Goal: Transaction & Acquisition: Book appointment/travel/reservation

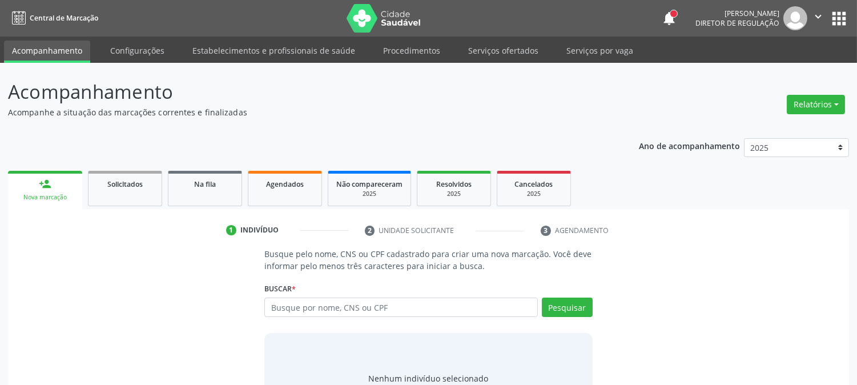
click at [339, 310] on input "text" at bounding box center [400, 306] width 273 height 19
type input "898003704017312"
click at [567, 302] on button "Pesquisar" at bounding box center [567, 306] width 51 height 19
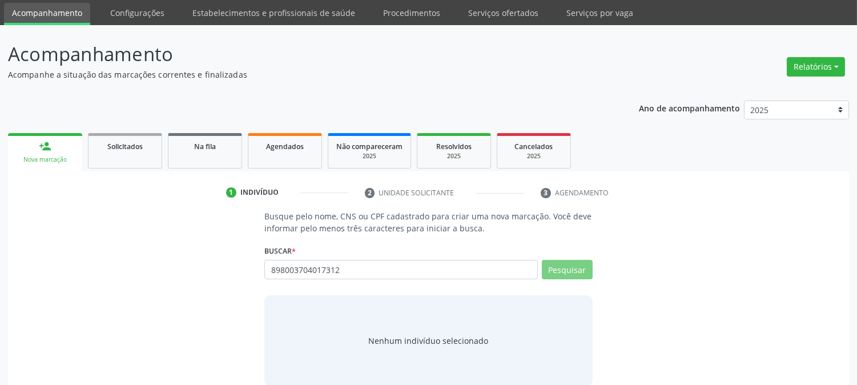
scroll to position [54, 0]
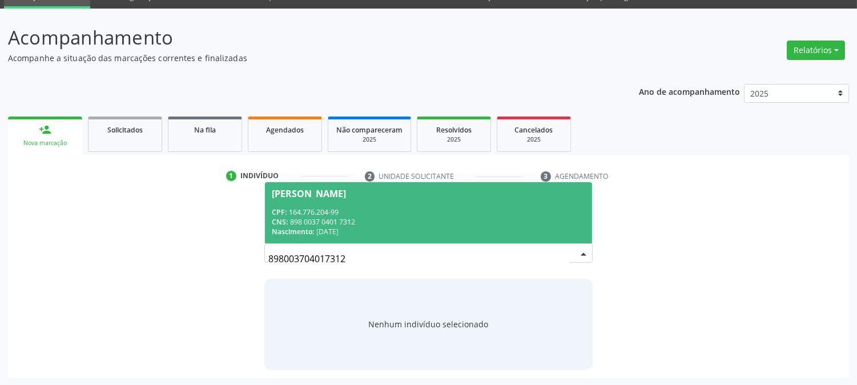
drag, startPoint x: 477, startPoint y: 216, endPoint x: 474, endPoint y: 221, distance: 6.7
click at [477, 217] on div "CNS: 898 0037 0401 7312" at bounding box center [428, 222] width 313 height 10
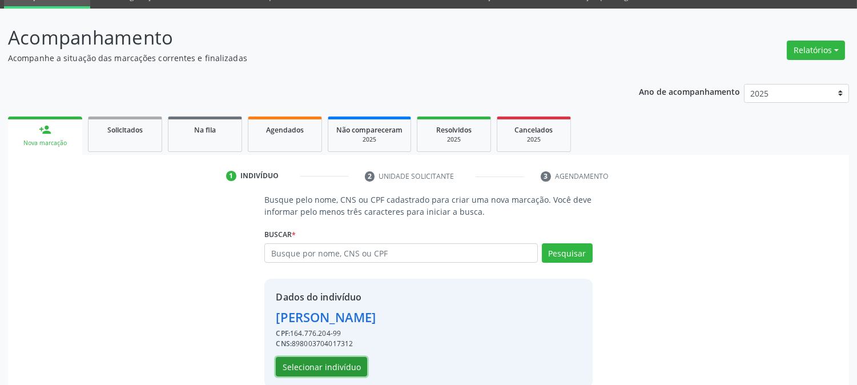
click at [355, 367] on button "Selecionar indivíduo" at bounding box center [321, 366] width 91 height 19
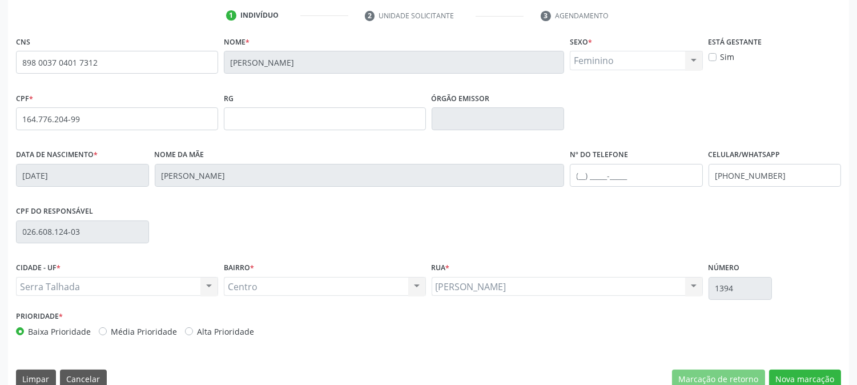
scroll to position [233, 0]
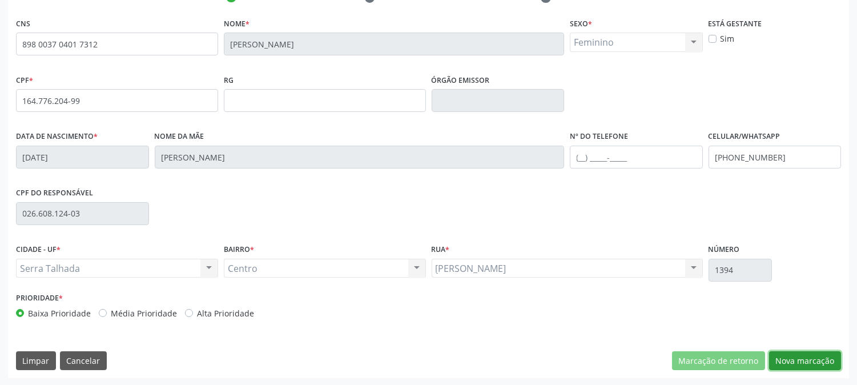
click at [810, 368] on button "Nova marcação" at bounding box center [805, 360] width 72 height 19
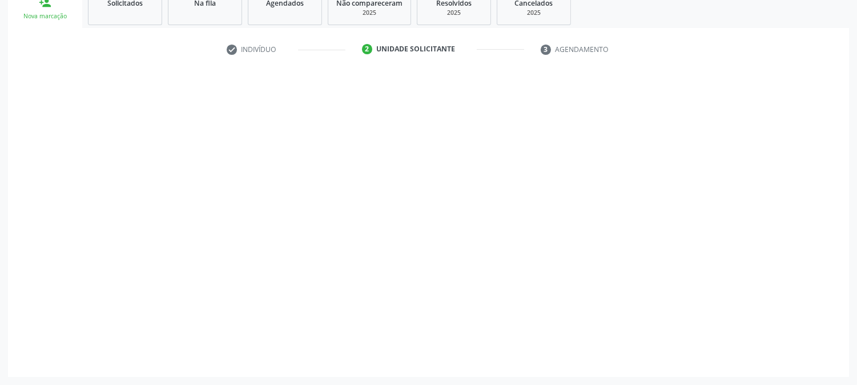
scroll to position [180, 0]
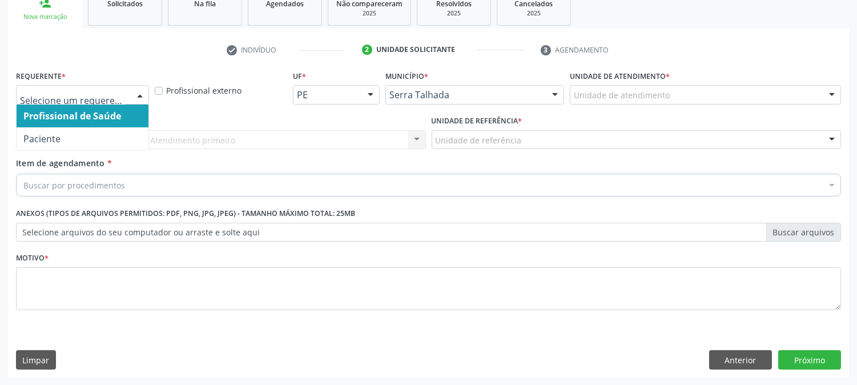
click at [132, 88] on div at bounding box center [139, 95] width 17 height 19
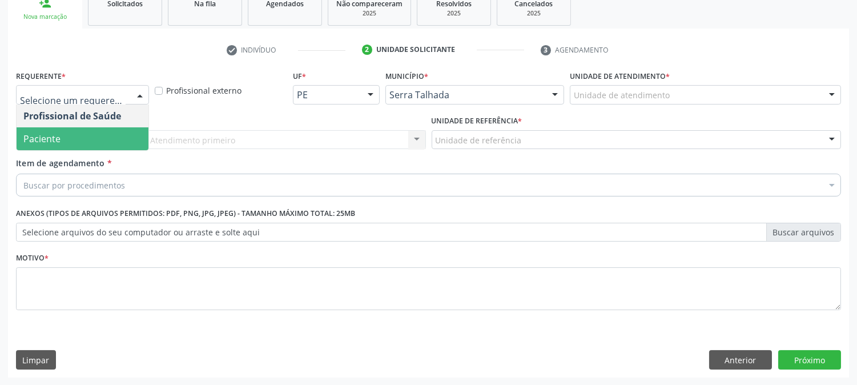
click at [112, 131] on span "Paciente" at bounding box center [83, 138] width 132 height 23
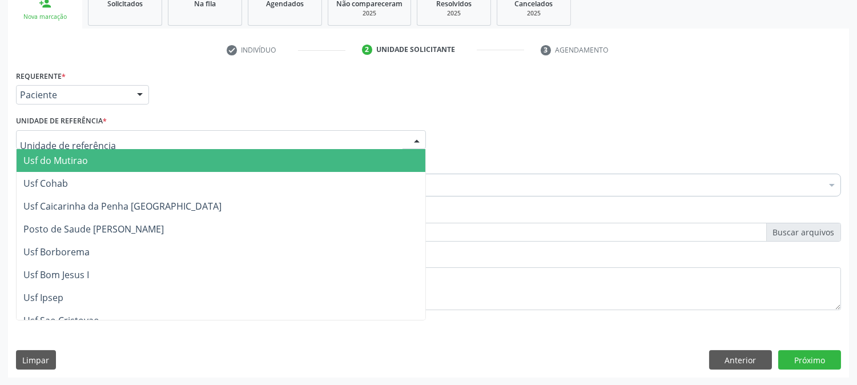
click at [114, 139] on div at bounding box center [221, 139] width 410 height 19
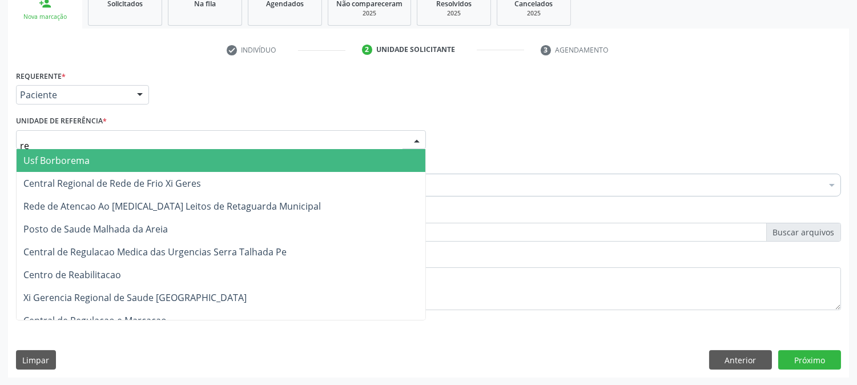
type input "rea"
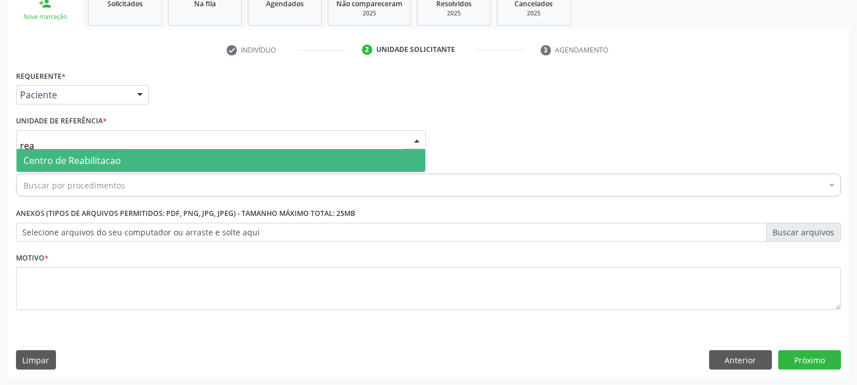
click at [123, 158] on span "Centro de Reabilitacao" at bounding box center [221, 160] width 409 height 23
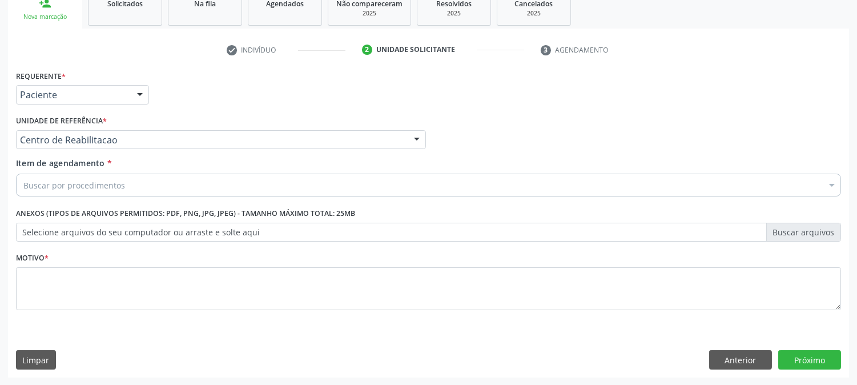
click at [124, 191] on div "Buscar por procedimentos" at bounding box center [428, 184] width 825 height 23
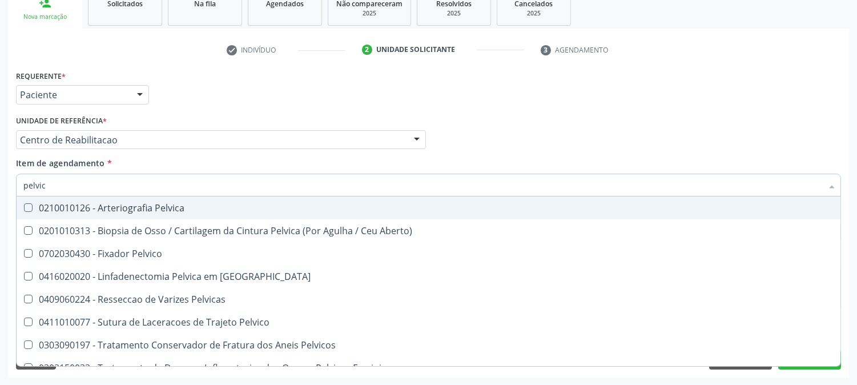
type input "pelvica"
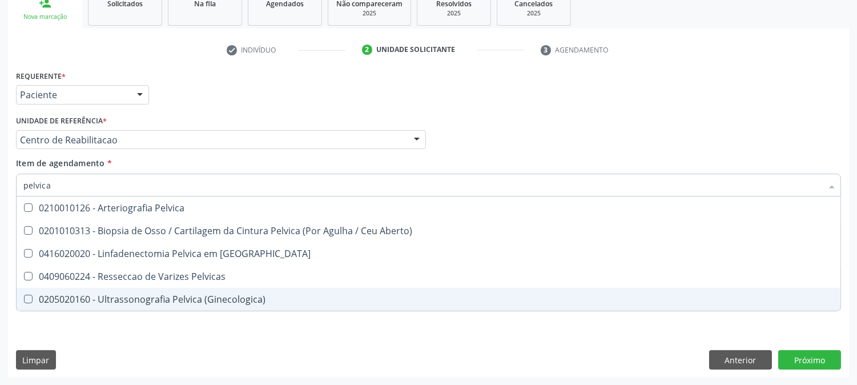
click at [187, 297] on div "0205020160 - Ultrassonografia Pelvica (Ginecologica)" at bounding box center [428, 298] width 810 height 9
checkbox \(Ginecologica\) "true"
click at [167, 328] on div "Requerente * Paciente Profissional de Saúde Paciente Nenhum resultado encontrad…" at bounding box center [428, 222] width 841 height 310
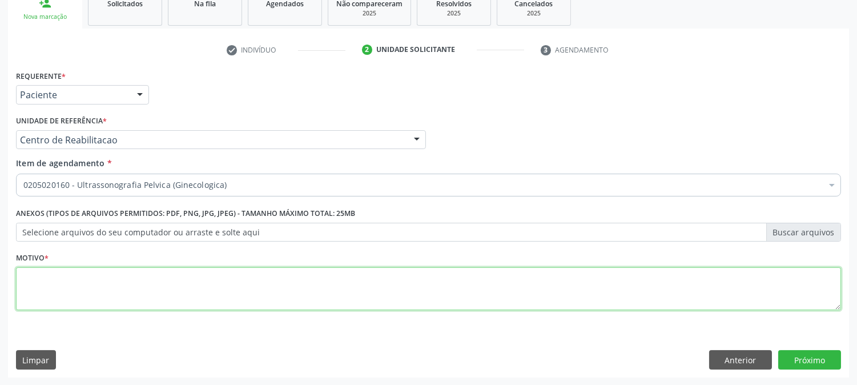
click at [121, 298] on textarea at bounding box center [428, 288] width 825 height 43
type textarea "a"
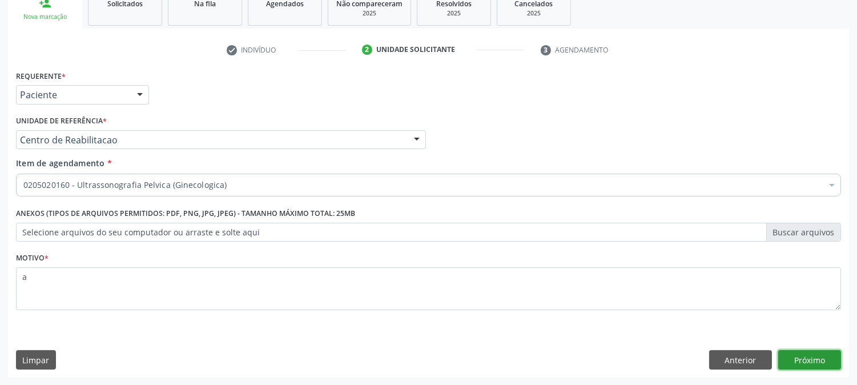
click at [796, 366] on button "Próximo" at bounding box center [809, 359] width 63 height 19
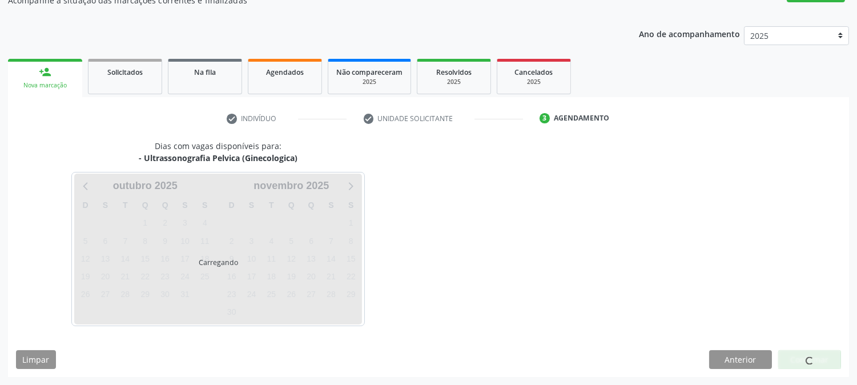
scroll to position [111, 0]
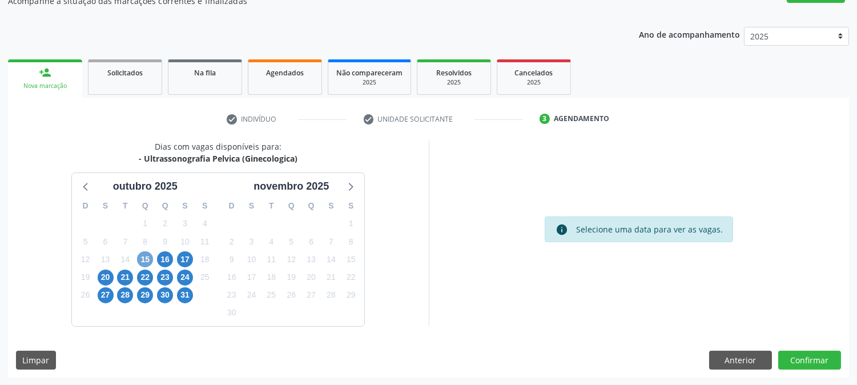
click at [151, 257] on span "15" at bounding box center [145, 259] width 16 height 16
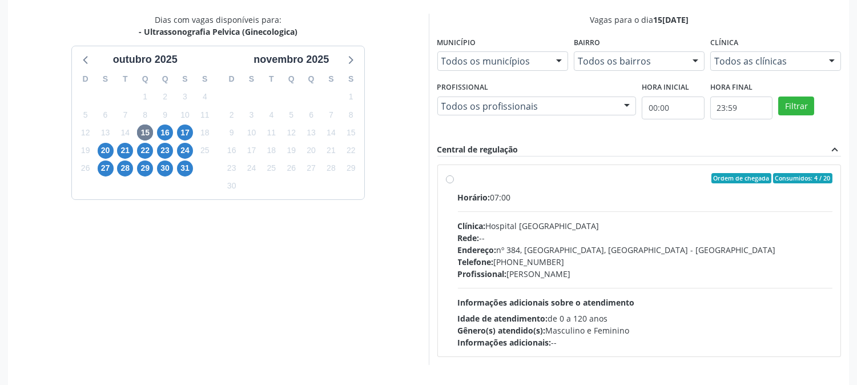
click at [523, 211] on div "Horário: 07:00 Clínica: Hospital Sao Francisco Rede: -- Endereço: nº 384, Varze…" at bounding box center [645, 269] width 375 height 157
click at [454, 183] on input "Ordem de chegada Consumidos: 4 / 20 Horário: 07:00 Clínica: Hospital Sao Franci…" at bounding box center [450, 178] width 8 height 10
radio input "true"
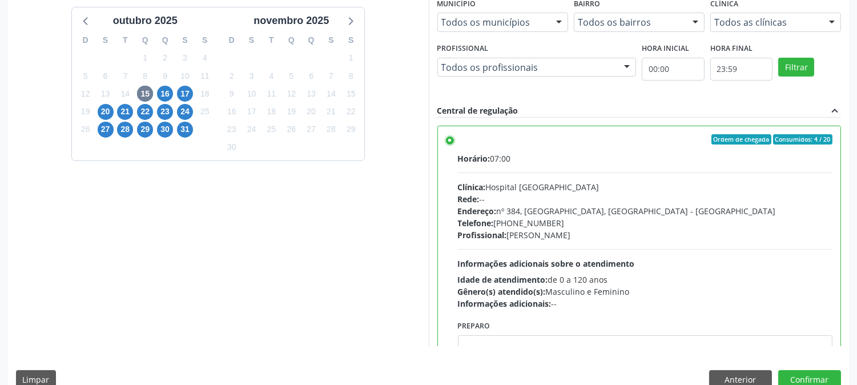
scroll to position [297, 0]
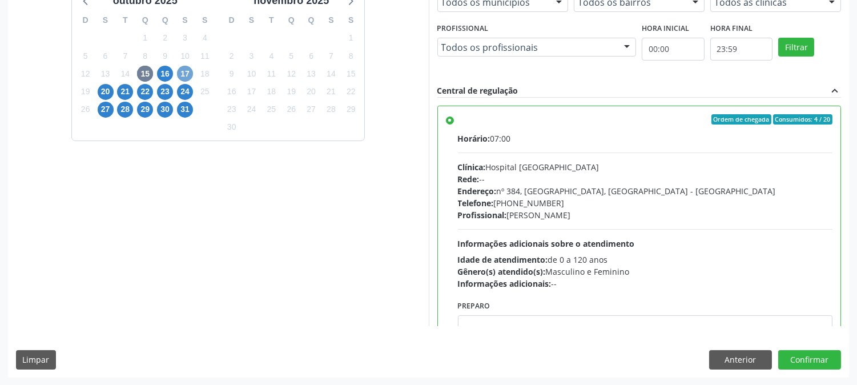
click at [181, 72] on span "17" at bounding box center [185, 74] width 16 height 16
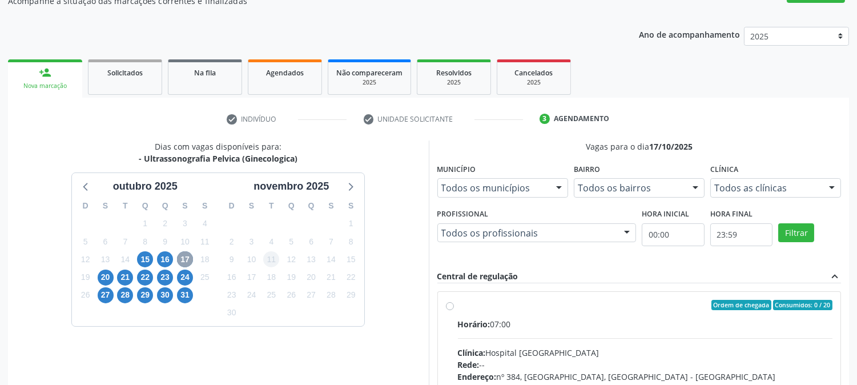
scroll to position [276, 0]
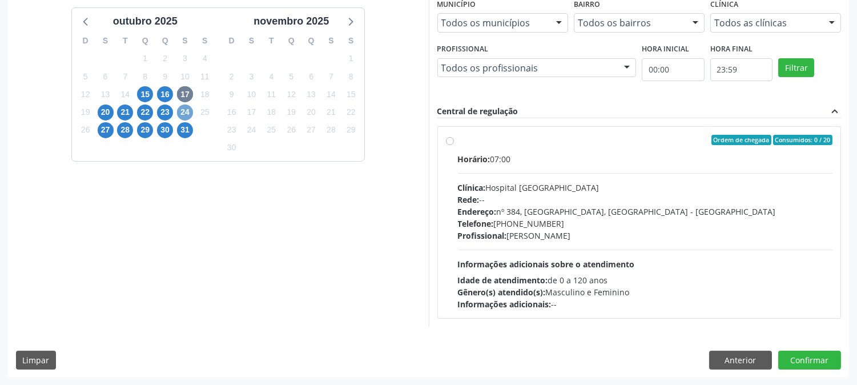
click at [187, 107] on span "24" at bounding box center [185, 112] width 16 height 16
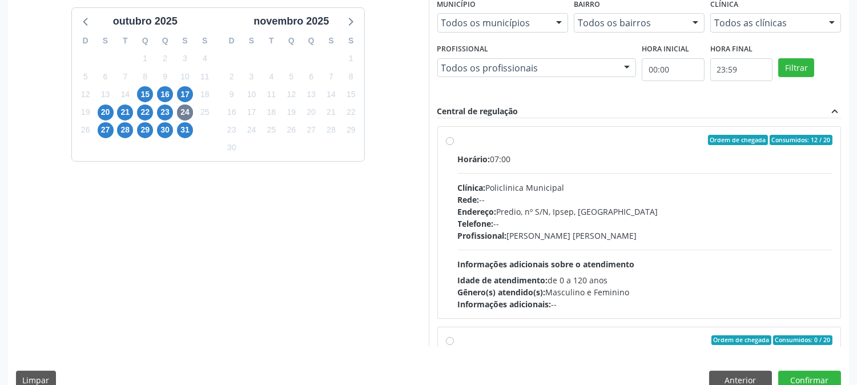
click at [581, 247] on div "Horário: 07:00 Clínica: Policlinica Municipal Rede: -- Endereço: Predio, nº S/N…" at bounding box center [645, 231] width 375 height 157
click at [454, 145] on input "Ordem de chegada Consumidos: 12 / 20 Horário: 07:00 Clínica: Policlinica Munici…" at bounding box center [450, 140] width 8 height 10
radio input "true"
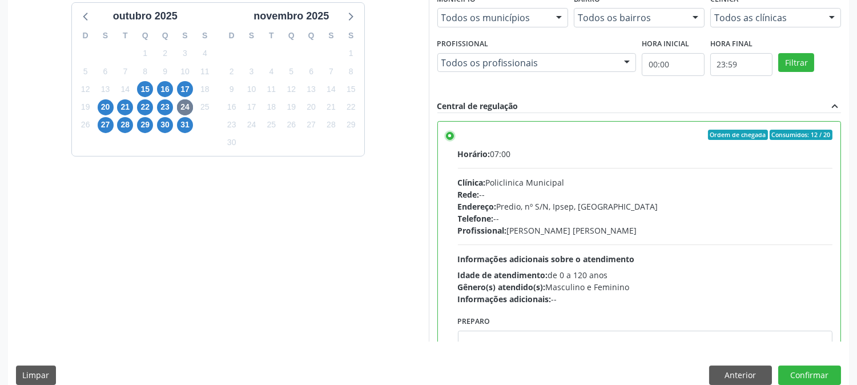
scroll to position [297, 0]
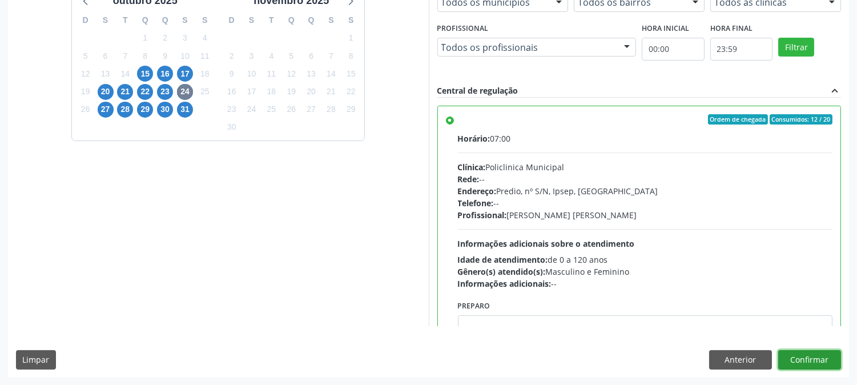
click at [825, 361] on button "Confirmar" at bounding box center [809, 359] width 63 height 19
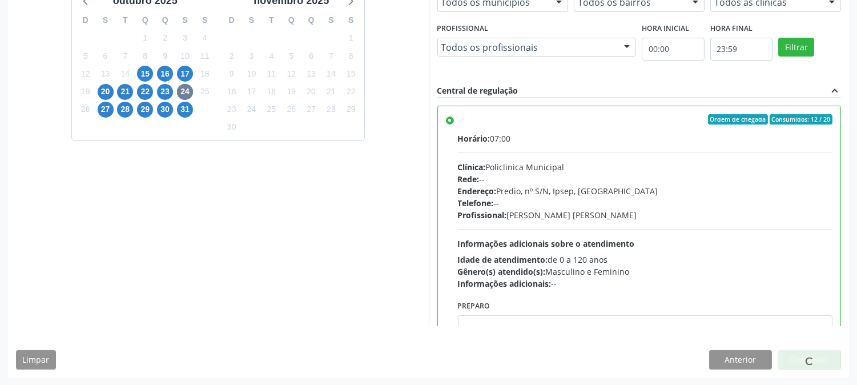
scroll to position [0, 0]
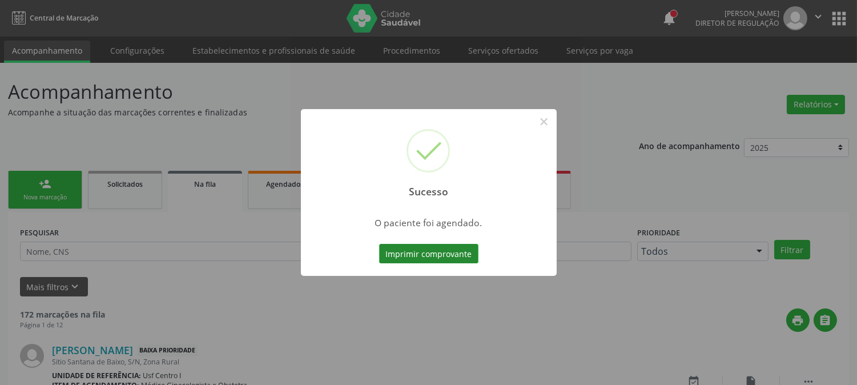
click at [405, 254] on button "Imprimir comprovante" at bounding box center [428, 253] width 99 height 19
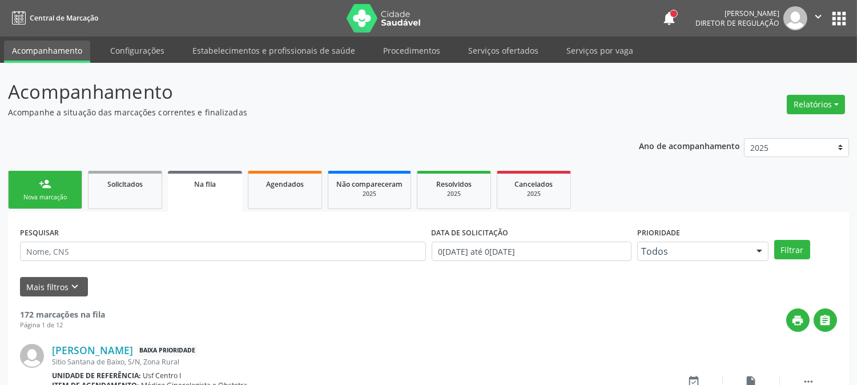
drag, startPoint x: 67, startPoint y: 183, endPoint x: 270, endPoint y: 146, distance: 206.5
click at [66, 183] on link "person_add Nova marcação" at bounding box center [45, 190] width 74 height 38
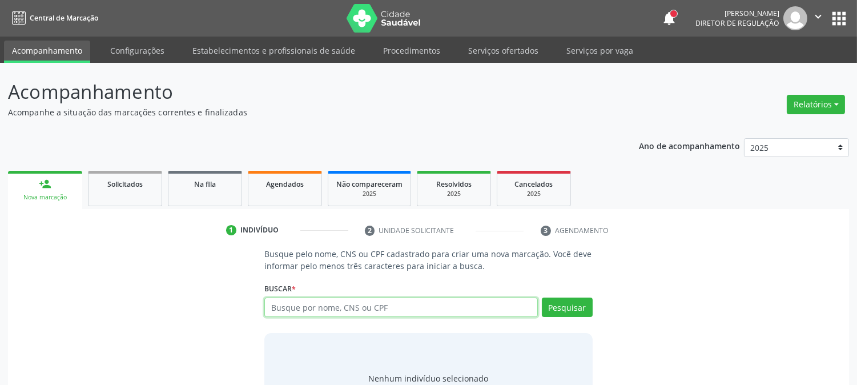
click at [334, 310] on input "text" at bounding box center [400, 306] width 273 height 19
click at [312, 306] on input "text" at bounding box center [400, 306] width 273 height 19
click at [377, 310] on input "text" at bounding box center [400, 306] width 273 height 19
type input "darica s"
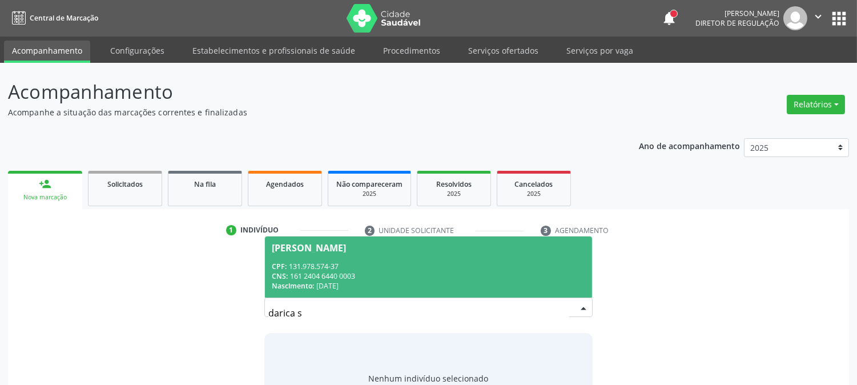
click at [391, 272] on div "CNS: 161 2404 6440 0003" at bounding box center [428, 276] width 313 height 10
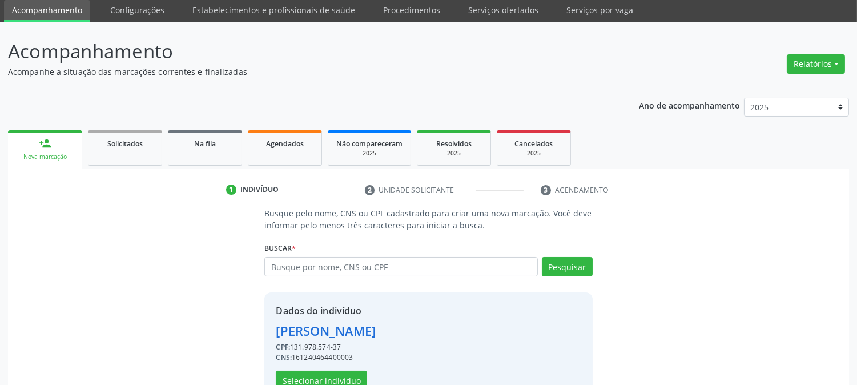
scroll to position [72, 0]
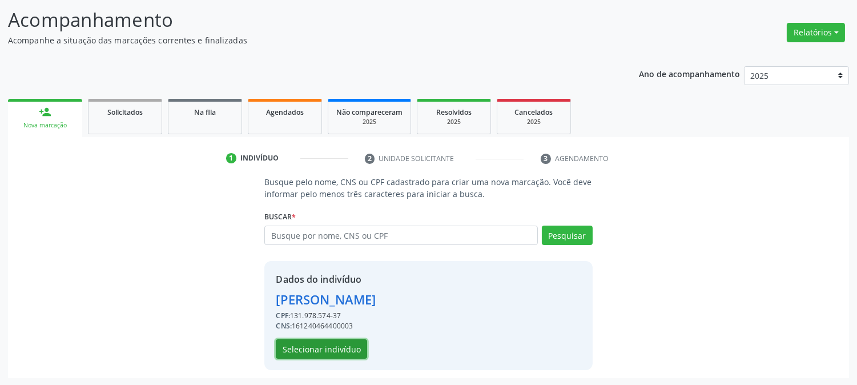
click at [339, 354] on button "Selecionar indivíduo" at bounding box center [321, 348] width 91 height 19
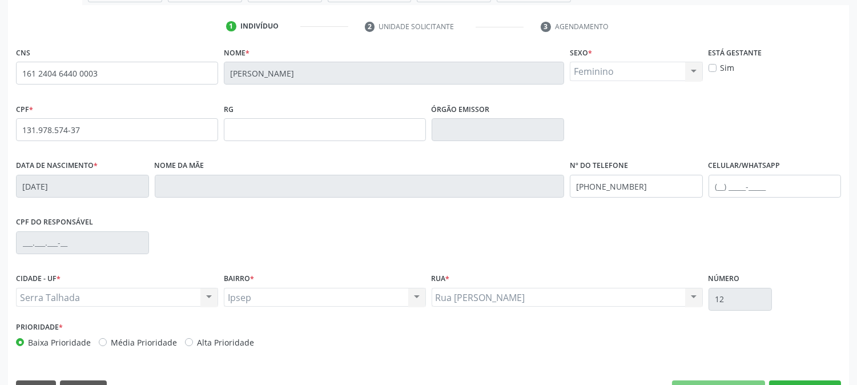
scroll to position [233, 0]
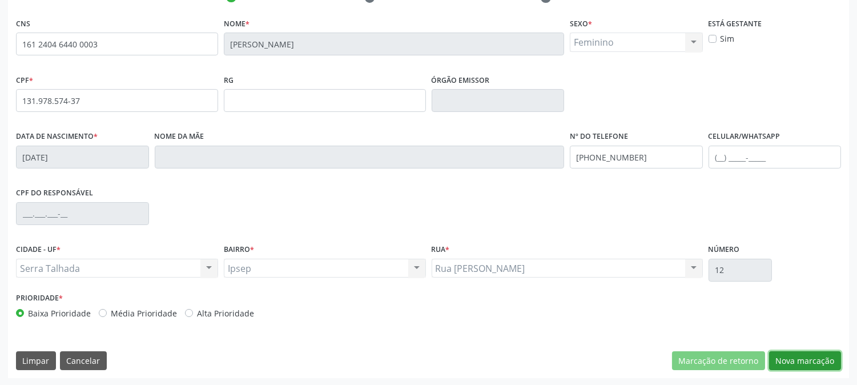
click at [802, 358] on button "Nova marcação" at bounding box center [805, 360] width 72 height 19
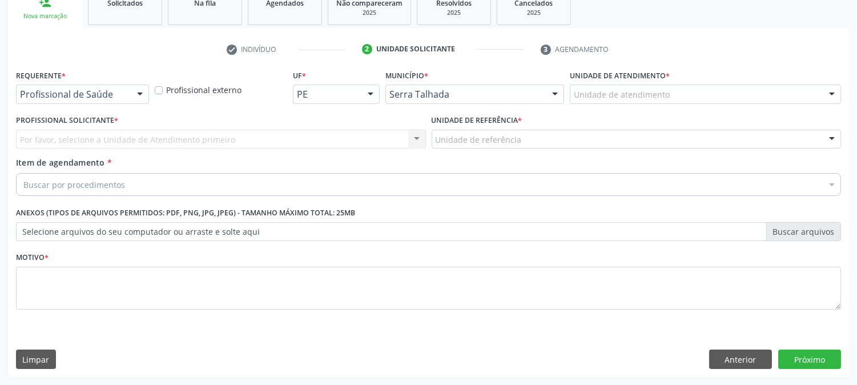
scroll to position [180, 0]
click at [81, 100] on div "Profissional de Saúde" at bounding box center [82, 94] width 133 height 19
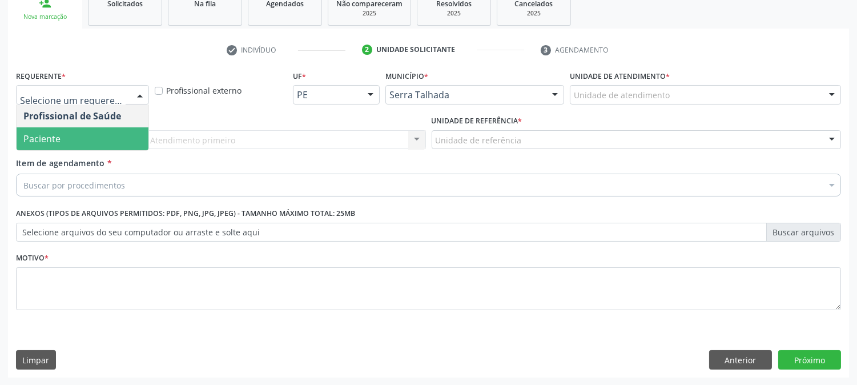
click at [71, 131] on span "Paciente" at bounding box center [83, 138] width 132 height 23
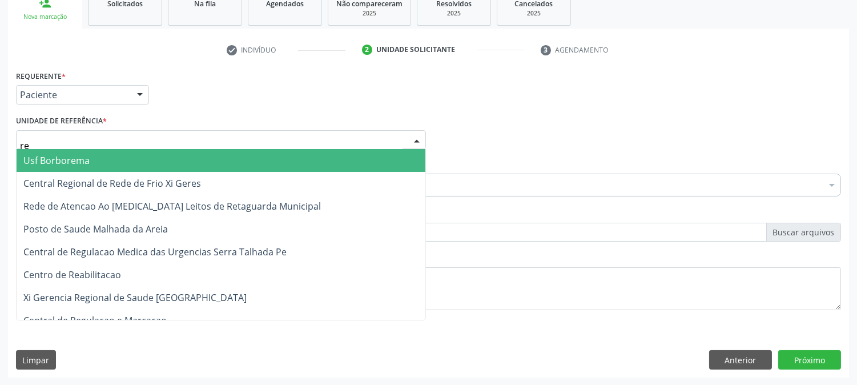
type input "rea"
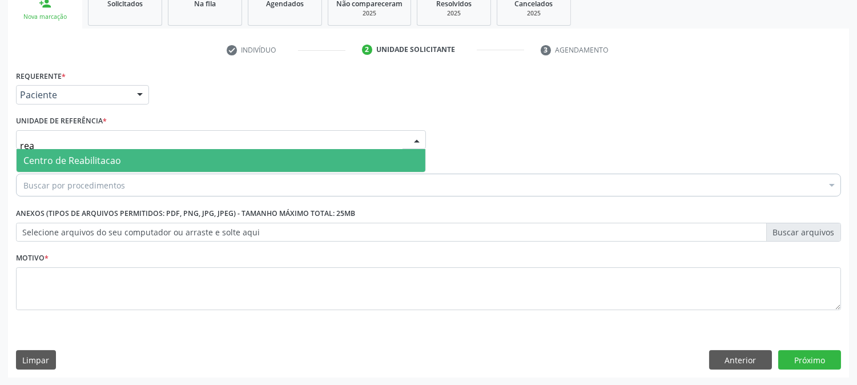
click at [75, 160] on span "Centro de Reabilitacao" at bounding box center [72, 160] width 98 height 13
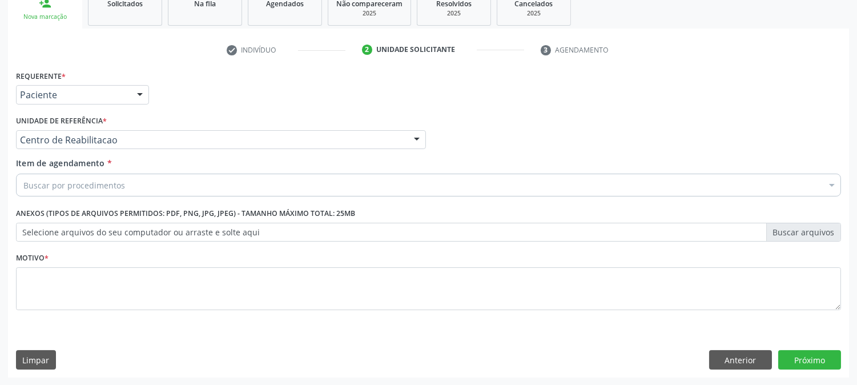
click at [83, 191] on div "Buscar por procedimentos" at bounding box center [428, 184] width 825 height 23
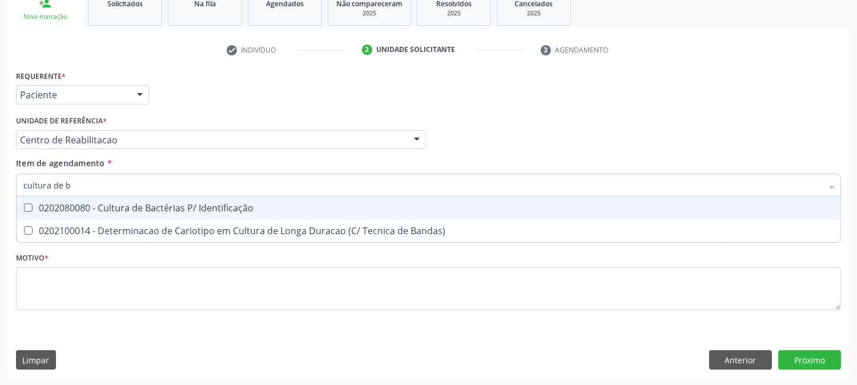
type input "cultura de ba"
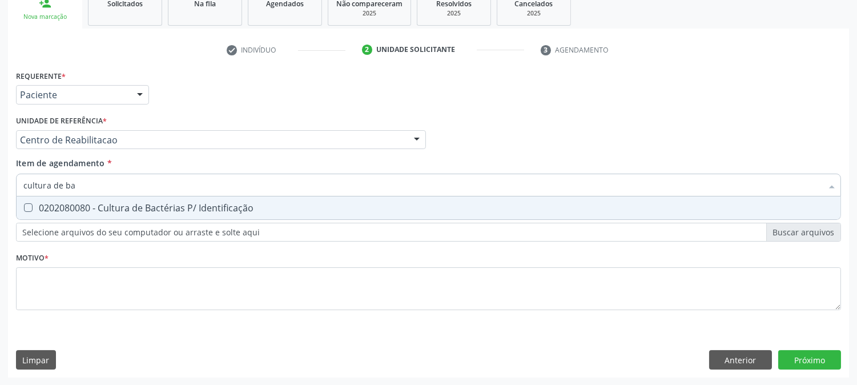
click at [89, 204] on div "0202080080 - Cultura de Bactérias P/ Identificação" at bounding box center [428, 207] width 810 height 9
checkbox Identificação "true"
click at [87, 183] on input "cultura de ba" at bounding box center [422, 184] width 798 height 23
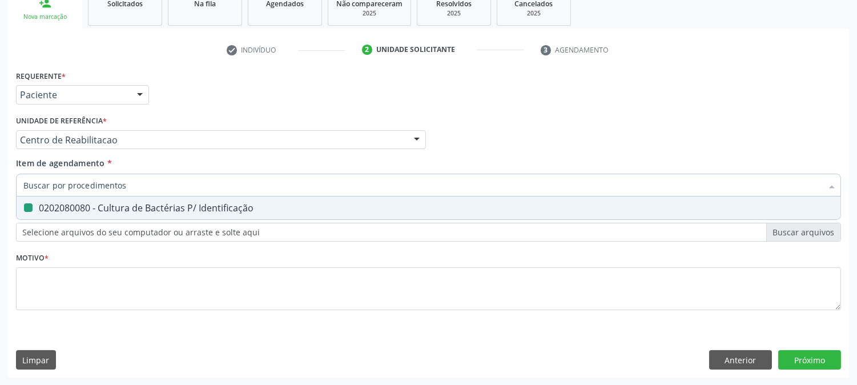
checkbox Identificação "false"
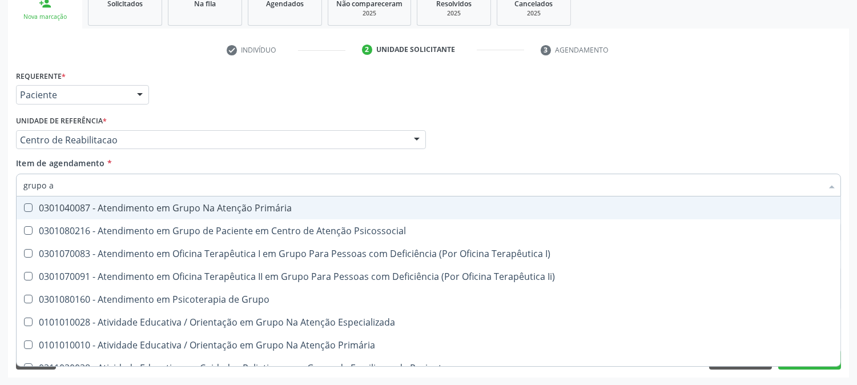
type input "grupo ab"
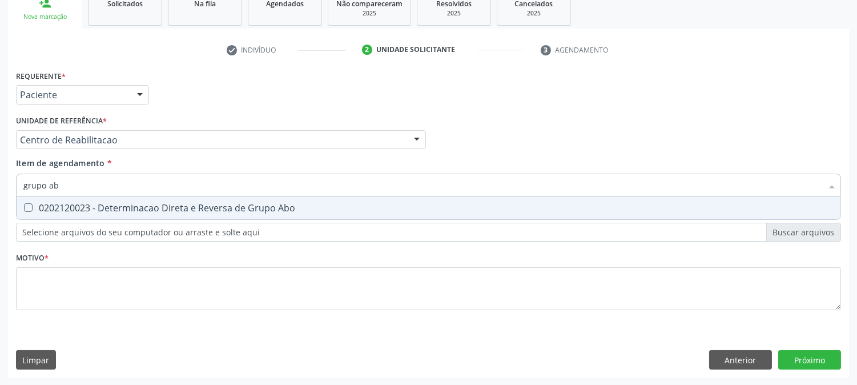
click at [108, 200] on span "0202120023 - Determinacao Direta e Reversa de Grupo Abo" at bounding box center [428, 207] width 823 height 23
checkbox Abo "true"
click at [98, 184] on input "grupo ab" at bounding box center [422, 184] width 798 height 23
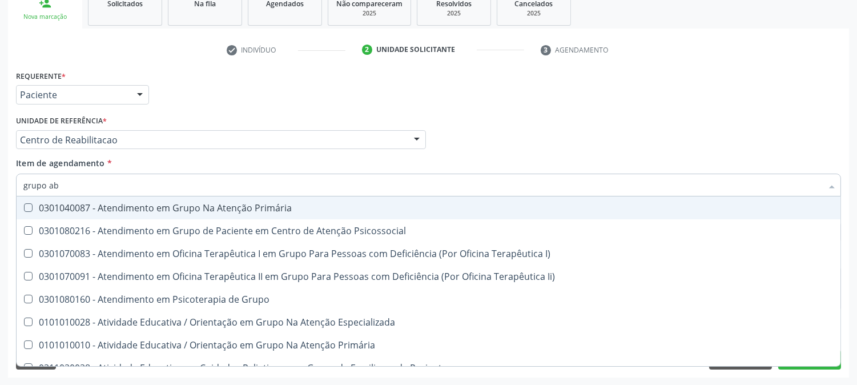
type input "grupo"
checkbox Primária "false"
type input "g"
checkbox Abo "false"
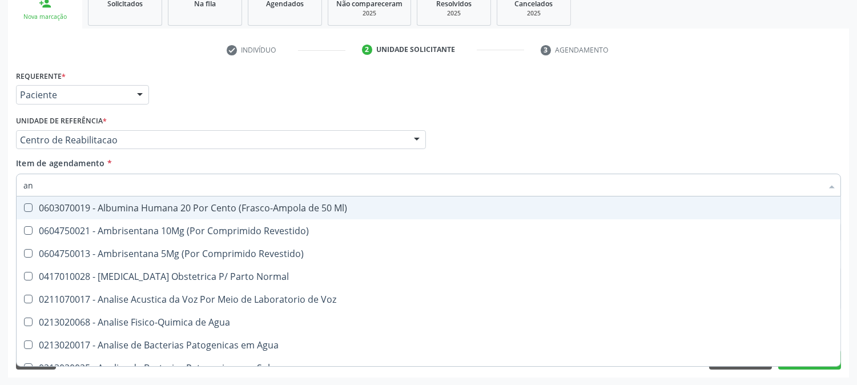
type input "a"
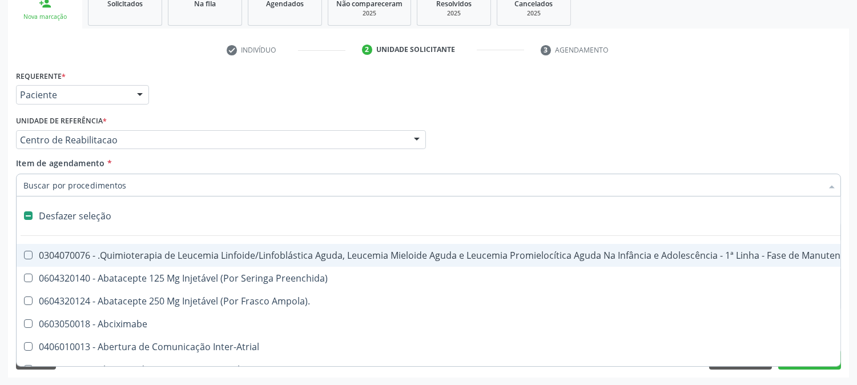
type input "f"
checkbox Familiares "true"
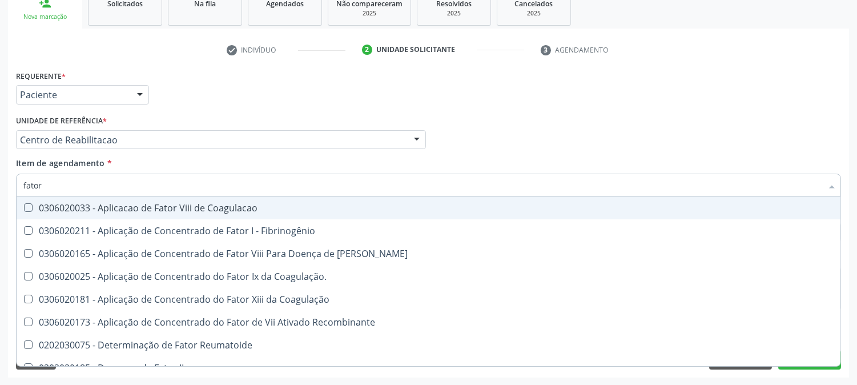
type input "fator r"
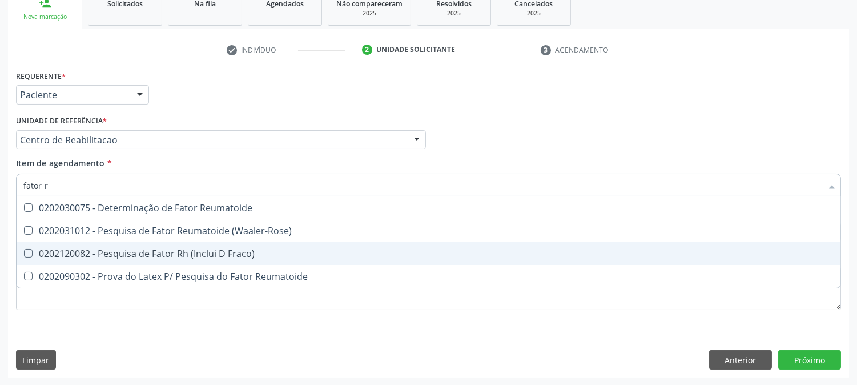
click at [112, 244] on span "0202120082 - Pesquisa de Fator Rh (Inclui D Fraco)" at bounding box center [428, 253] width 823 height 23
checkbox Fraco\) "true"
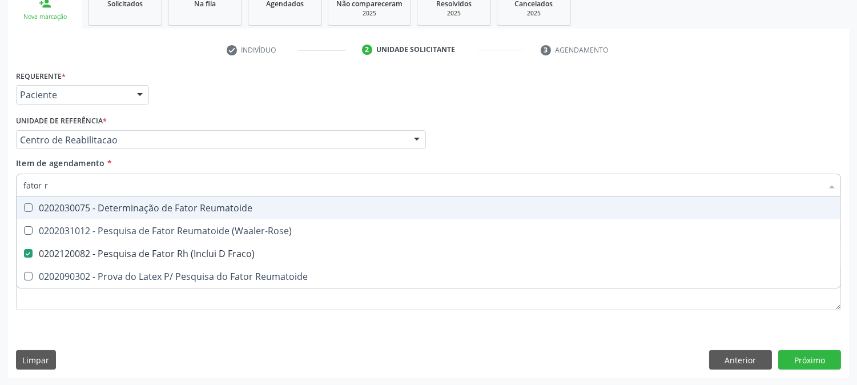
click at [62, 179] on input "fator r" at bounding box center [422, 184] width 798 height 23
checkbox Fraco\) "false"
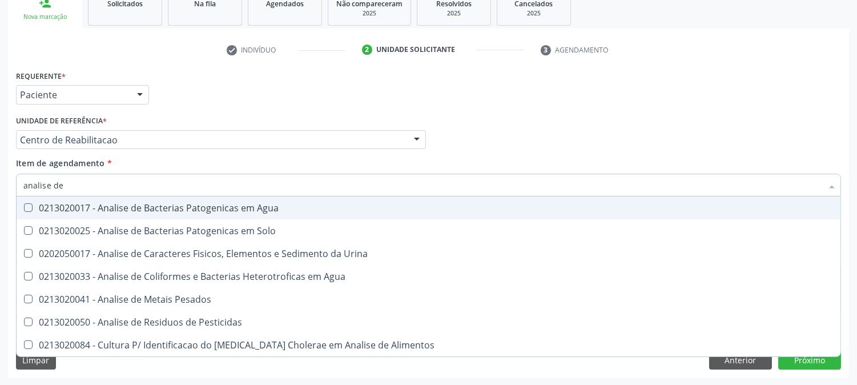
type input "analise de c"
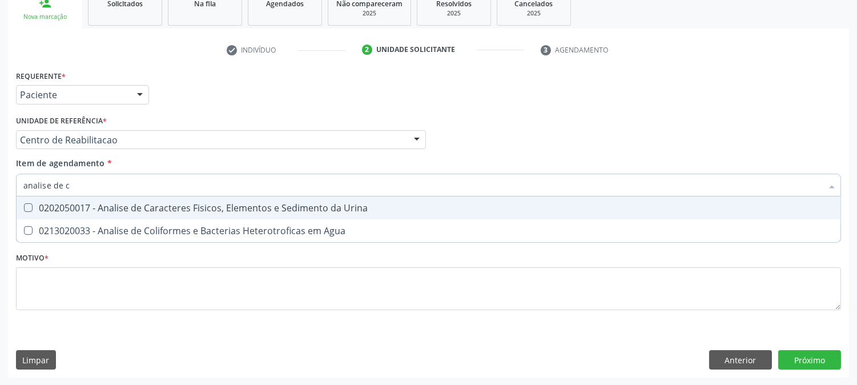
click at [83, 207] on div "0202050017 - Analise de Caracteres Fisicos, Elementos e Sedimento da Urina" at bounding box center [428, 207] width 810 height 9
checkbox Urina "true"
click at [84, 191] on input "analise de c" at bounding box center [422, 184] width 798 height 23
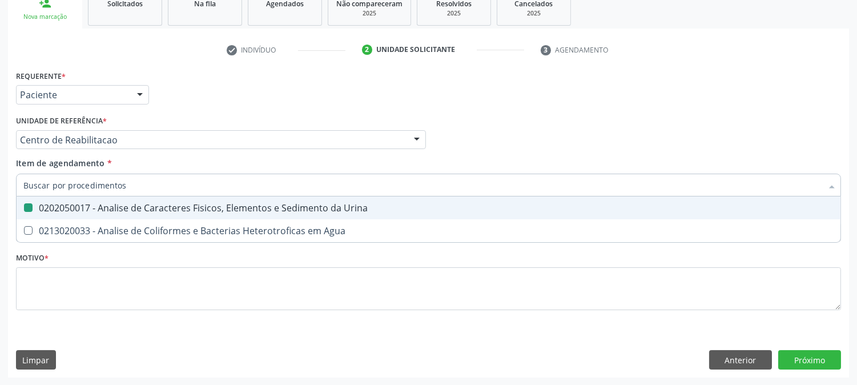
checkbox Urina "false"
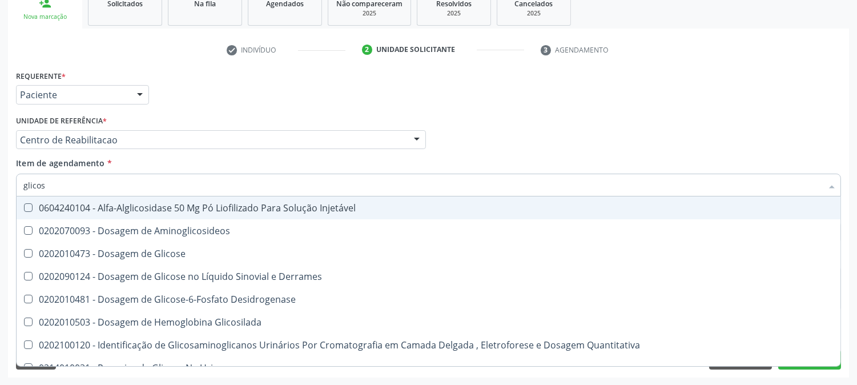
type input "glicose"
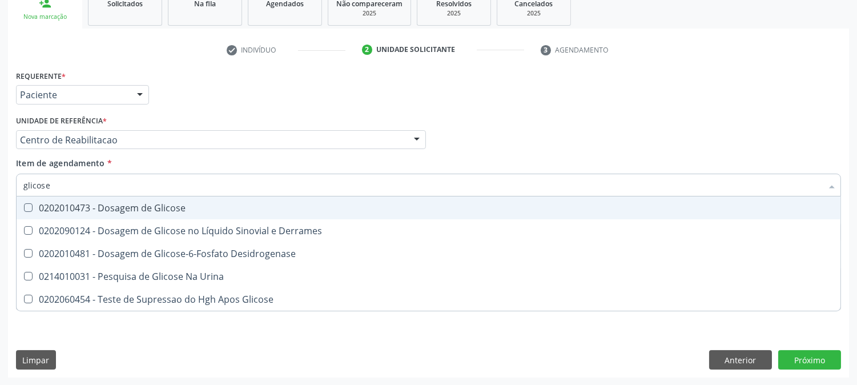
click at [91, 207] on div "0202010473 - Dosagem de Glicose" at bounding box center [428, 207] width 810 height 9
checkbox Glicose "true"
click at [80, 181] on input "glicose" at bounding box center [422, 184] width 798 height 23
checkbox Glicose "false"
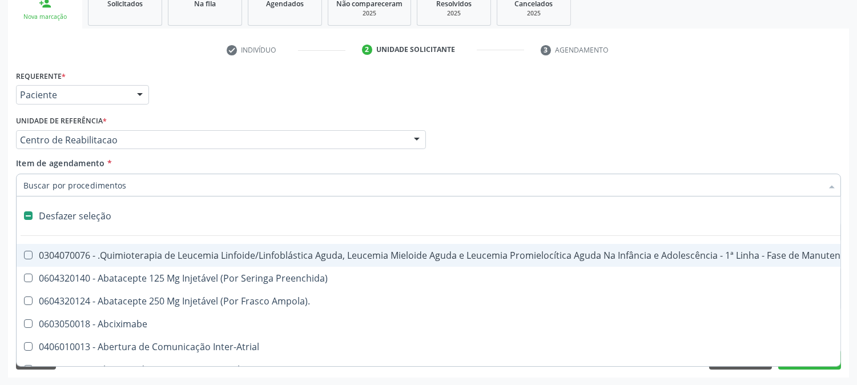
type input "h"
checkbox Urina "false"
checkbox Face "true"
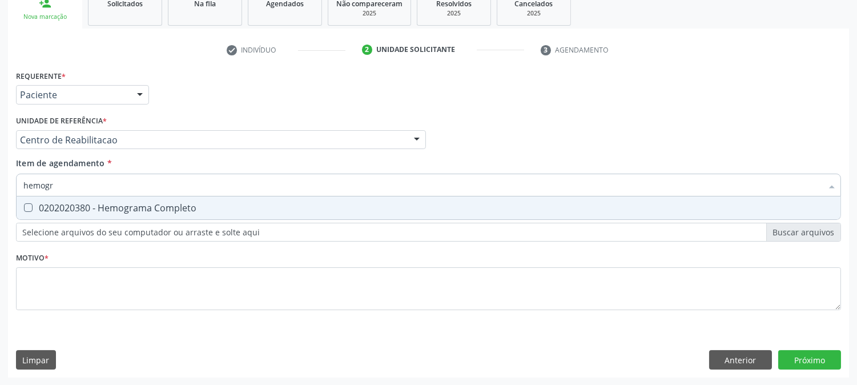
type input "hemogra"
click at [76, 203] on div "0202020380 - Hemograma Completo" at bounding box center [428, 207] width 810 height 9
checkbox Completo "true"
click at [70, 188] on input "hemogra" at bounding box center [422, 184] width 798 height 23
click at [69, 187] on input "hemogra" at bounding box center [422, 184] width 798 height 23
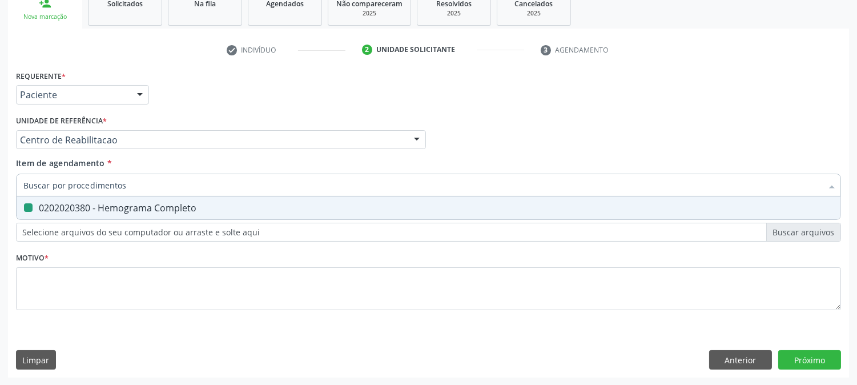
checkbox Completo "false"
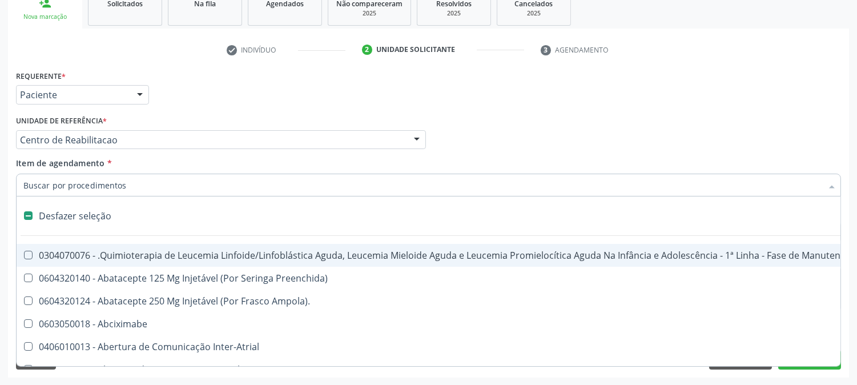
type input "t"
checkbox Reto "true"
checkbox Urina "false"
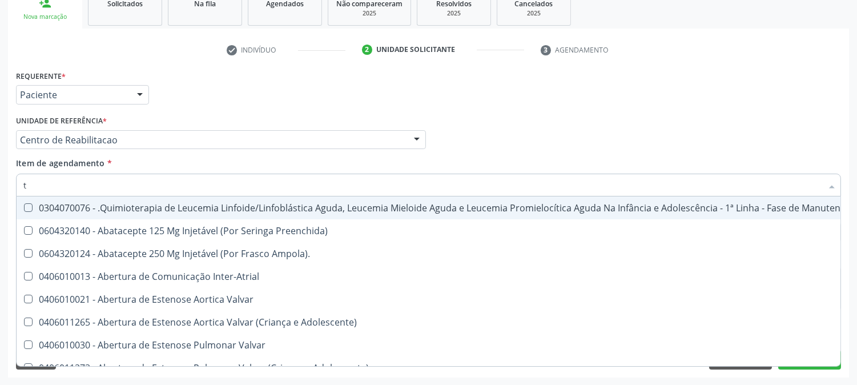
type input "to"
checkbox Transeptal "true"
checkbox Urina "false"
checkbox Videolaparoscópica "true"
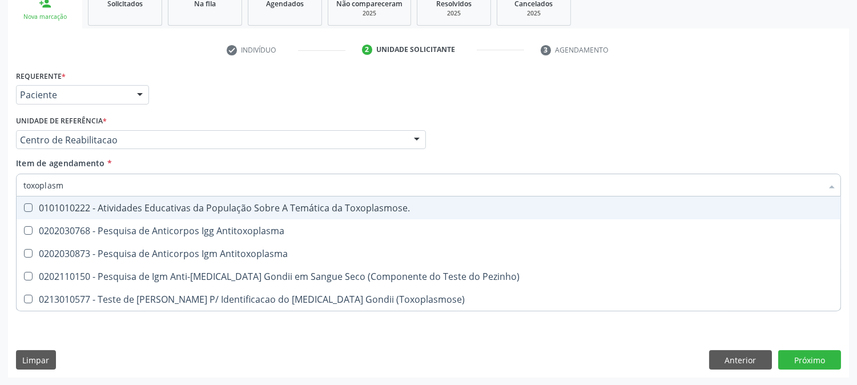
type input "toxoplasma"
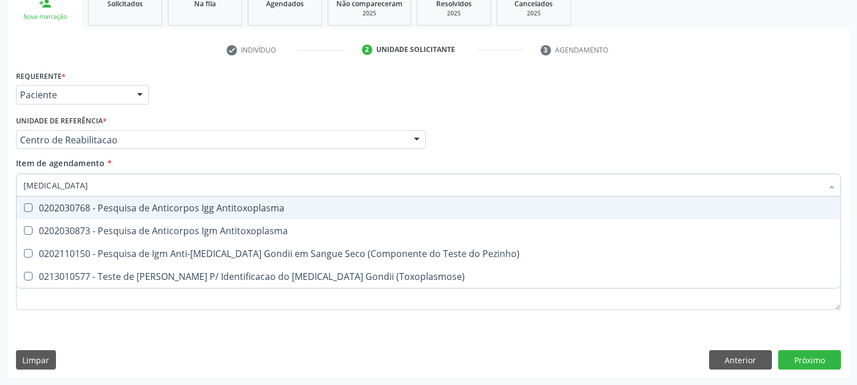
click at [79, 211] on div "0202030768 - Pesquisa de Anticorpos Igg Antitoxoplasma" at bounding box center [428, 207] width 810 height 9
checkbox Antitoxoplasma "true"
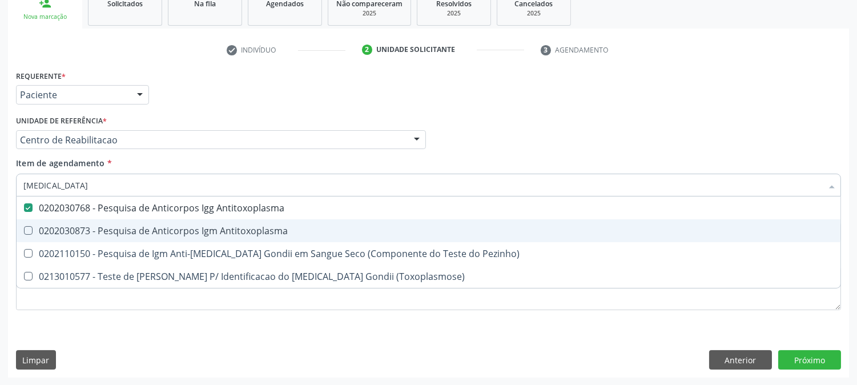
click at [79, 227] on div "0202030873 - Pesquisa de Anticorpos Igm Antitoxoplasma" at bounding box center [428, 230] width 810 height 9
checkbox Antitoxoplasma "true"
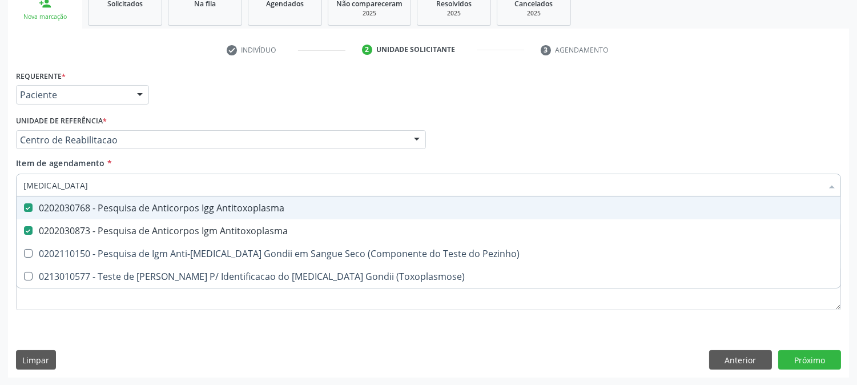
click at [80, 188] on input "toxoplasma" at bounding box center [422, 184] width 798 height 23
checkbox Antitoxoplasma "false"
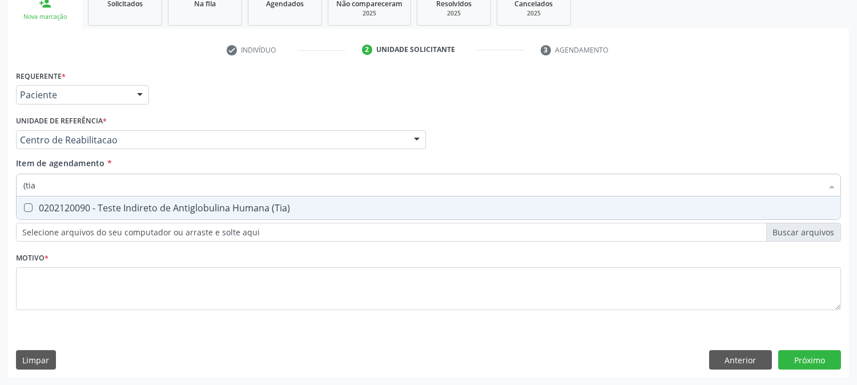
type input "(tia)"
click at [83, 209] on div "0202120090 - Teste Indireto de Antiglobulina Humana (Tia)" at bounding box center [428, 207] width 810 height 9
checkbox \(Tia\) "true"
click at [88, 180] on input "(tia)" at bounding box center [422, 184] width 798 height 23
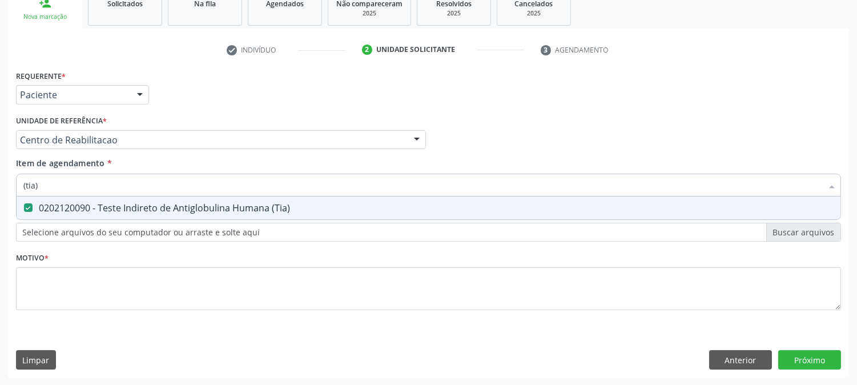
click at [88, 180] on input "(tia)" at bounding box center [422, 184] width 798 height 23
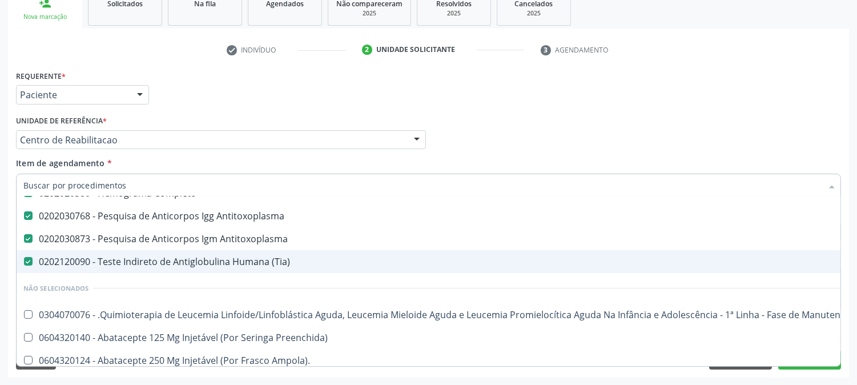
scroll to position [0, 0]
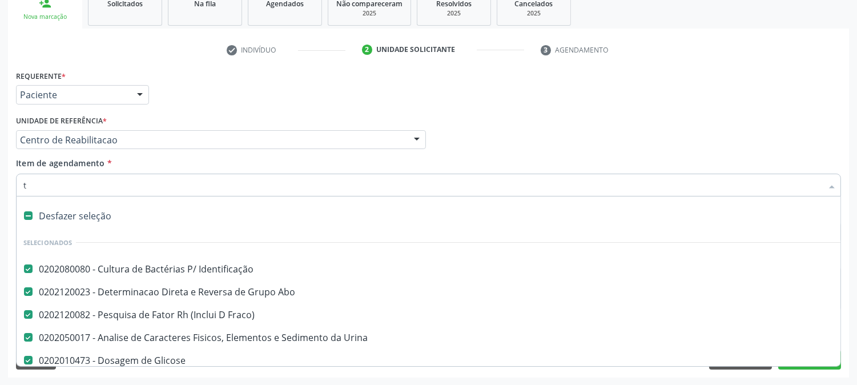
type input "to"
checkbox Antitoxoplasma "false"
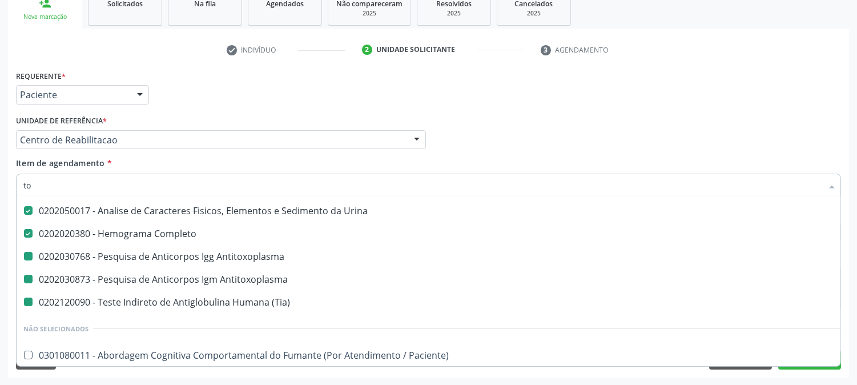
type input "tox"
checkbox Antitoxoplasma "false"
checkbox \(Tia\) "false"
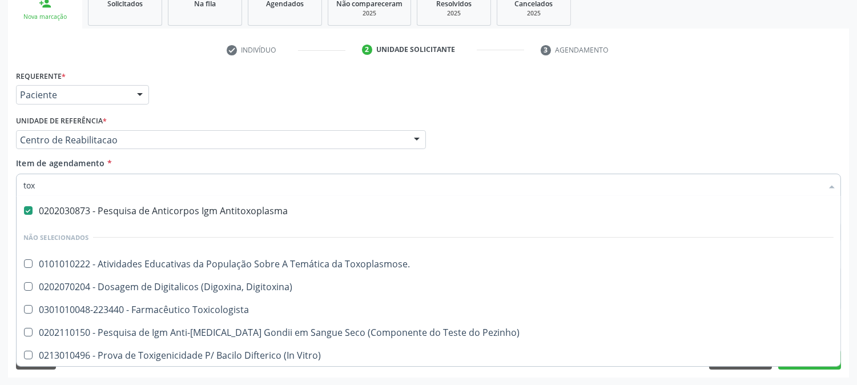
type input "toxo"
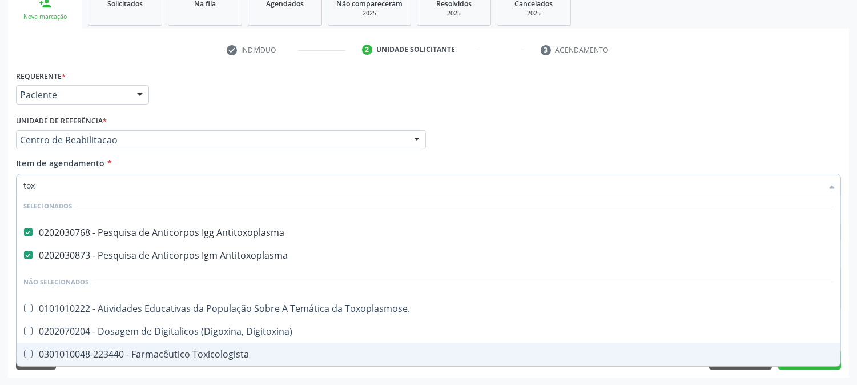
scroll to position [50, 0]
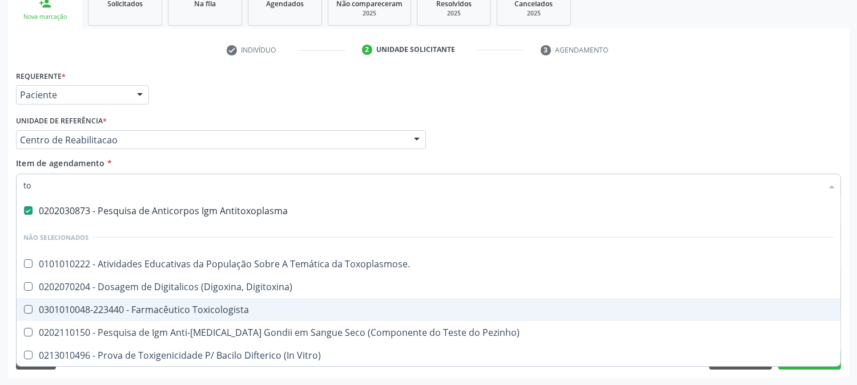
type input "t"
checkbox Toxoplasmose\ "true"
checkbox Digitoxina\) "true"
checkbox Toxicologista "true"
checkbox Vitro\) "true"
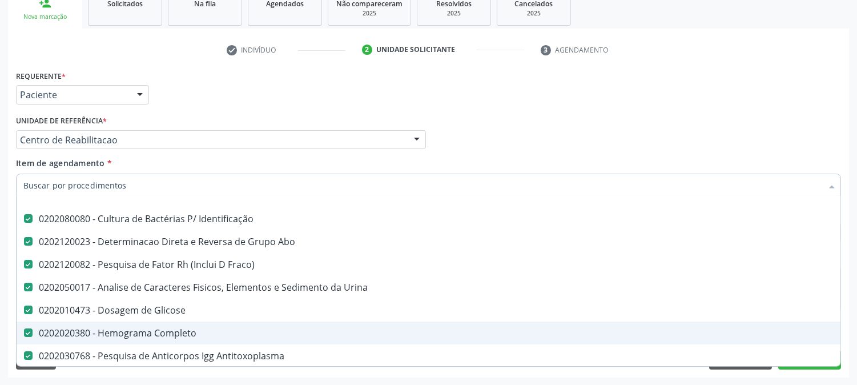
scroll to position [81, 0]
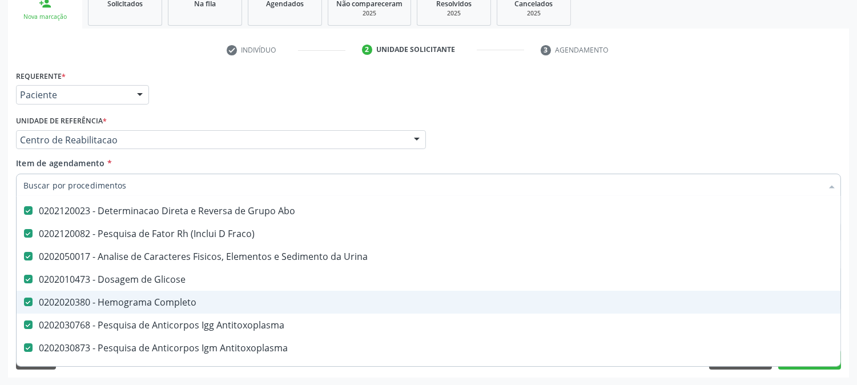
click at [180, 99] on div "Requerente * Paciente Profissional de Saúde Paciente Nenhum resultado encontrad…" at bounding box center [428, 89] width 830 height 45
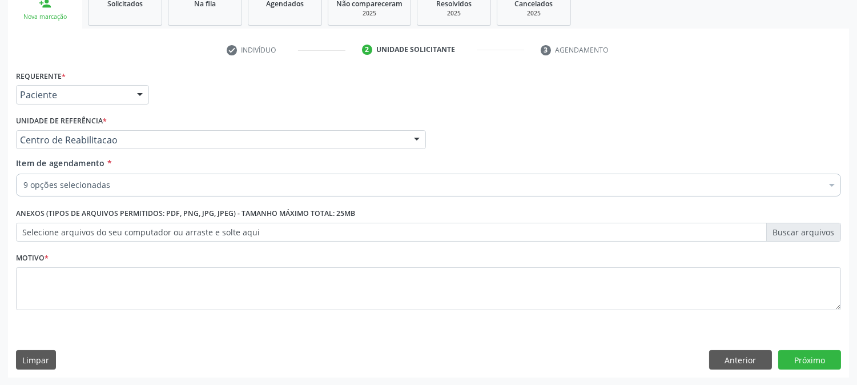
scroll to position [0, 0]
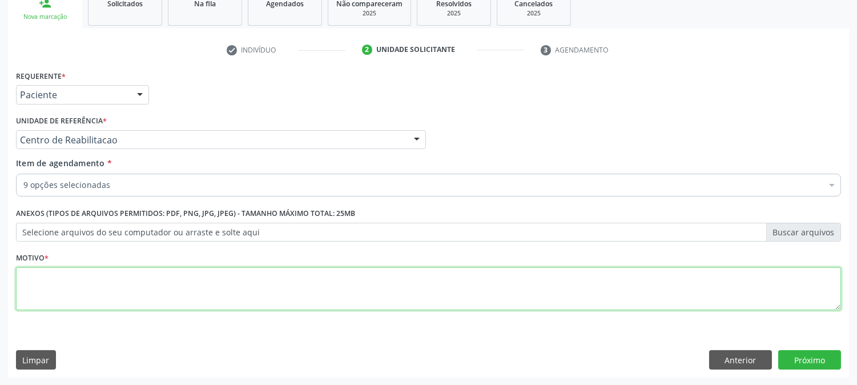
click at [92, 293] on textarea at bounding box center [428, 288] width 825 height 43
type textarea "a"
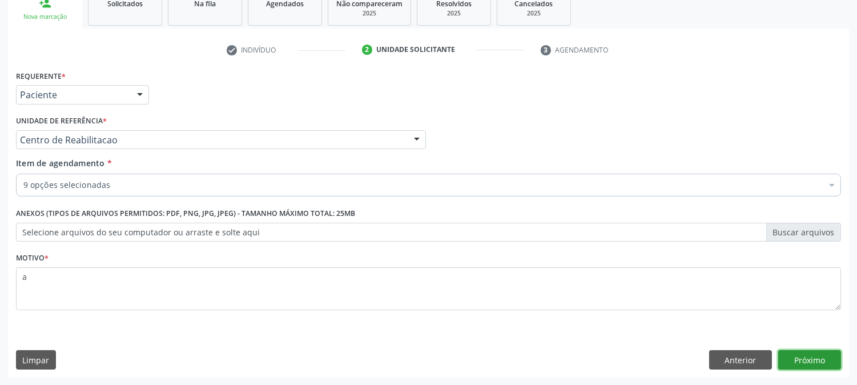
click at [803, 362] on button "Próximo" at bounding box center [809, 359] width 63 height 19
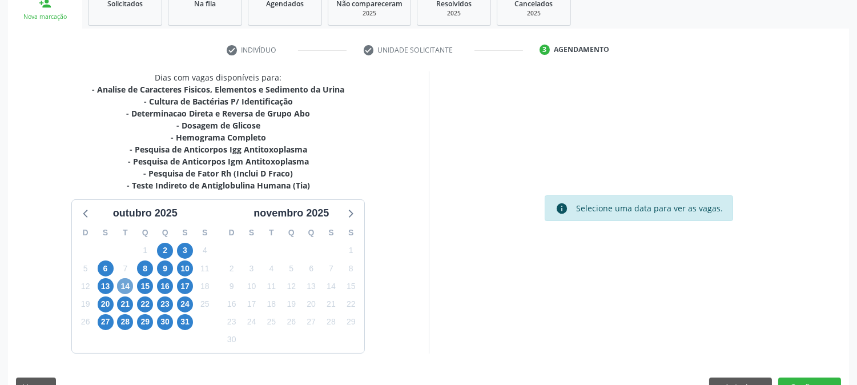
click at [123, 292] on span "14" at bounding box center [125, 286] width 16 height 16
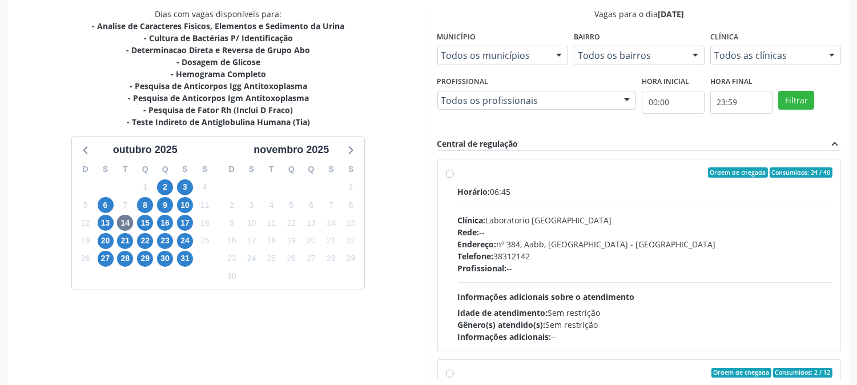
click at [500, 212] on div "Horário: 06:45 Clínica: Laboratorio Sao Francisco Rede: -- Endereço: nº 384, Aa…" at bounding box center [645, 263] width 375 height 157
click at [454, 177] on input "Ordem de chegada Consumidos: 24 / 40 Horário: 06:45 Clínica: Laboratorio Sao Fr…" at bounding box center [450, 172] width 8 height 10
radio input "true"
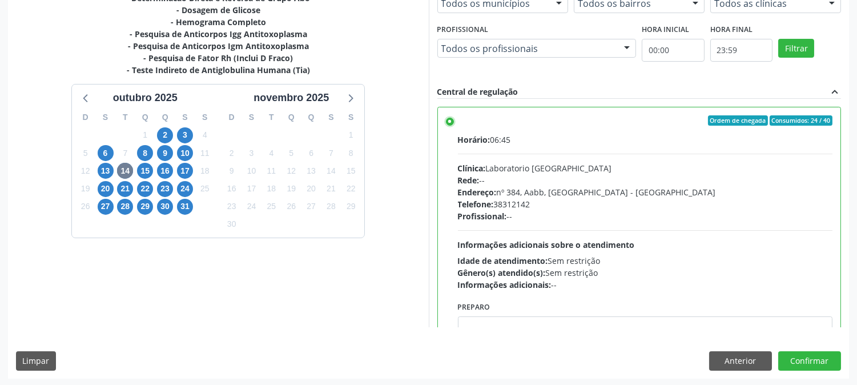
scroll to position [297, 0]
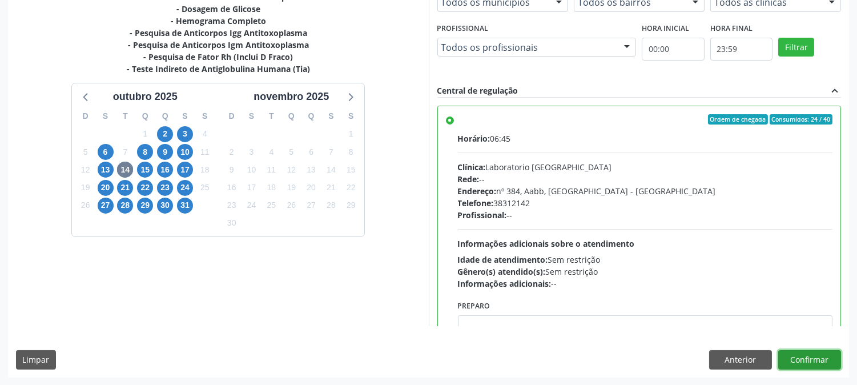
click at [808, 362] on button "Confirmar" at bounding box center [809, 359] width 63 height 19
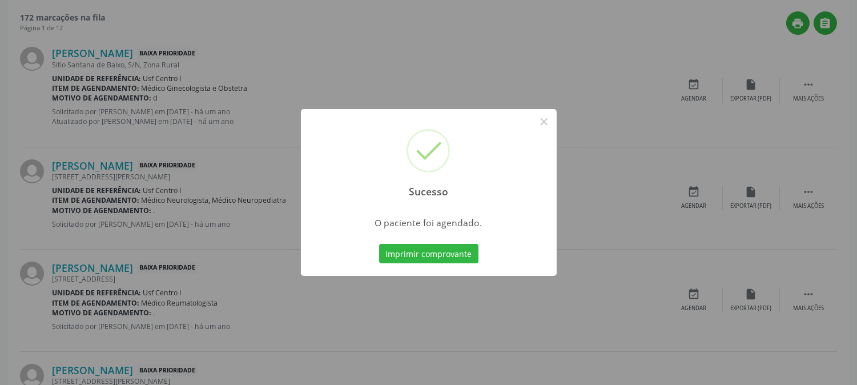
scroll to position [0, 0]
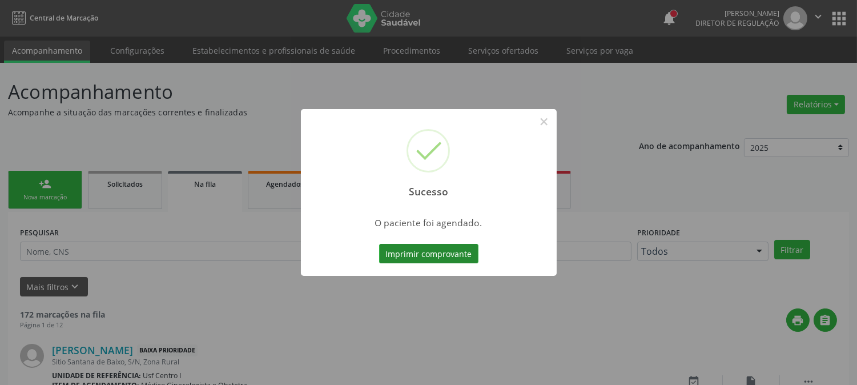
click at [449, 254] on button "Imprimir comprovante" at bounding box center [428, 253] width 99 height 19
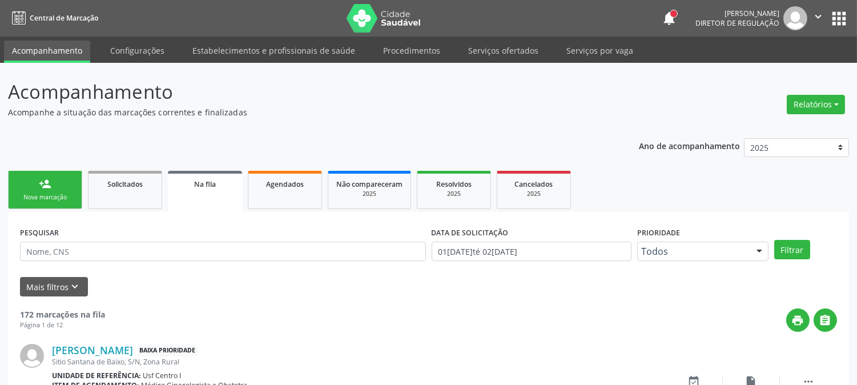
click at [43, 196] on div "Nova marcação" at bounding box center [45, 197] width 57 height 9
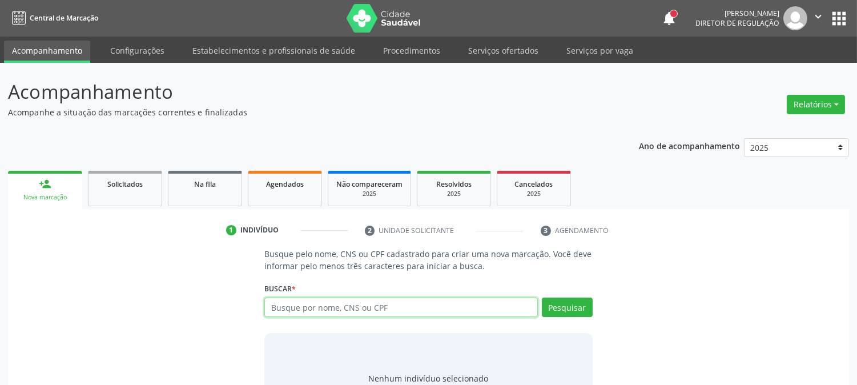
click at [283, 310] on input "text" at bounding box center [400, 306] width 273 height 19
paste input "CNS: 161 2404 6440 0003"
type input "CNS: 161 2404 6440 0003"
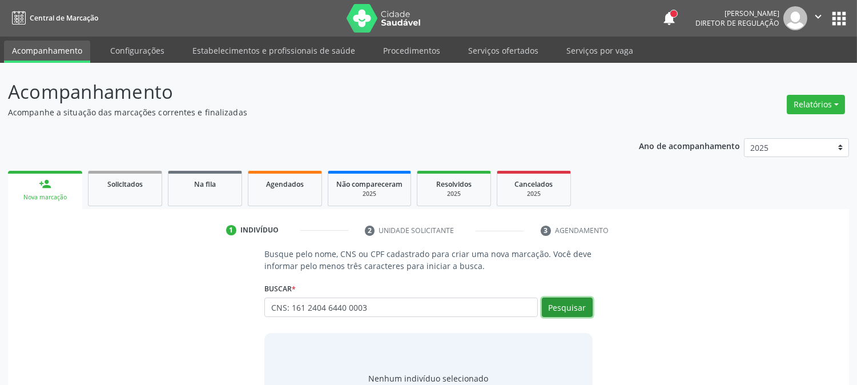
click at [570, 312] on button "Pesquisar" at bounding box center [567, 306] width 51 height 19
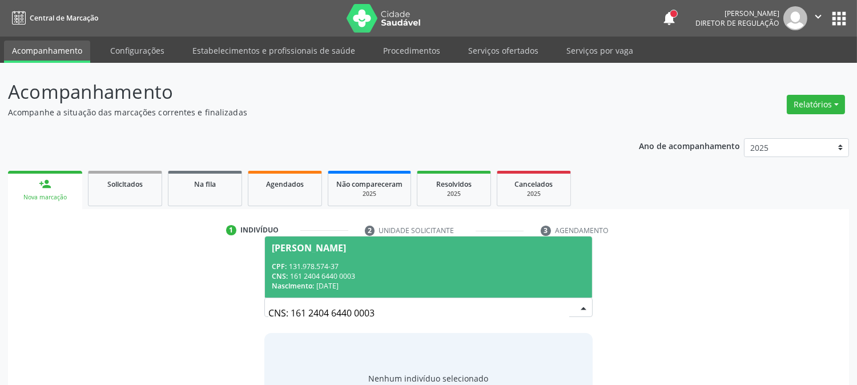
click at [379, 271] on div "CNS: 161 2404 6440 0003" at bounding box center [428, 276] width 313 height 10
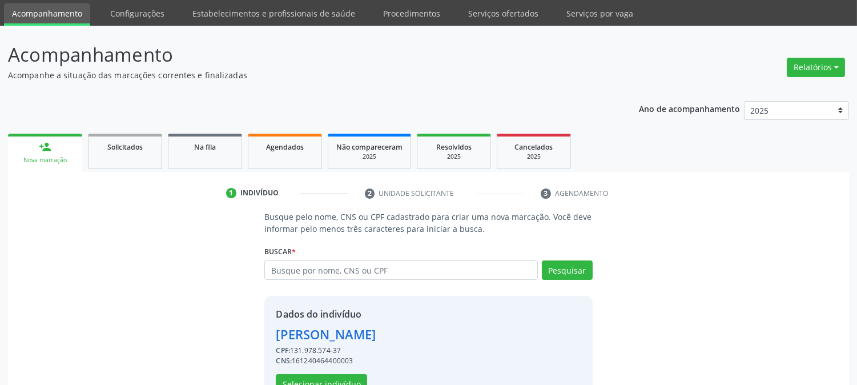
scroll to position [72, 0]
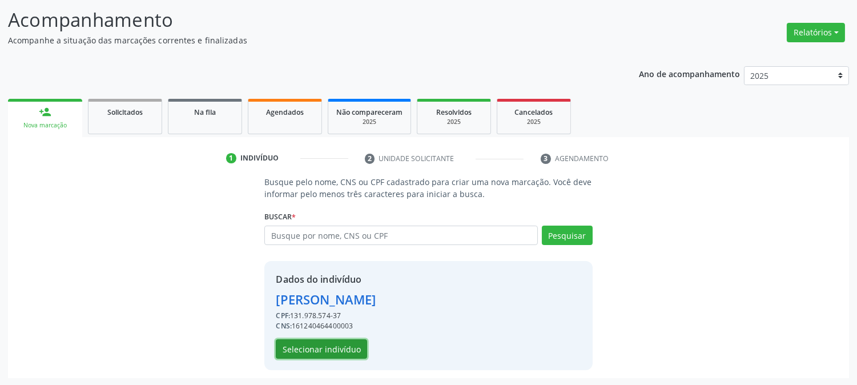
click at [312, 354] on button "Selecionar indivíduo" at bounding box center [321, 348] width 91 height 19
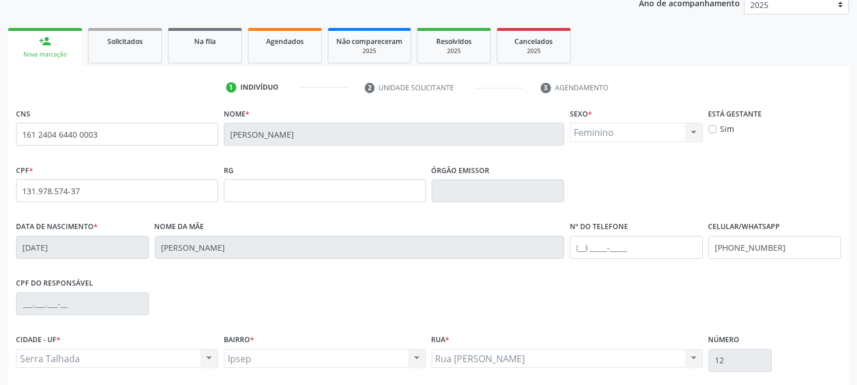
scroll to position [233, 0]
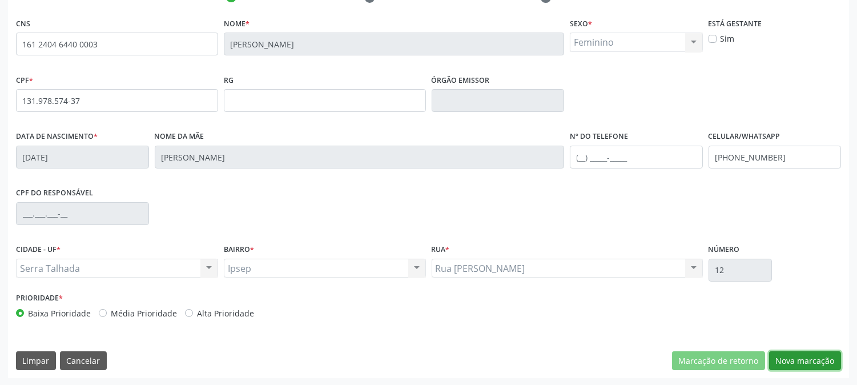
drag, startPoint x: 799, startPoint y: 369, endPoint x: 800, endPoint y: 363, distance: 5.8
click at [800, 364] on button "Nova marcação" at bounding box center [805, 360] width 72 height 19
click at [0, 0] on button "Próximo" at bounding box center [0, 0] width 0 height 0
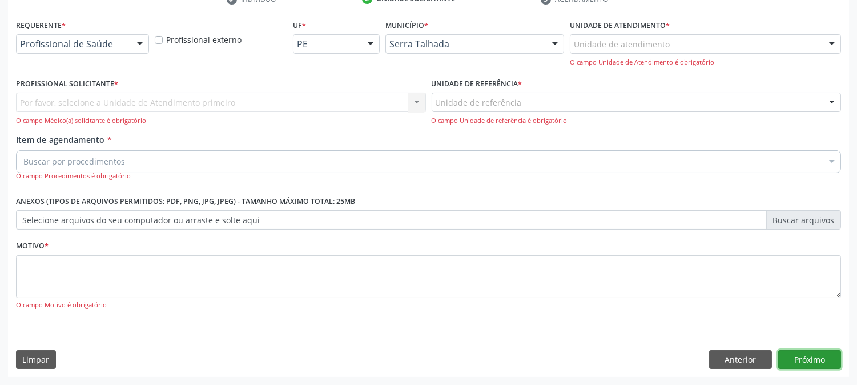
scroll to position [180, 0]
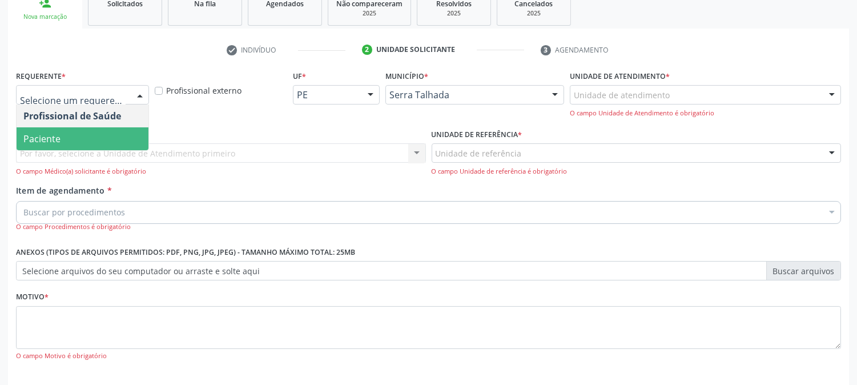
click at [94, 130] on span "Paciente" at bounding box center [83, 138] width 132 height 23
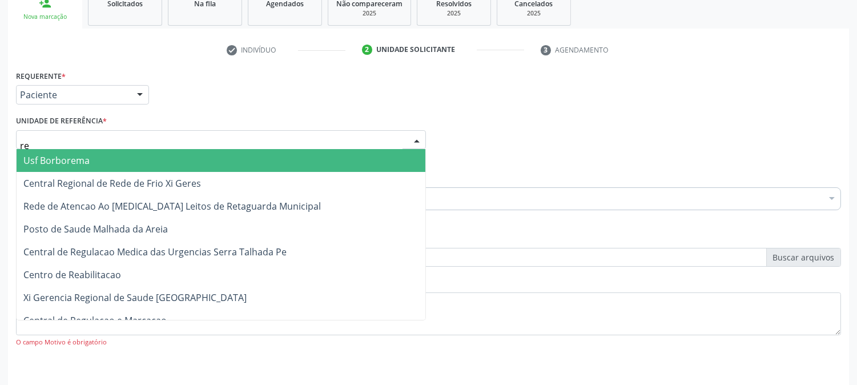
type input "rea"
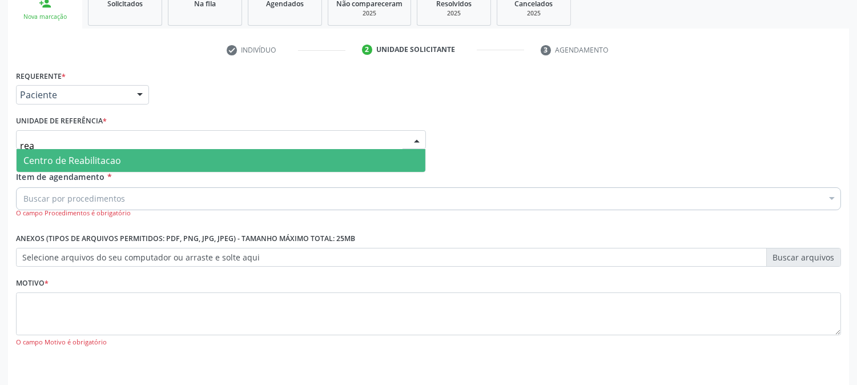
click at [99, 158] on span "Centro de Reabilitacao" at bounding box center [72, 160] width 98 height 13
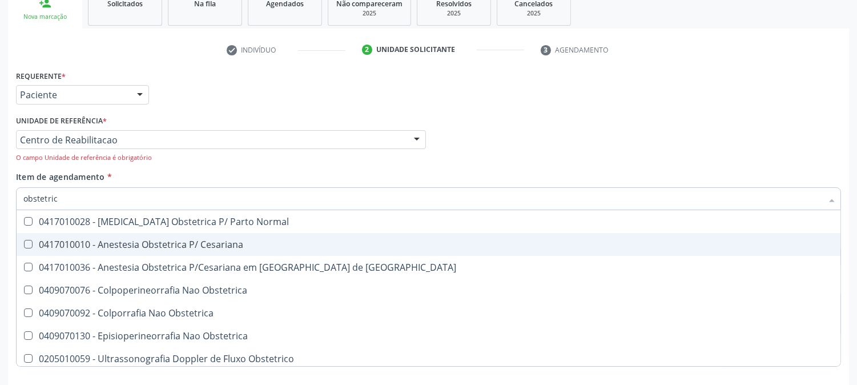
type input "obstetrica"
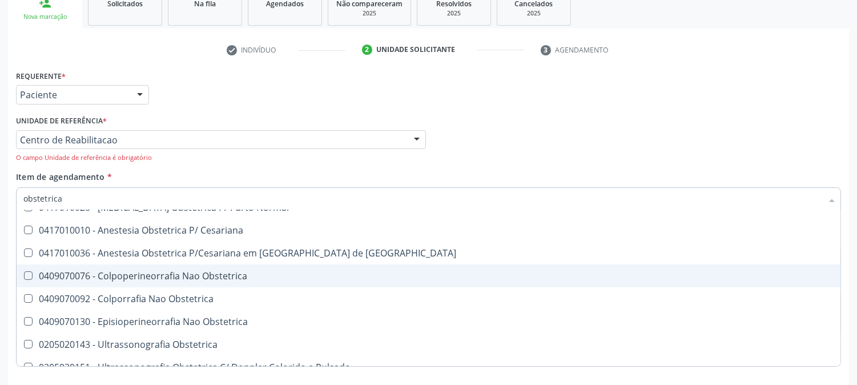
scroll to position [27, 0]
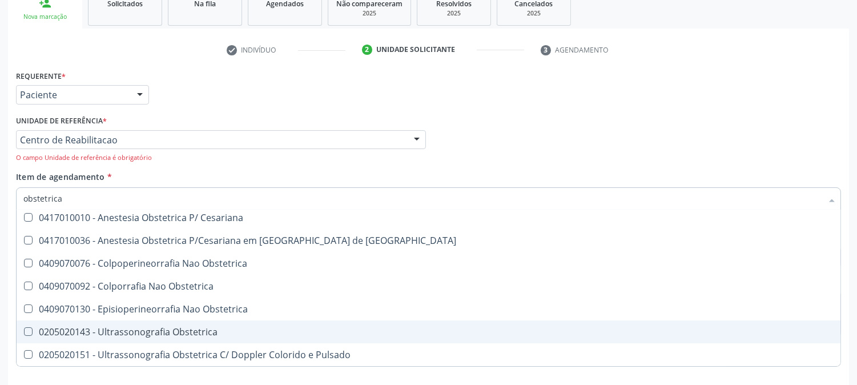
click at [177, 327] on div "0205020143 - Ultrassonografia Obstetrica" at bounding box center [428, 331] width 810 height 9
checkbox Obstetrica "true"
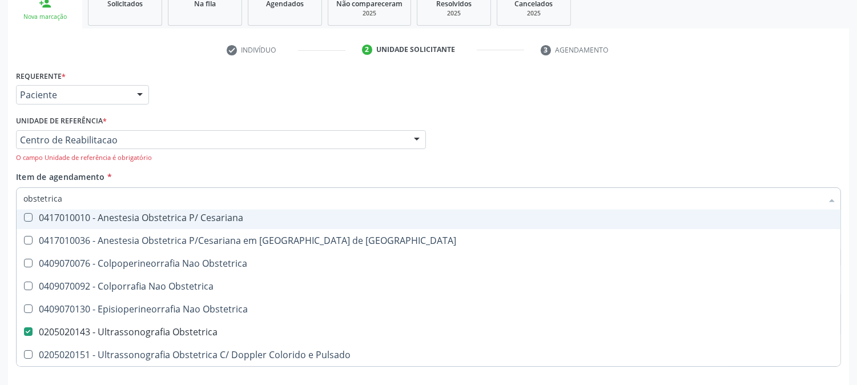
click at [278, 114] on div "Unidade de referência * Centro de Reabilitacao Usf do Mutirao Usf Cohab Usf Cai…" at bounding box center [221, 137] width 410 height 50
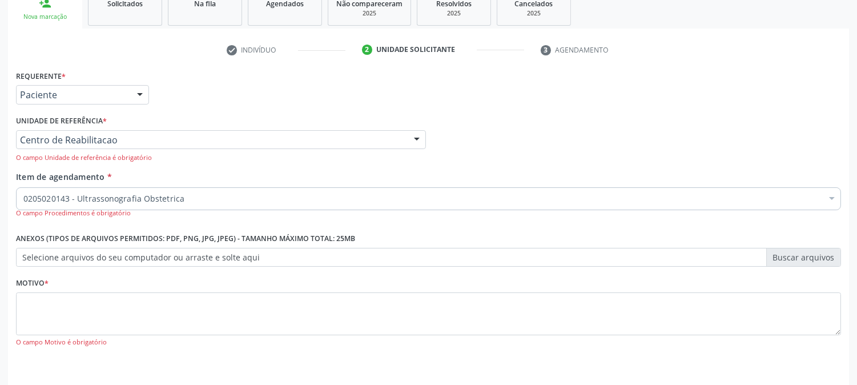
scroll to position [0, 0]
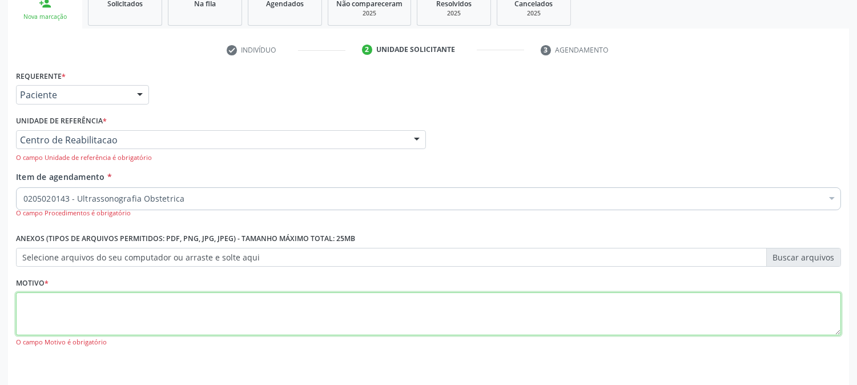
click at [87, 297] on textarea at bounding box center [428, 313] width 825 height 43
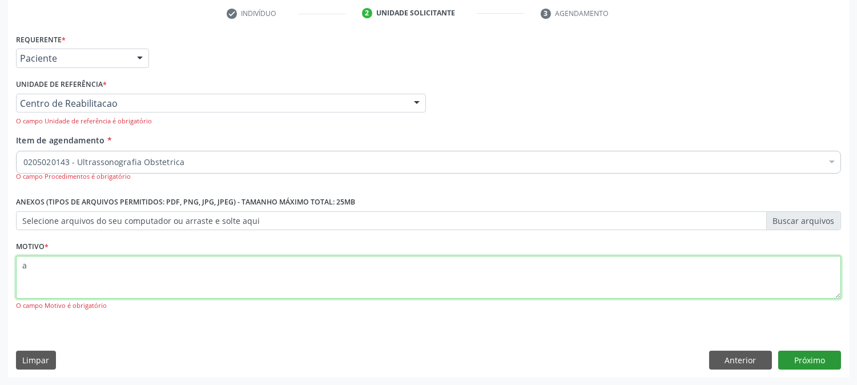
type textarea "a"
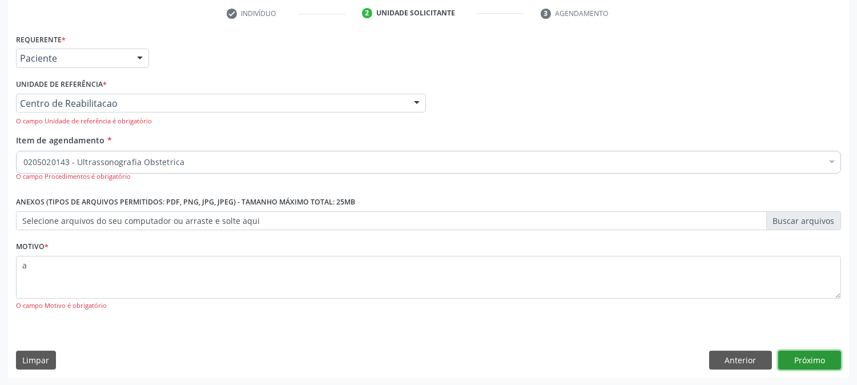
click at [815, 361] on button "Próximo" at bounding box center [809, 359] width 63 height 19
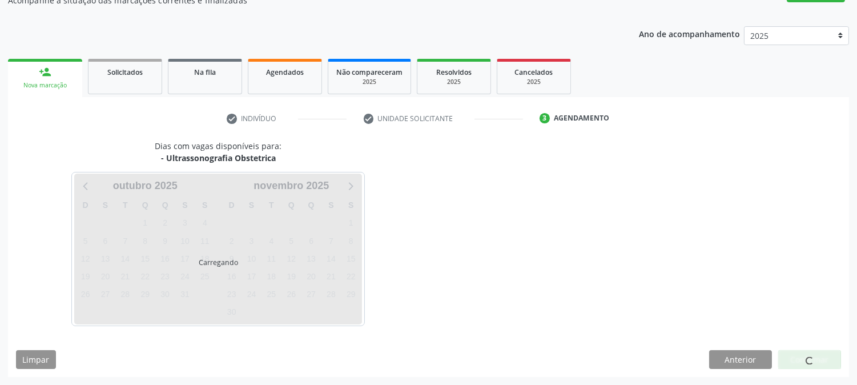
scroll to position [111, 0]
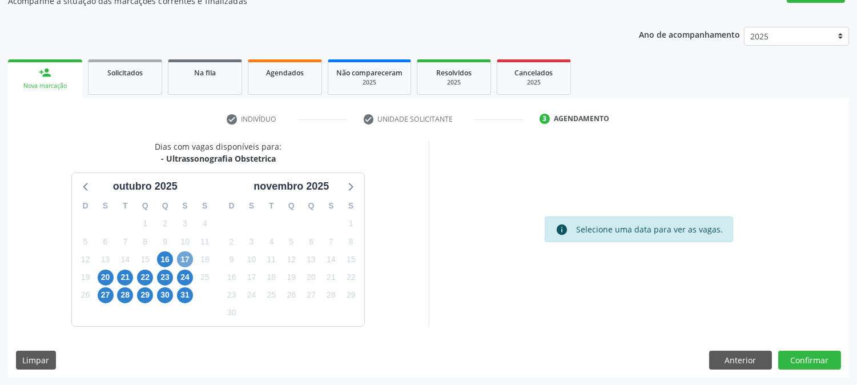
click at [184, 261] on span "17" at bounding box center [185, 259] width 16 height 16
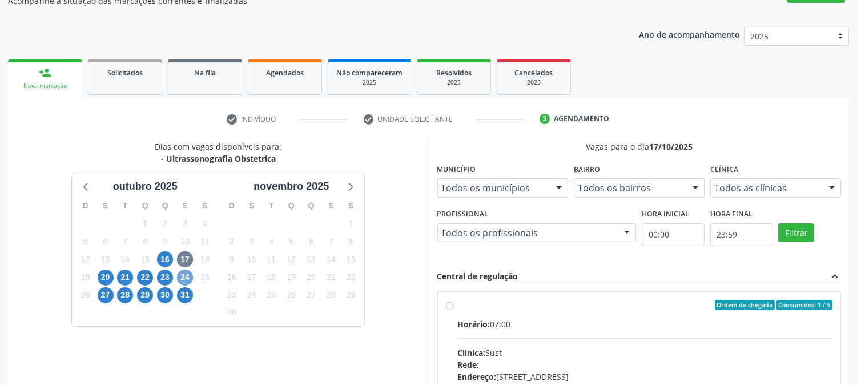
click at [185, 276] on span "24" at bounding box center [185, 277] width 16 height 16
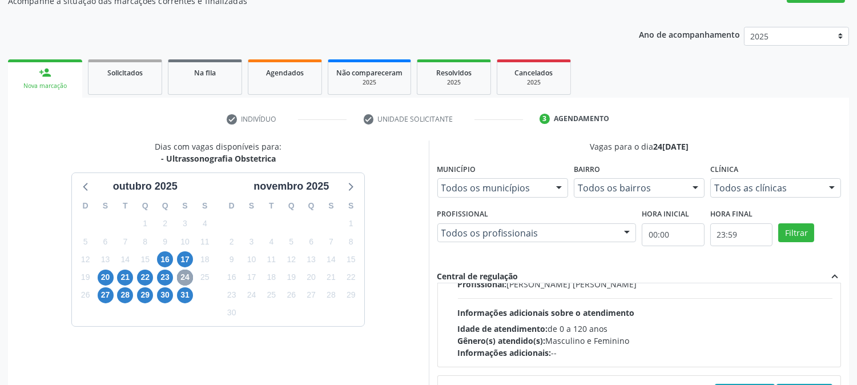
scroll to position [127, 0]
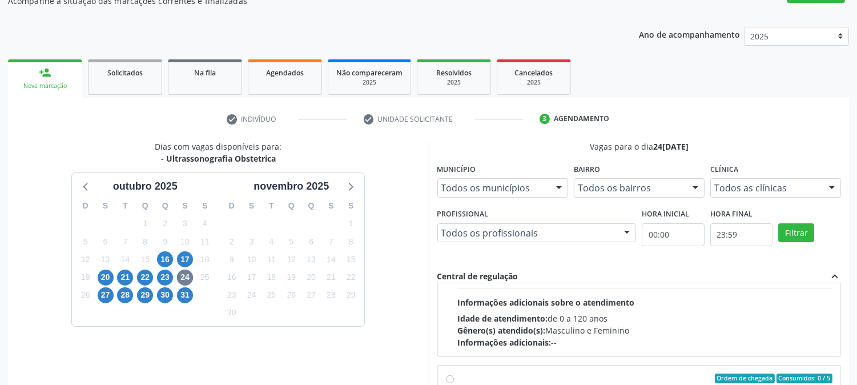
click at [514, 309] on div "Horário: 07:00 Clínica: Policlinica Municipal Rede: -- Endereço: Predio, nº S/N…" at bounding box center [645, 269] width 375 height 157
click at [454, 183] on input "Ordem de chegada Consumidos: 13 / 20 Horário: 07:00 Clínica: Policlinica Munici…" at bounding box center [450, 178] width 8 height 10
radio input "true"
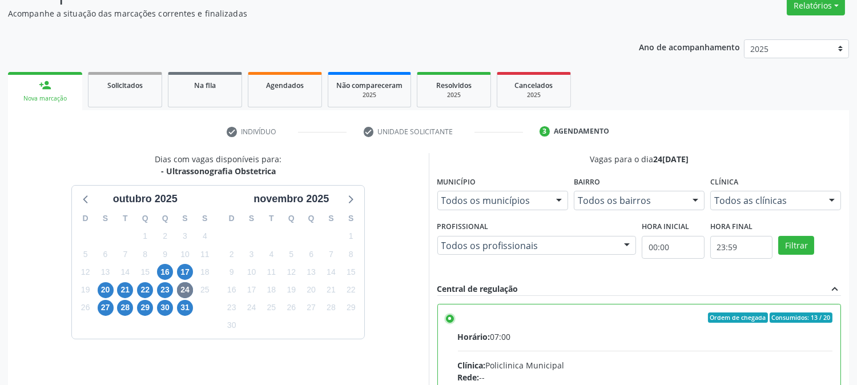
scroll to position [297, 0]
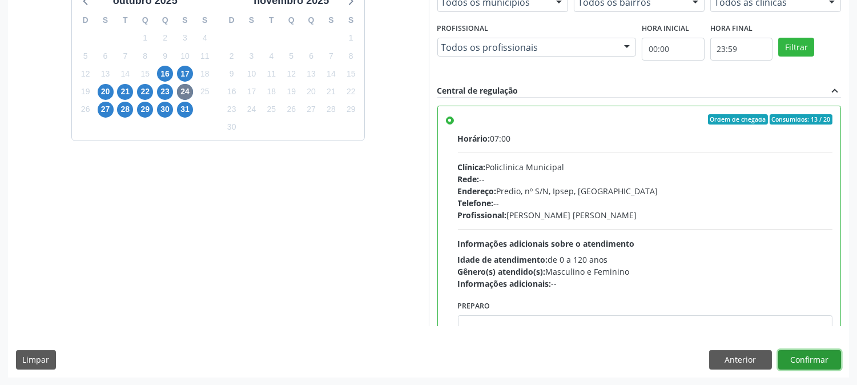
click at [806, 360] on button "Confirmar" at bounding box center [809, 359] width 63 height 19
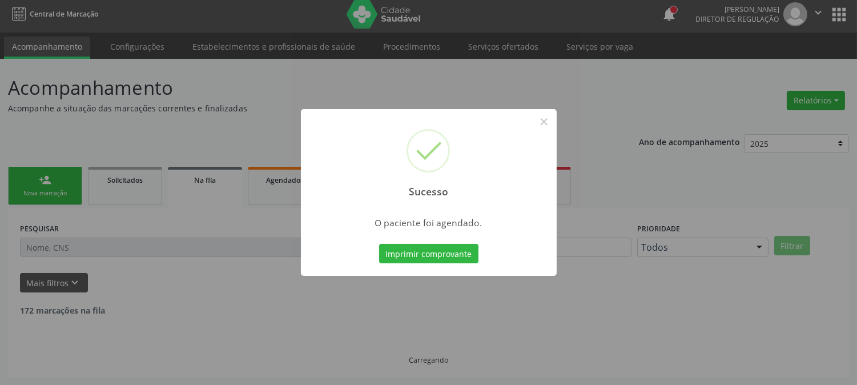
scroll to position [0, 0]
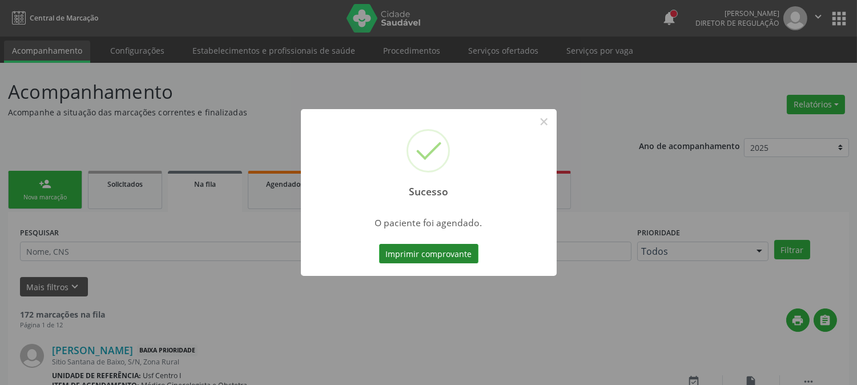
click at [425, 254] on button "Imprimir comprovante" at bounding box center [428, 253] width 99 height 19
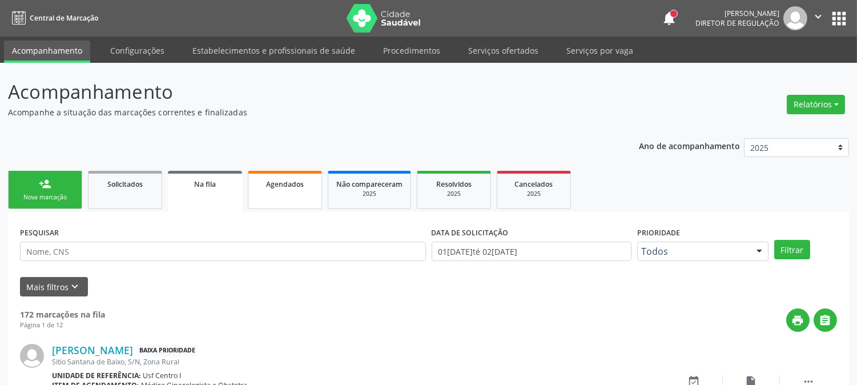
click at [260, 202] on link "Agendados" at bounding box center [285, 190] width 74 height 38
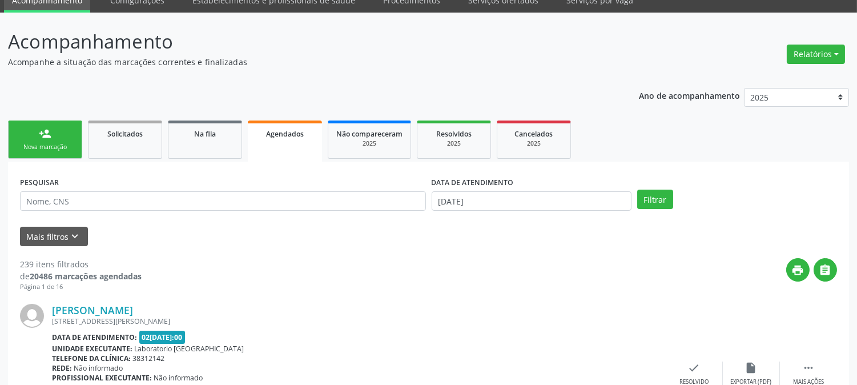
scroll to position [127, 0]
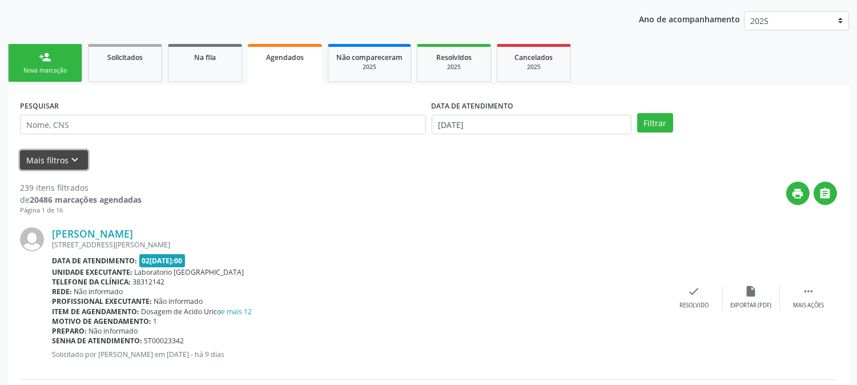
click at [77, 158] on icon "keyboard_arrow_down" at bounding box center [75, 160] width 13 height 13
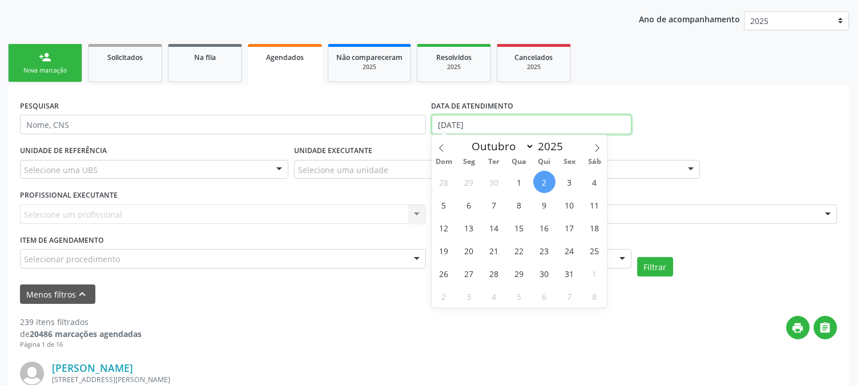
click at [474, 127] on input "02/10/2025" at bounding box center [531, 124] width 200 height 19
click at [523, 180] on span "1" at bounding box center [519, 182] width 22 height 22
type input "01/10/2025"
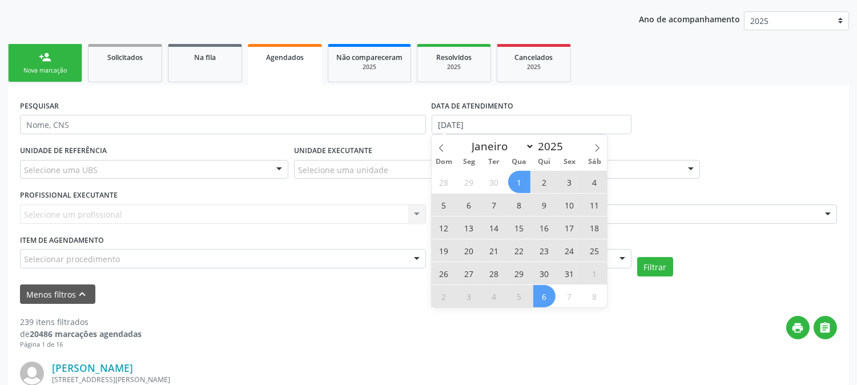
click at [539, 299] on span "6" at bounding box center [544, 296] width 22 height 22
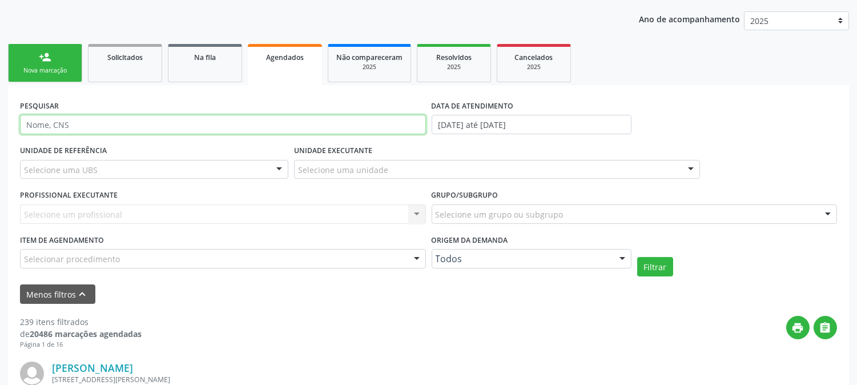
click at [116, 124] on input "text" at bounding box center [223, 124] width 406 height 19
type input "DEBORA"
click at [637, 257] on button "Filtrar" at bounding box center [655, 266] width 36 height 19
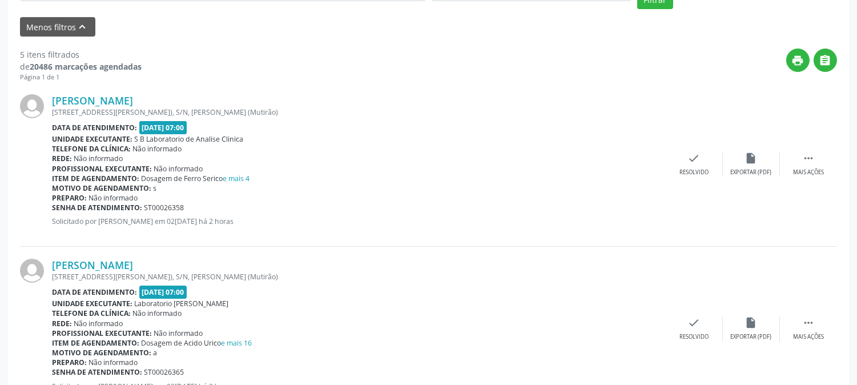
scroll to position [391, 0]
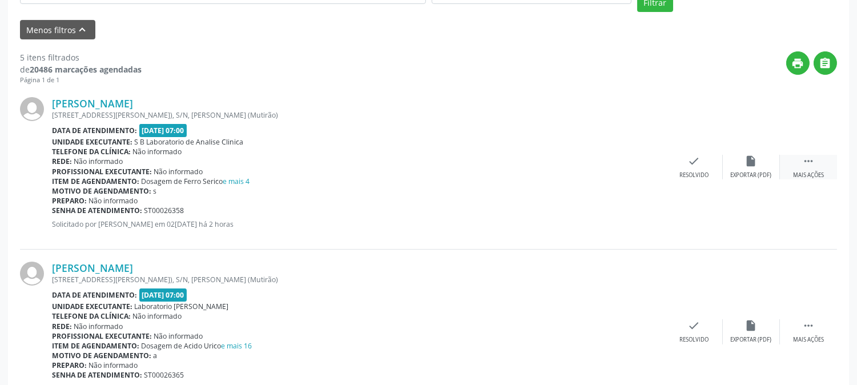
click at [806, 164] on icon "" at bounding box center [808, 161] width 13 height 13
click at [579, 171] on div "Imprimir" at bounding box center [580, 175] width 26 height 8
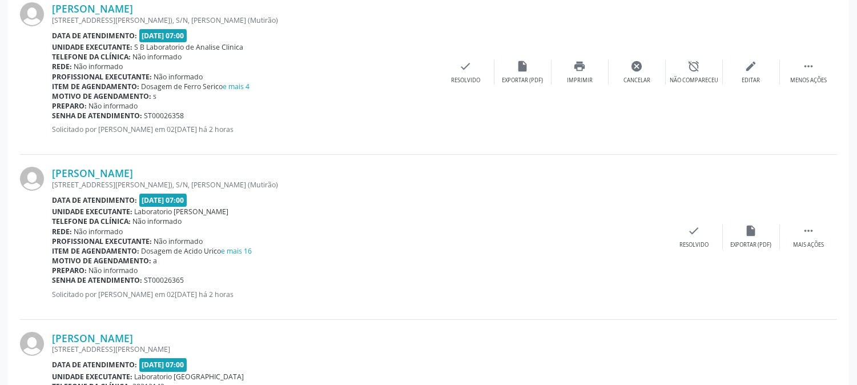
scroll to position [518, 0]
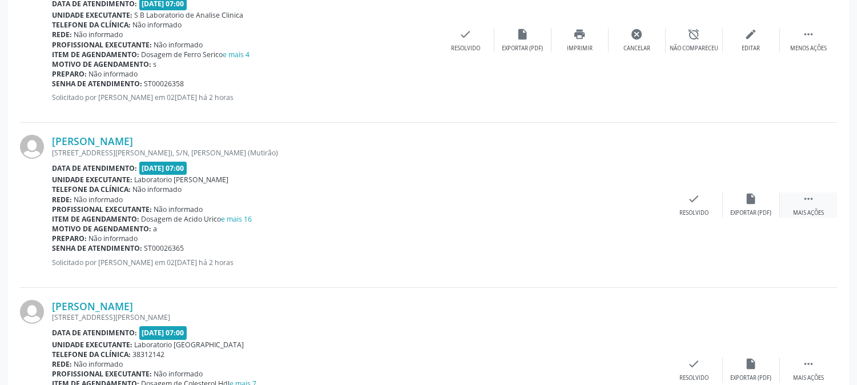
click at [792, 205] on div " Mais ações" at bounding box center [808, 204] width 57 height 25
click at [597, 208] on div "print Imprimir" at bounding box center [579, 204] width 57 height 25
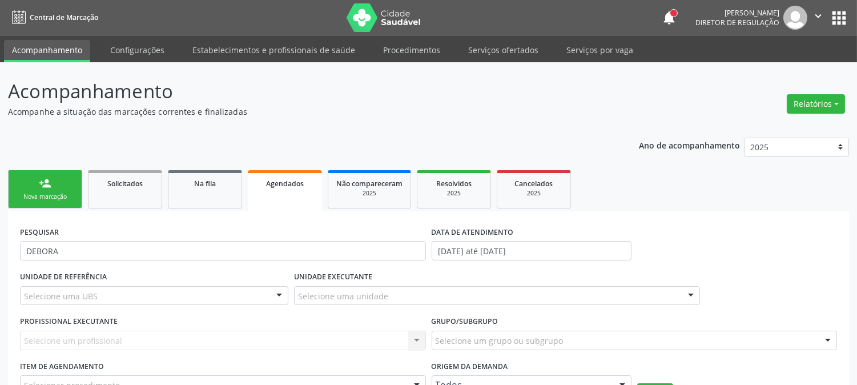
scroll to position [0, 0]
click at [59, 194] on div "Nova marcação" at bounding box center [45, 197] width 57 height 9
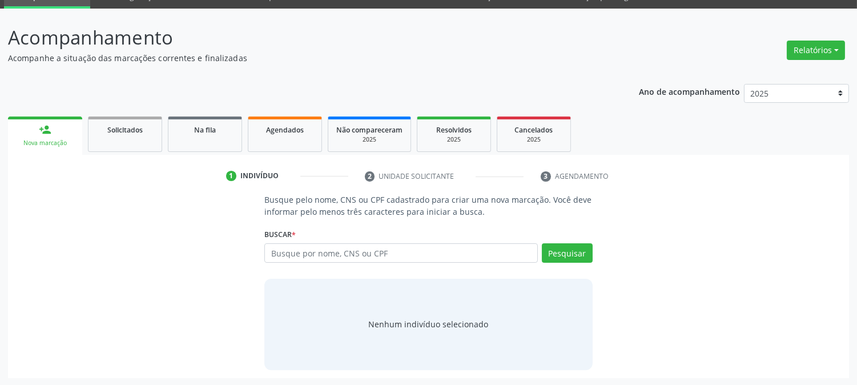
scroll to position [27, 0]
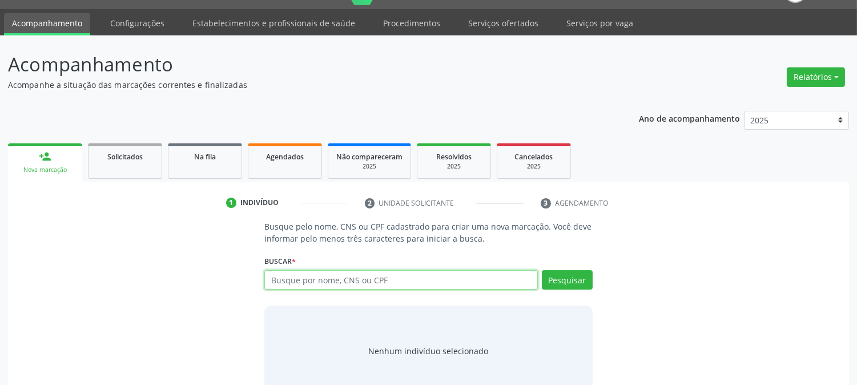
click at [378, 278] on input "text" at bounding box center [400, 279] width 273 height 19
type input "700003095727009"
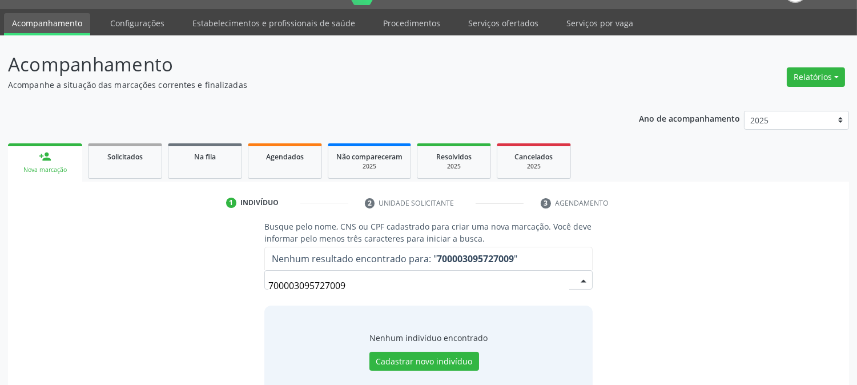
click at [301, 285] on input "700003095727009" at bounding box center [418, 285] width 300 height 23
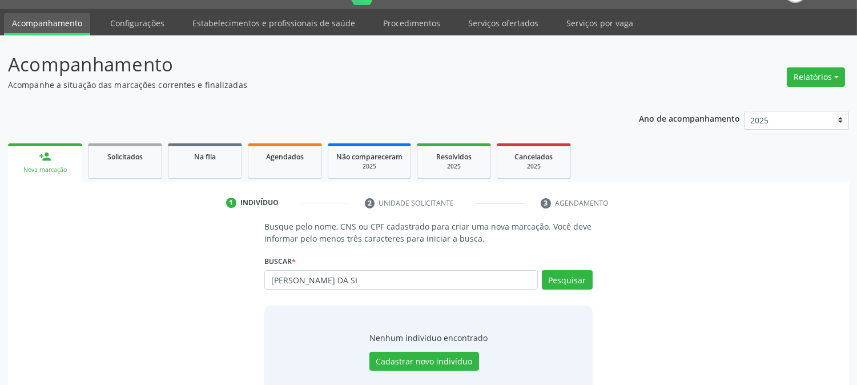
type input "TIAGO MATHEUS DA SI"
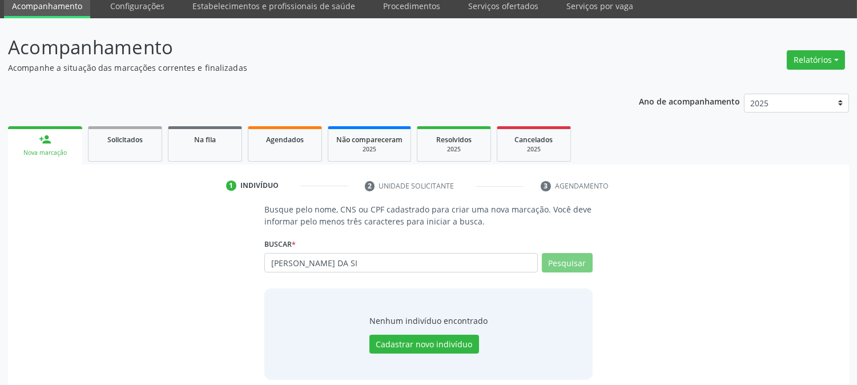
scroll to position [54, 0]
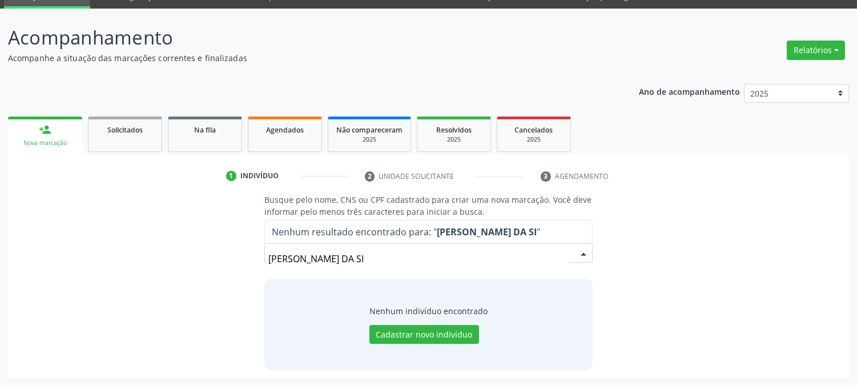
click at [324, 266] on input "TIAGO MATHEUS DA SI" at bounding box center [418, 258] width 300 height 23
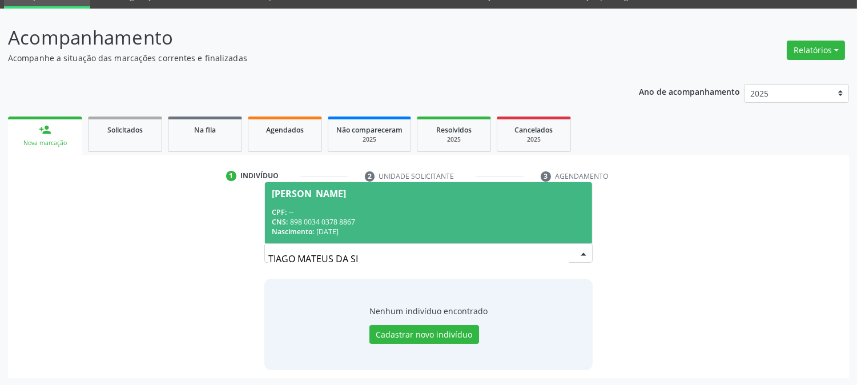
click at [381, 236] on span "Tiago Mateus da Silva Ramos CPF: -- CNS: 898 0034 0378 8867 Nascimento: 27/07/2…" at bounding box center [428, 212] width 326 height 61
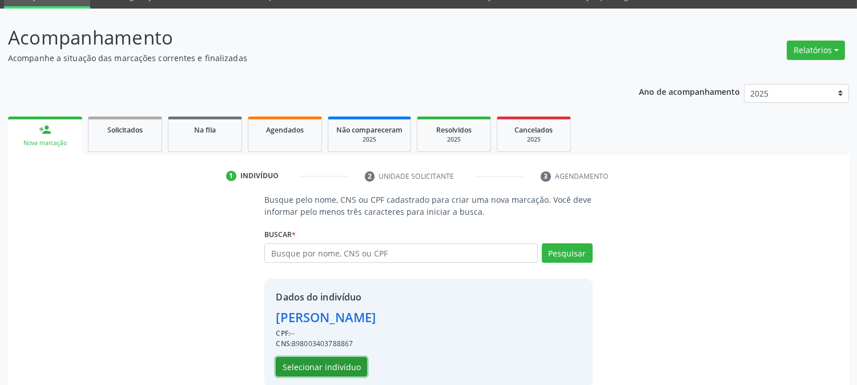
click at [341, 366] on button "Selecionar indivíduo" at bounding box center [321, 366] width 91 height 19
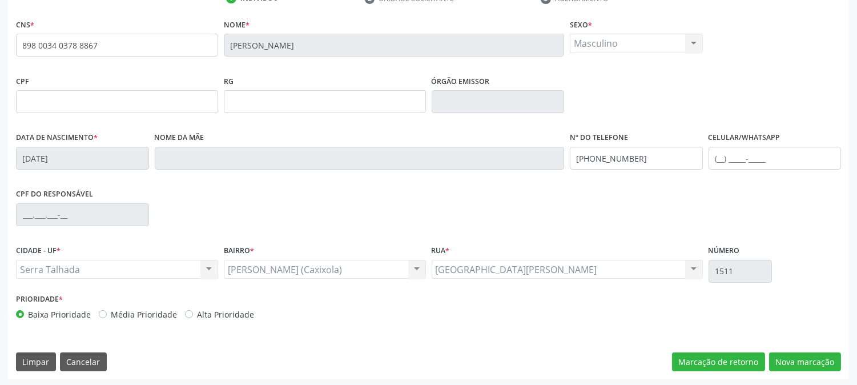
scroll to position [233, 0]
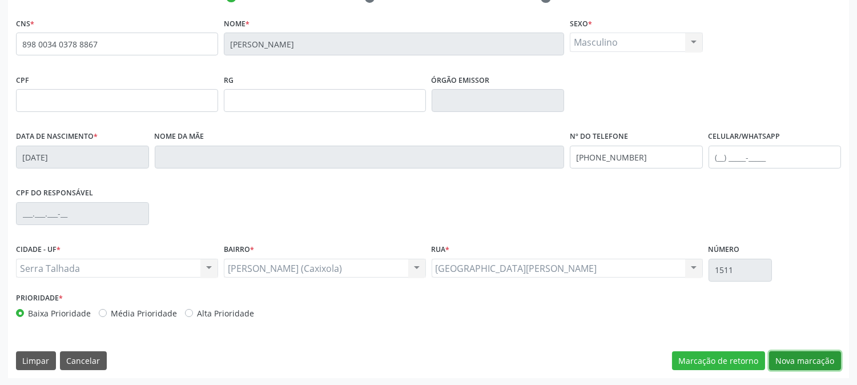
click at [797, 364] on button "Nova marcação" at bounding box center [805, 360] width 72 height 19
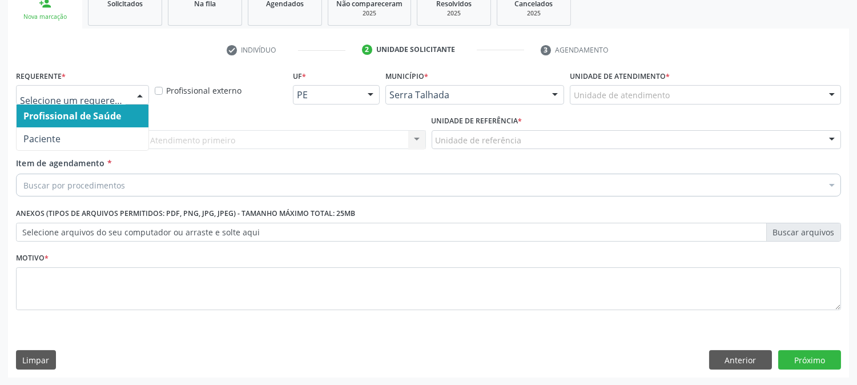
click at [46, 101] on div at bounding box center [82, 94] width 133 height 19
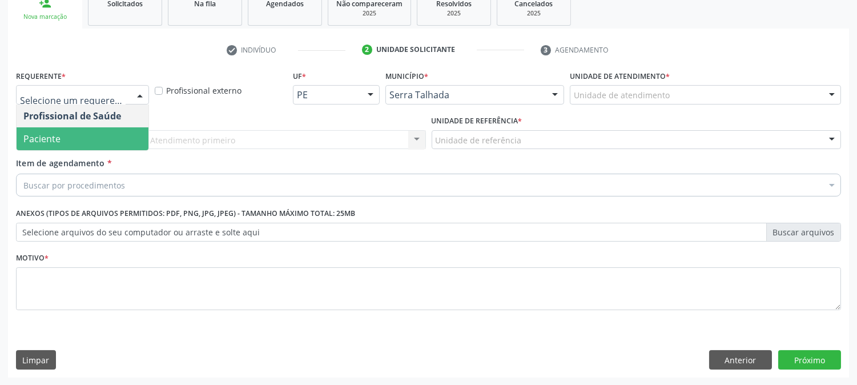
click at [41, 132] on span "Paciente" at bounding box center [41, 138] width 37 height 13
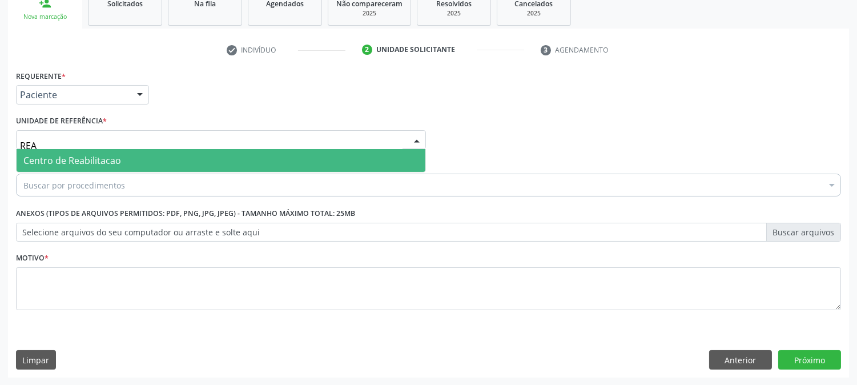
type input "REAB"
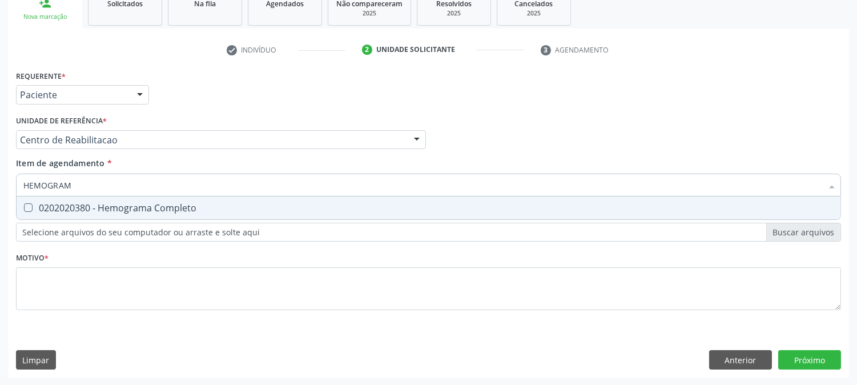
type input "HEMOGRAMA"
click at [66, 209] on div "0202020380 - Hemograma Completo" at bounding box center [428, 207] width 810 height 9
checkbox Completo "true"
click at [72, 189] on input "HEMOGRAMA" at bounding box center [422, 184] width 798 height 23
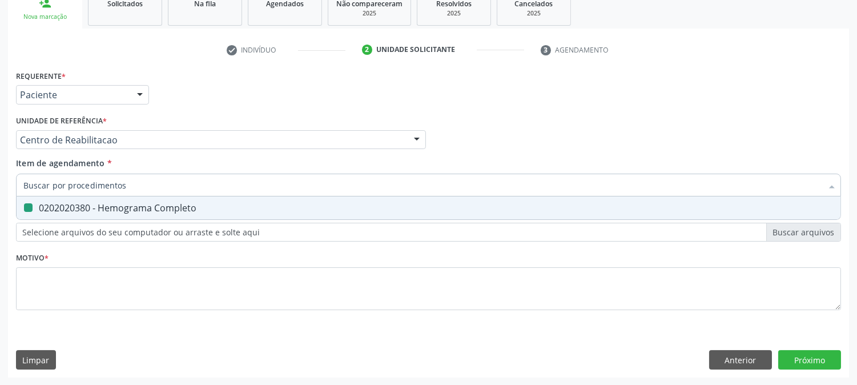
checkbox Completo "false"
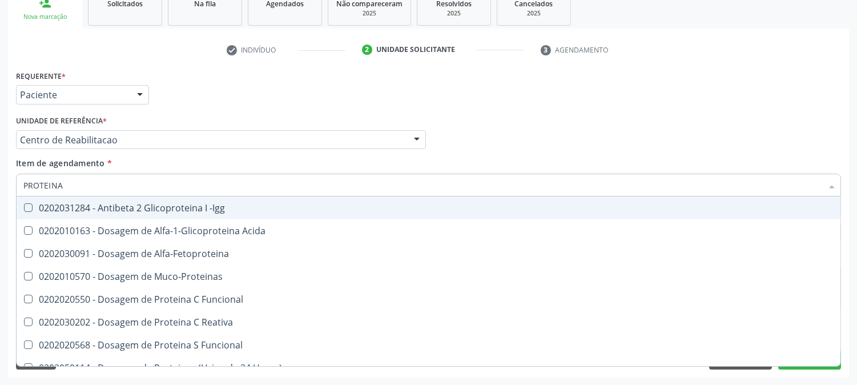
type input "PROTEINA C"
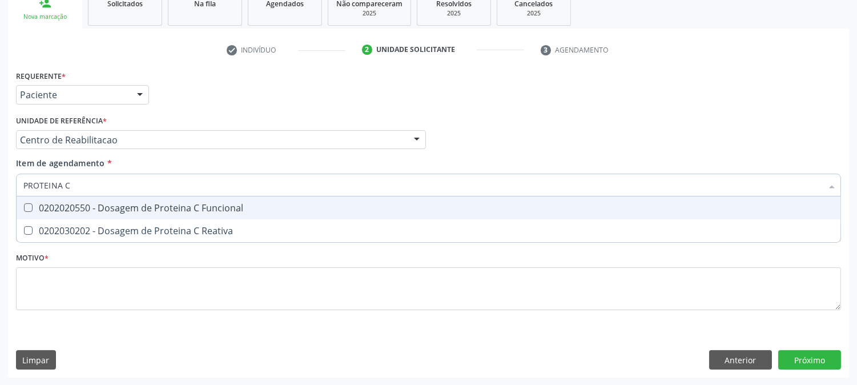
click at [80, 211] on div "0202020550 - Dosagem de Proteina C Funcional" at bounding box center [428, 207] width 810 height 9
checkbox Funcional "true"
click at [90, 189] on input "PROTEINA C" at bounding box center [422, 184] width 798 height 23
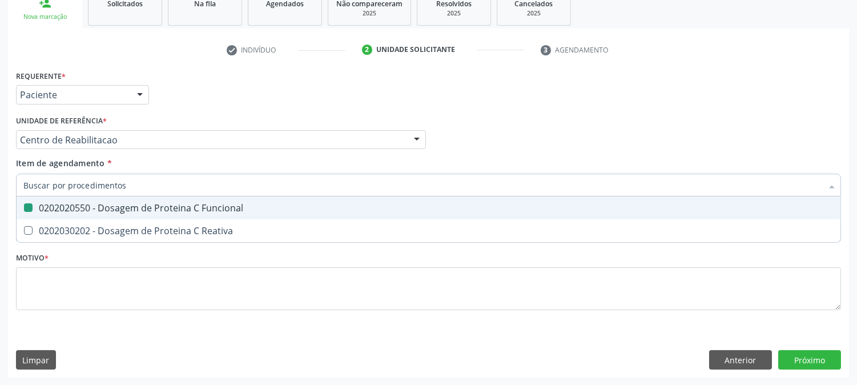
checkbox Funcional "false"
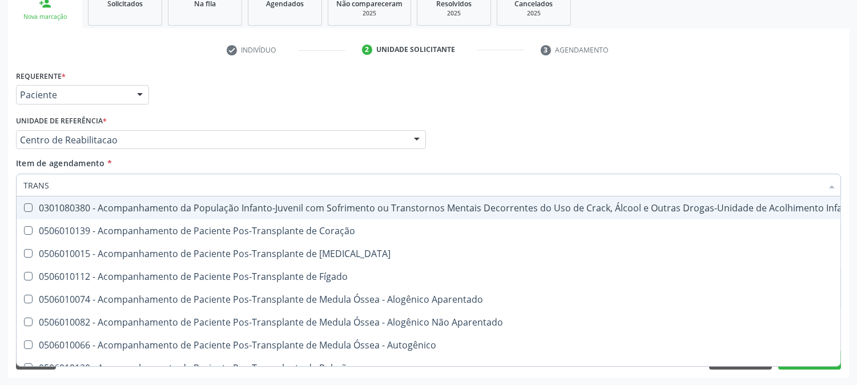
type input "TRANSA"
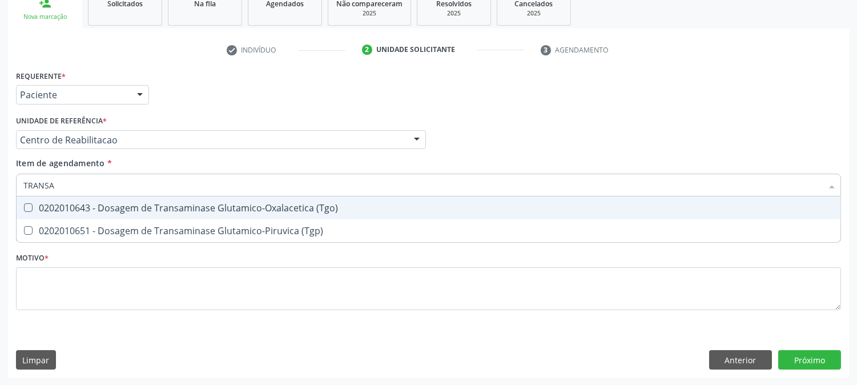
click at [95, 203] on div "0202010643 - Dosagem de Transaminase Glutamico-Oxalacetica (Tgo)" at bounding box center [428, 207] width 810 height 9
checkbox \(Tgo\) "true"
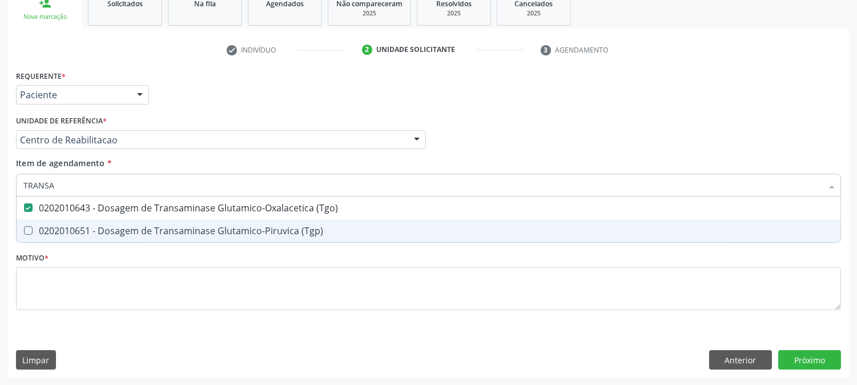
click at [93, 229] on div "0202010651 - Dosagem de Transaminase Glutamico-Piruvica (Tgp)" at bounding box center [428, 230] width 810 height 9
checkbox \(Tgp\) "true"
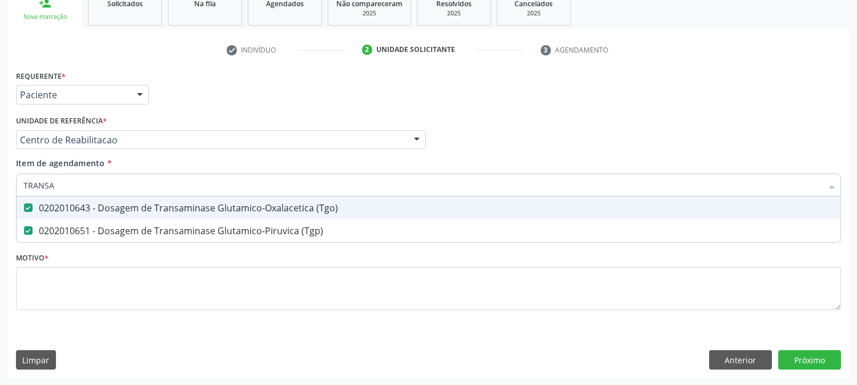
click at [95, 185] on input "TRANSA" at bounding box center [422, 184] width 798 height 23
type input "COL"
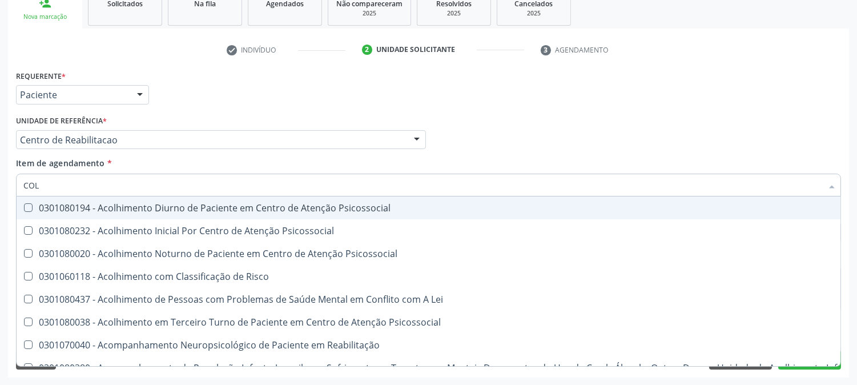
checkbox Psicossocial "false"
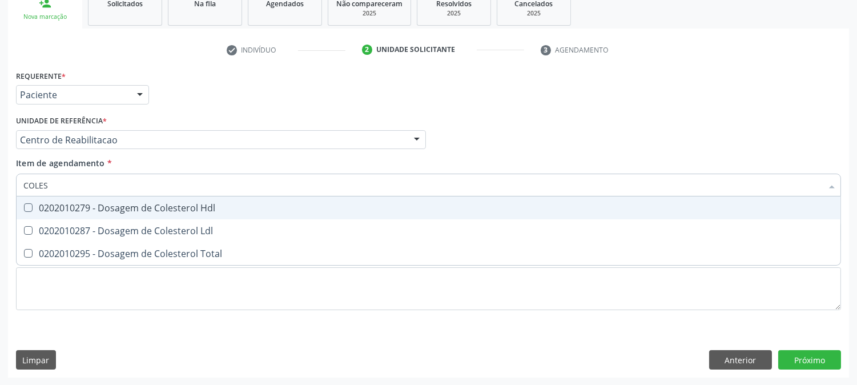
type input "COLEST"
click at [88, 203] on div "0202010279 - Dosagem de Colesterol Hdl" at bounding box center [428, 207] width 810 height 9
checkbox Hdl "true"
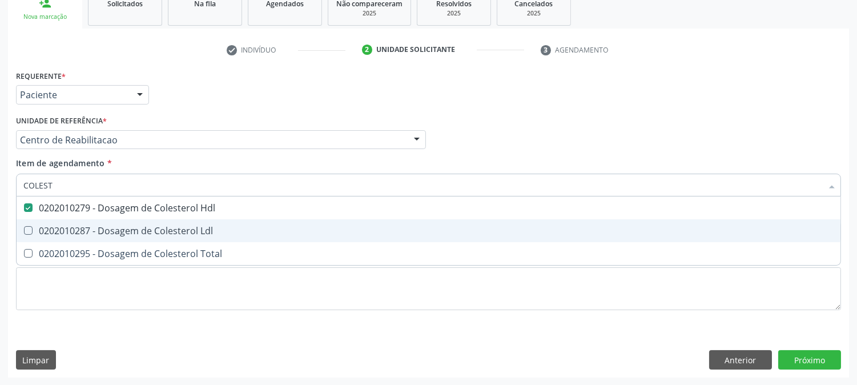
click at [83, 233] on div "0202010287 - Dosagem de Colesterol Ldl" at bounding box center [428, 230] width 810 height 9
checkbox Ldl "true"
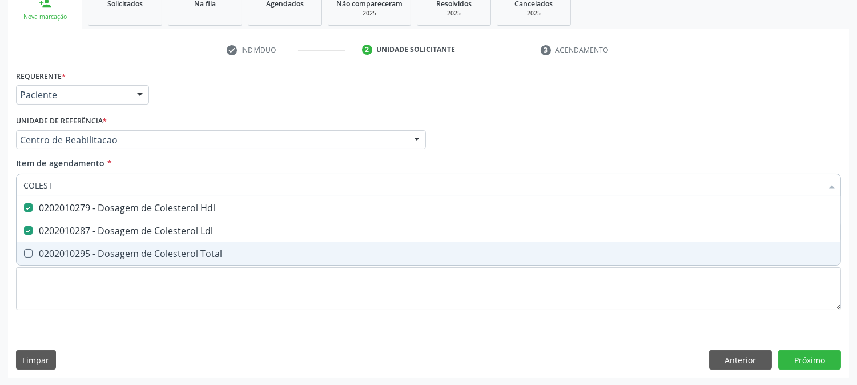
click at [83, 253] on div "0202010295 - Dosagem de Colesterol Total" at bounding box center [428, 253] width 810 height 9
checkbox Total "true"
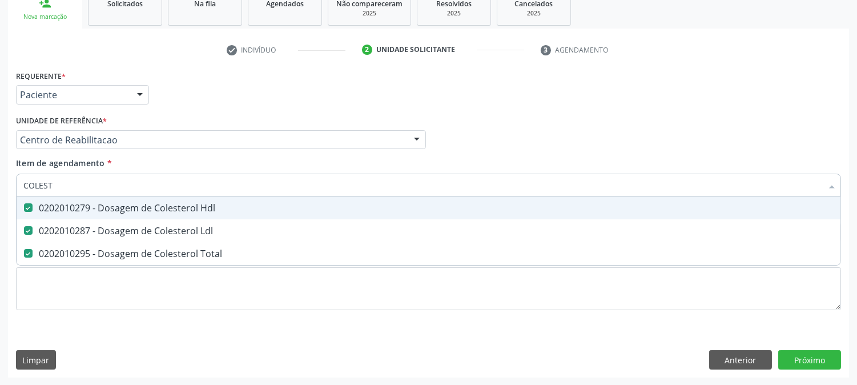
click at [60, 177] on input "COLEST" at bounding box center [422, 184] width 798 height 23
checkbox Hdl "false"
checkbox Ldl "false"
checkbox Total "false"
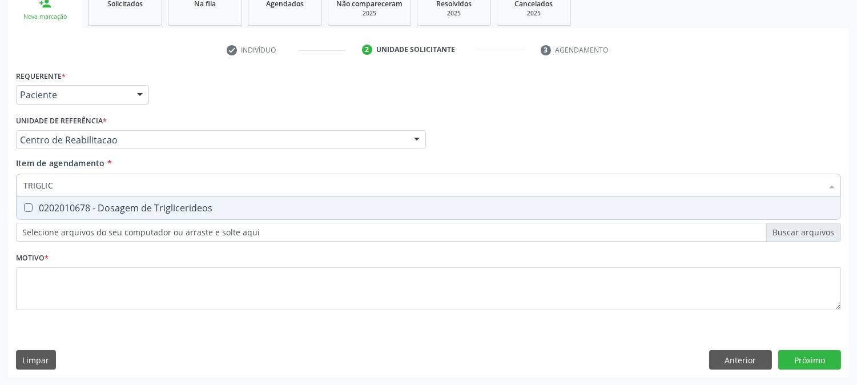
type input "TRIGLICE"
click at [58, 205] on div "0202010678 - Dosagem de Triglicerideos" at bounding box center [428, 207] width 810 height 9
checkbox Triglicerideos "true"
click at [61, 189] on input "TRIGLICE" at bounding box center [422, 184] width 798 height 23
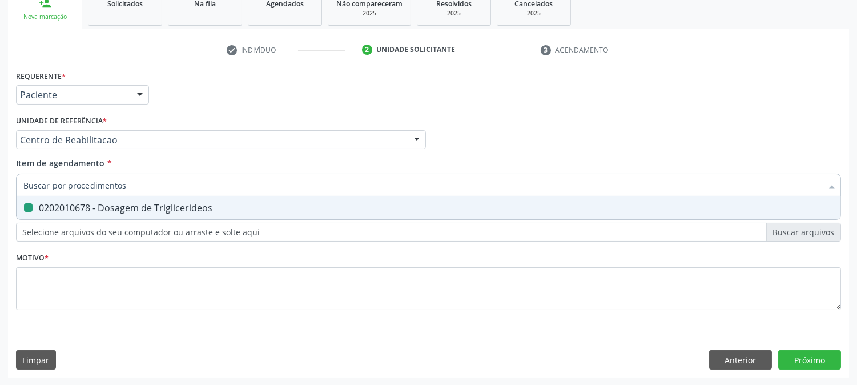
checkbox Triglicerideos "false"
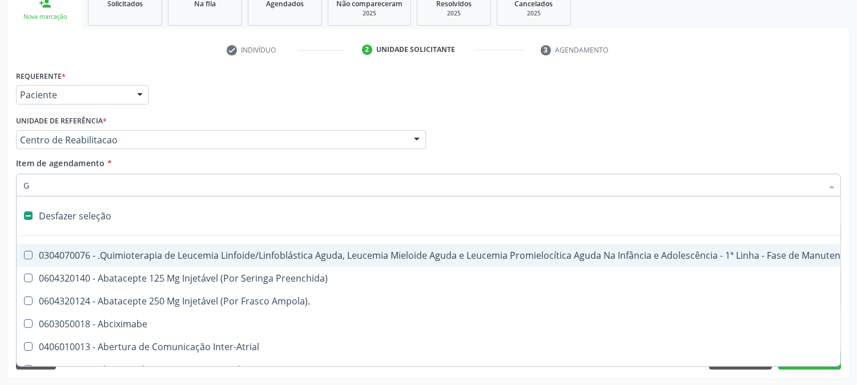
type input "GL"
checkbox Terapeutica\) "true"
checkbox Nutricional "true"
checkbox Bloco "true"
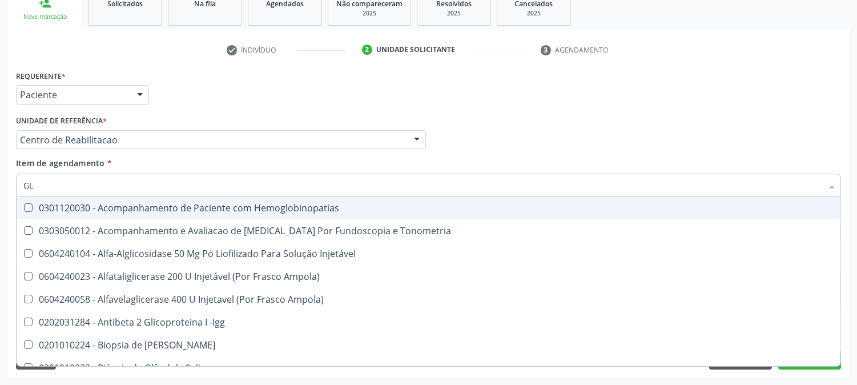
type input "GLI"
checkbox Glomerular "true"
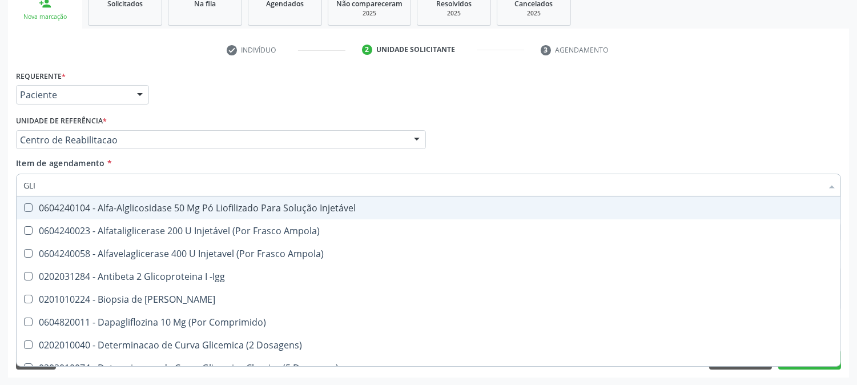
type input "GLIC"
checkbox Derrames "true"
checkbox Triglicerideos "false"
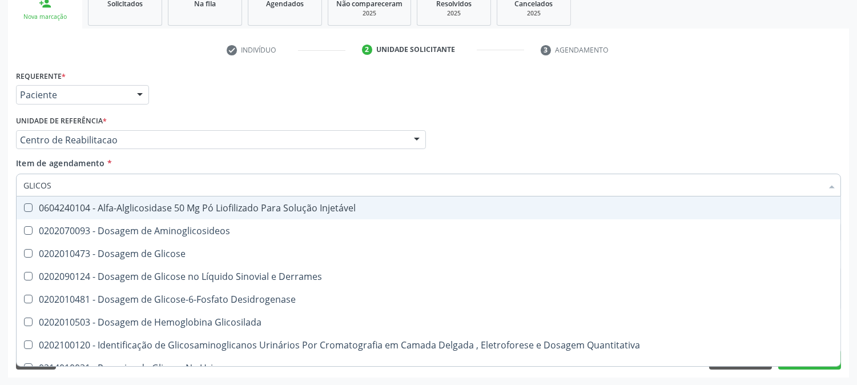
type input "GLICOSE"
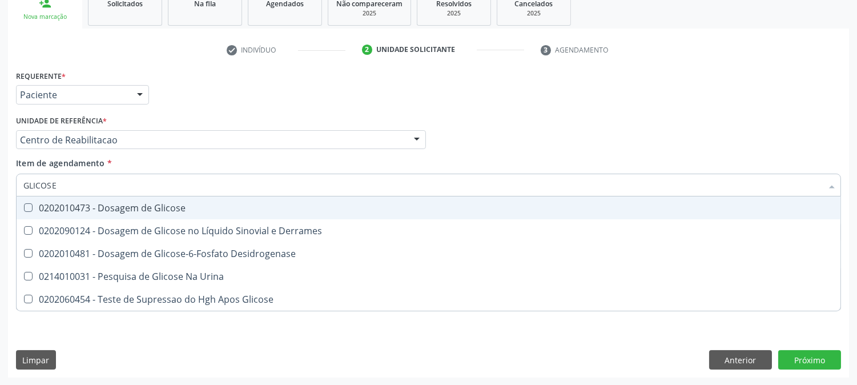
click at [108, 208] on div "0202010473 - Dosagem de Glicose" at bounding box center [428, 207] width 810 height 9
checkbox Glicose "true"
click at [95, 191] on input "GLICOSE" at bounding box center [422, 184] width 798 height 23
checkbox Glicose "false"
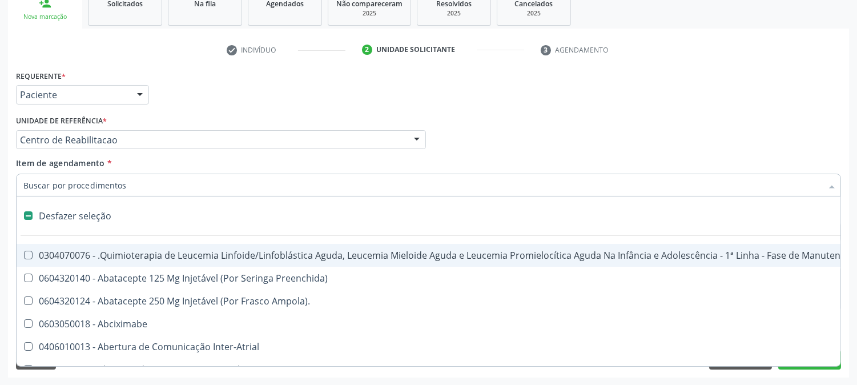
type input "U"
checkbox \(Hemicolectomia\) "true"
checkbox Colecistectomia "true"
checkbox Doadora\) "true"
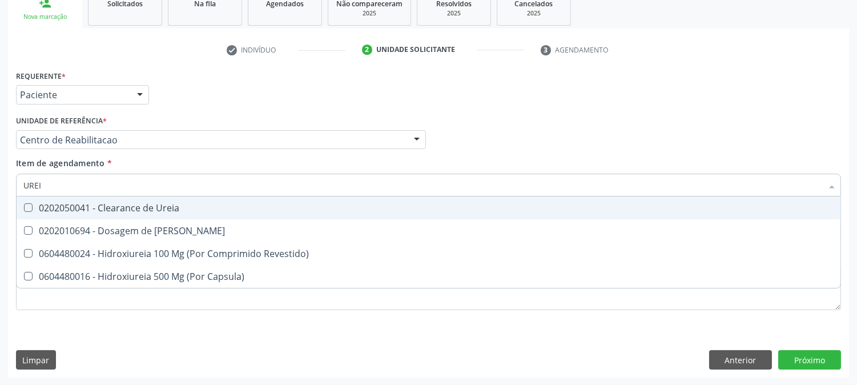
type input "UREIA"
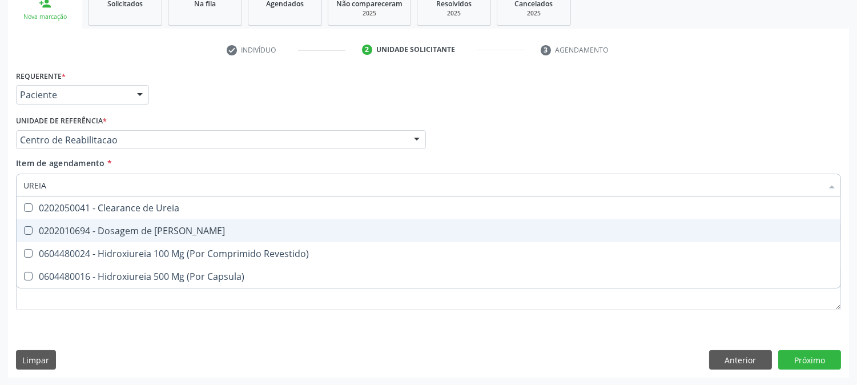
click at [123, 226] on div "0202010694 - Dosagem de [PERSON_NAME]" at bounding box center [428, 230] width 810 height 9
checkbox Ureia "true"
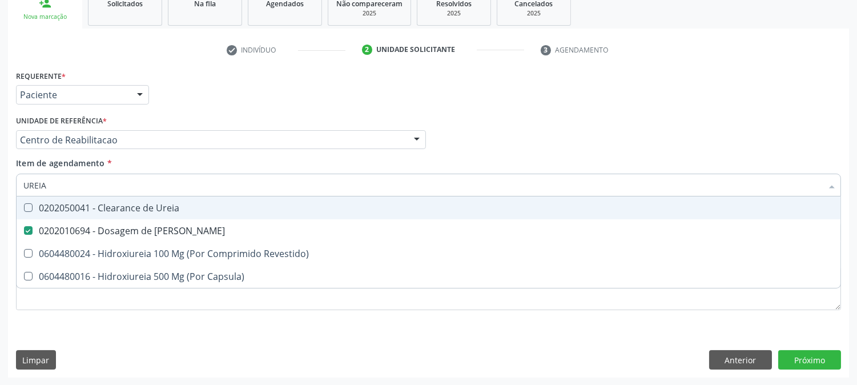
click at [99, 187] on input "UREIA" at bounding box center [422, 184] width 798 height 23
checkbox Ureia "false"
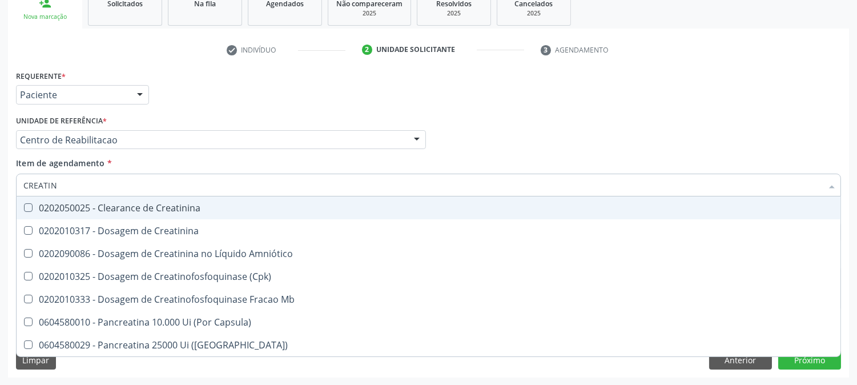
type input "CREATINI"
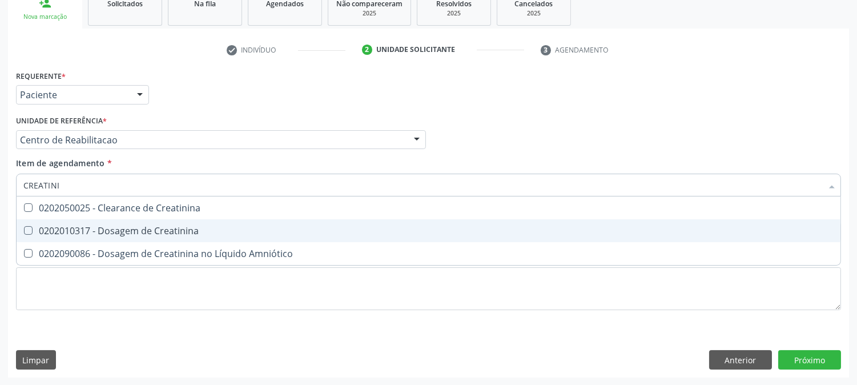
click at [101, 234] on div "0202010317 - Dosagem de Creatinina" at bounding box center [428, 230] width 810 height 9
checkbox Creatinina "true"
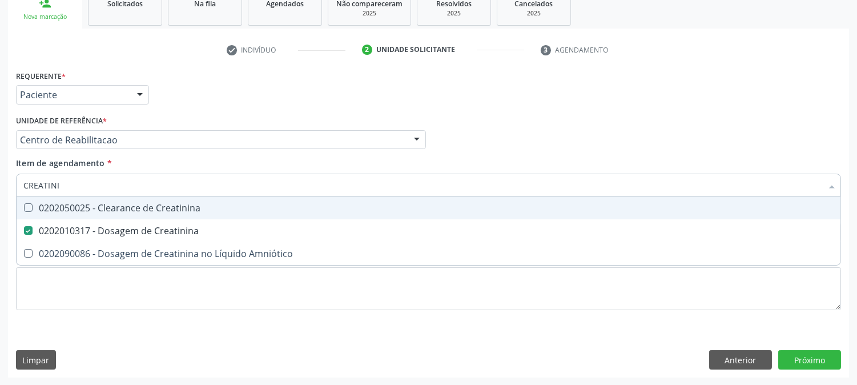
click at [95, 177] on input "CREATINI" at bounding box center [422, 184] width 798 height 23
checkbox Creatinina "false"
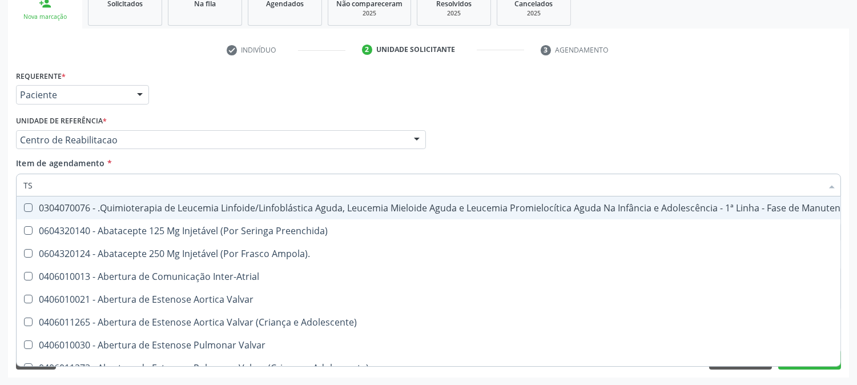
type input "TSH"
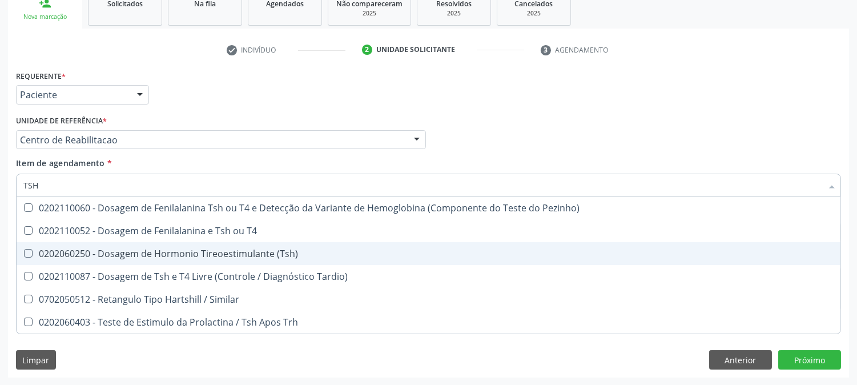
click at [122, 253] on div "0202060250 - Dosagem de Hormonio Tireoestimulante (Tsh)" at bounding box center [428, 253] width 810 height 9
checkbox \(Tsh\) "true"
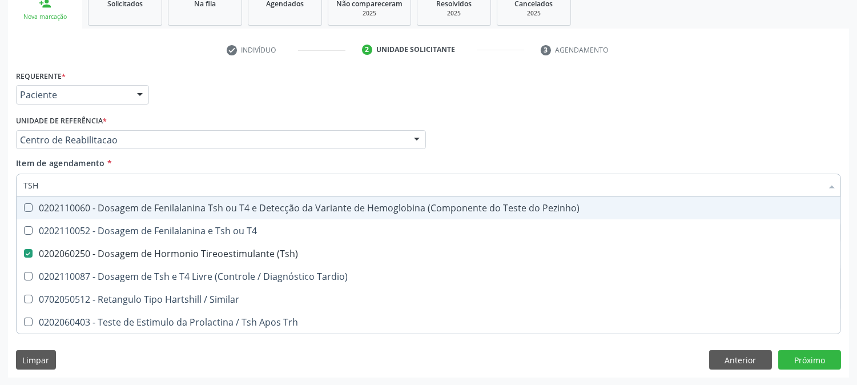
click at [75, 175] on input "TSH" at bounding box center [422, 184] width 798 height 23
type input "F"
checkbox \(Tsh\) "false"
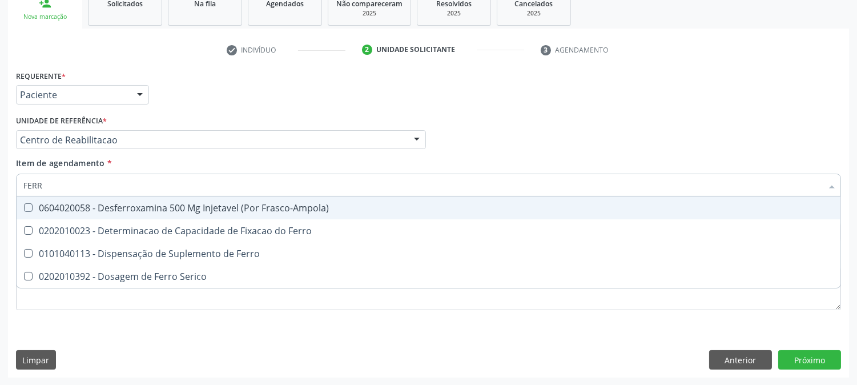
type input "FERRO"
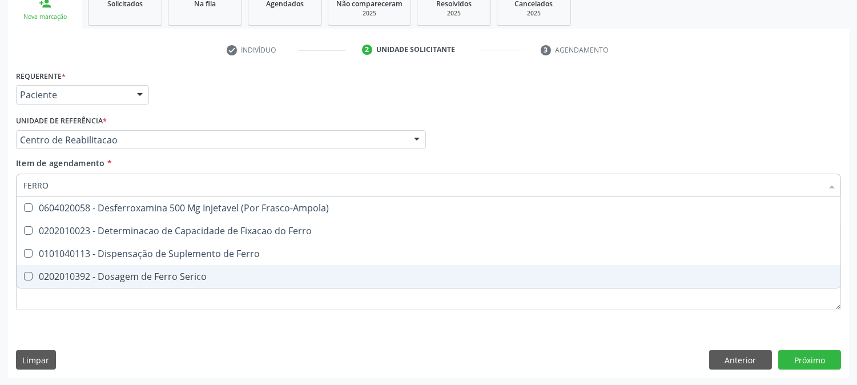
click at [112, 281] on span "0202010392 - Dosagem de Ferro Serico" at bounding box center [428, 276] width 823 height 23
checkbox Serico "true"
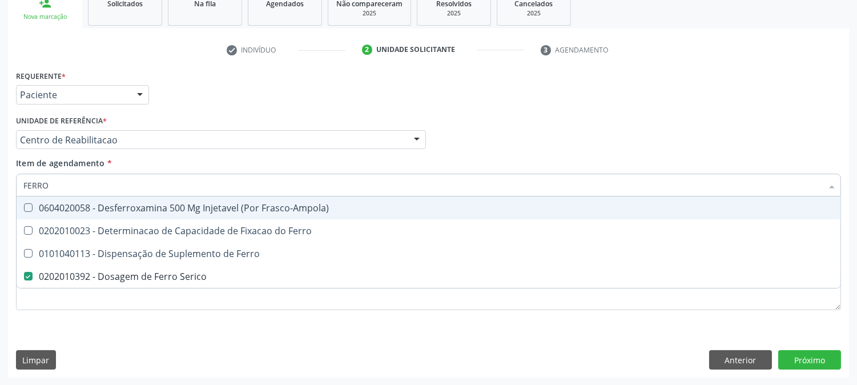
click at [232, 95] on div "Requerente * Paciente Profissional de Saúde Paciente Nenhum resultado encontrad…" at bounding box center [428, 89] width 830 height 45
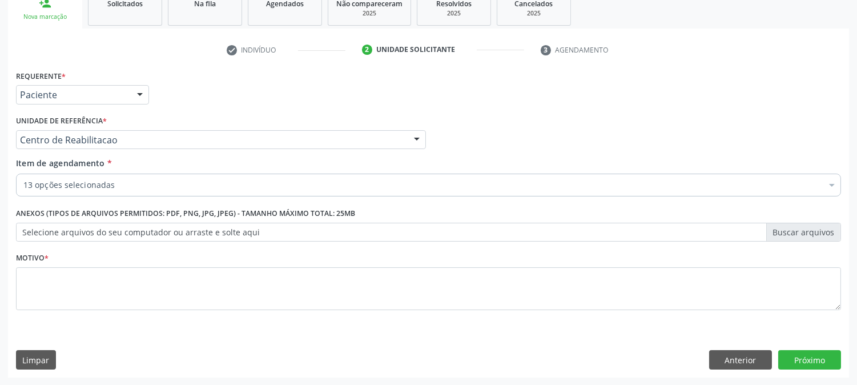
scroll to position [180, 0]
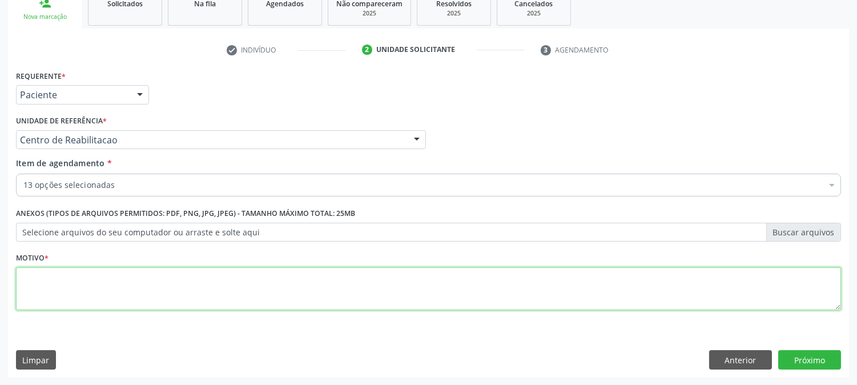
click at [128, 293] on textarea at bounding box center [428, 288] width 825 height 43
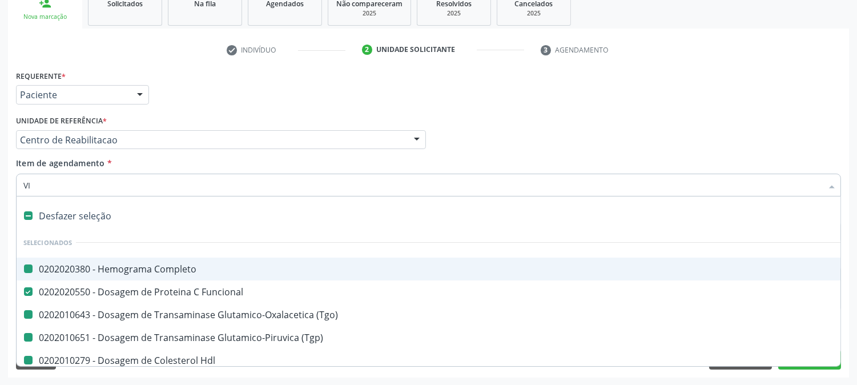
type input "VIT"
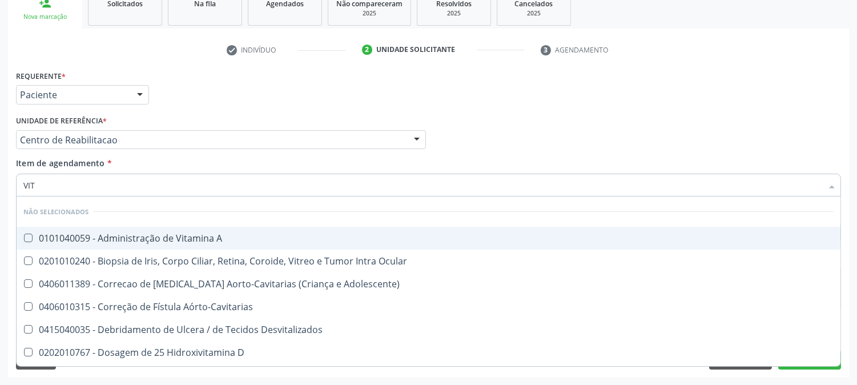
checkbox A "false"
checkbox Adolescente\) "false"
checkbox Aórto-Cavitarias "false"
checkbox Desvitalizados "false"
checkbox D "false"
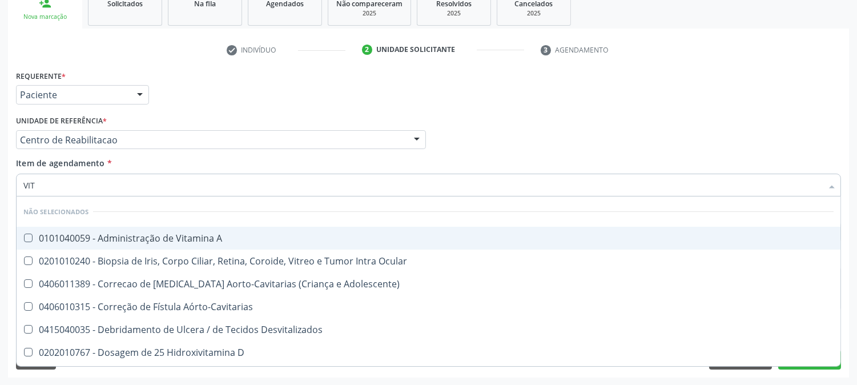
checkbox B12 "false"
checkbox Cateterismo "false"
checkbox Toracotomia "false"
checkbox Toracotomia\) "false"
checkbox Intra-Vitreo "false"
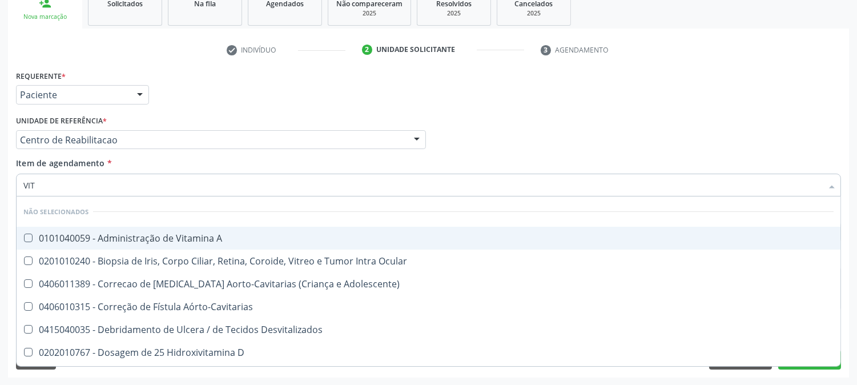
checkbox Estranho "false"
checkbox Vitro\) "false"
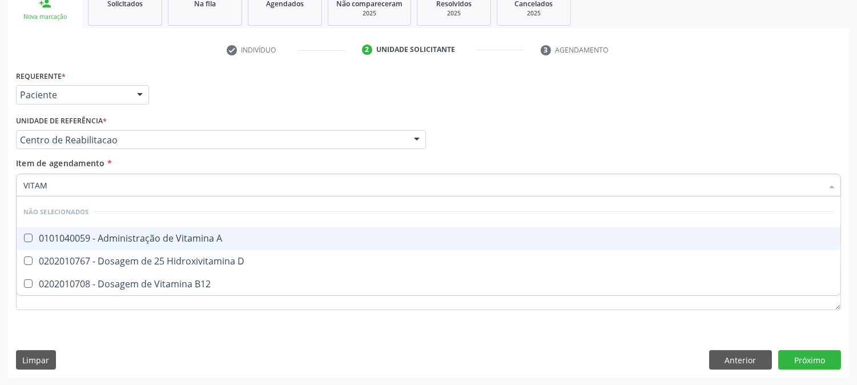
type input "VITAMI"
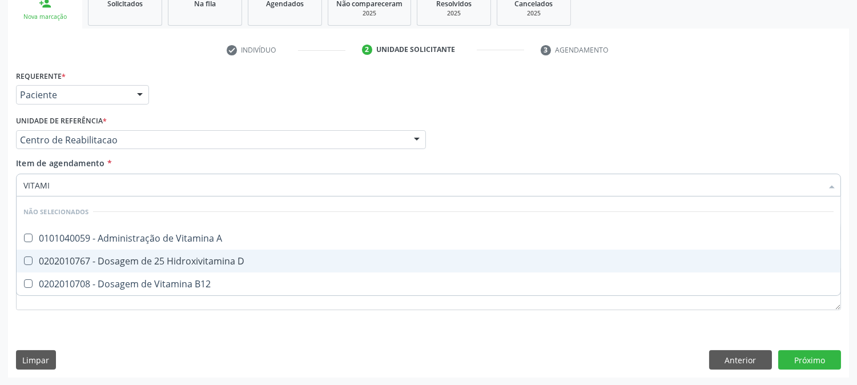
click at [203, 256] on div "0202010767 - Dosagem de 25 Hidroxivitamina D" at bounding box center [428, 260] width 810 height 9
checkbox D "true"
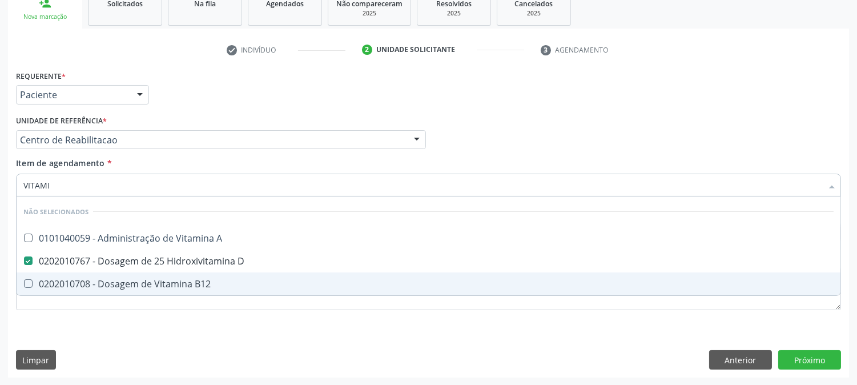
click at [203, 282] on div "0202010708 - Dosagem de Vitamina B12" at bounding box center [428, 283] width 810 height 9
checkbox B12 "true"
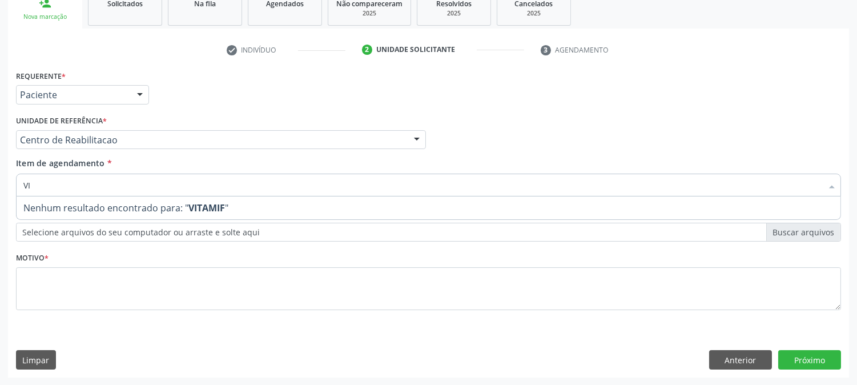
type input "V"
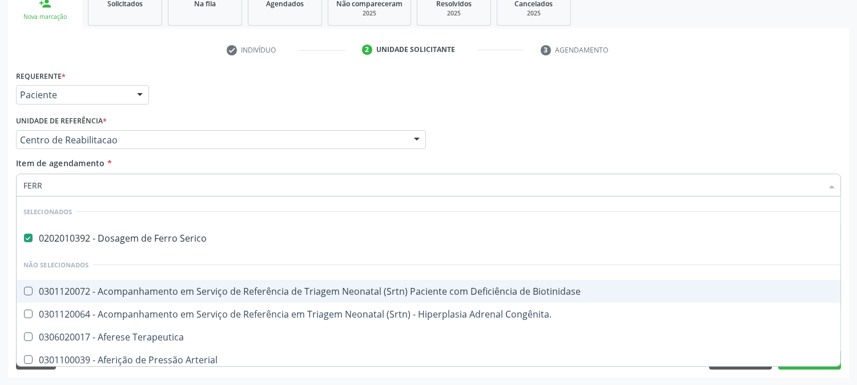
type input "FERRI"
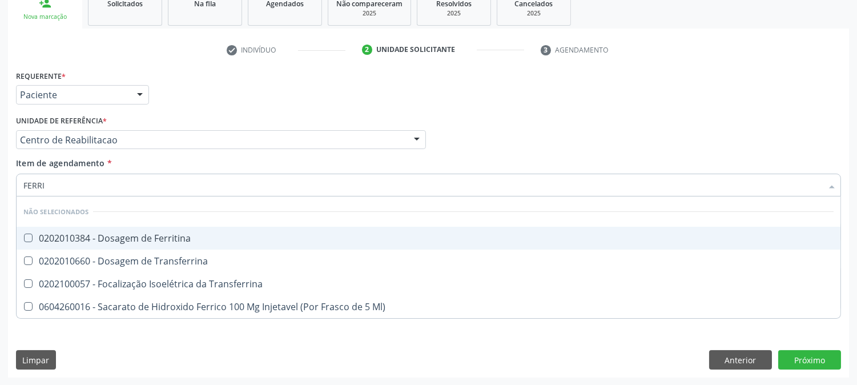
click at [192, 238] on div "0202010384 - Dosagem de Ferritina" at bounding box center [428, 237] width 810 height 9
checkbox Ferritina "true"
click at [231, 169] on div "Item de agendamento * [PERSON_NAME] seleção Não selecionados 0202010384 - Dosag…" at bounding box center [428, 175] width 825 height 36
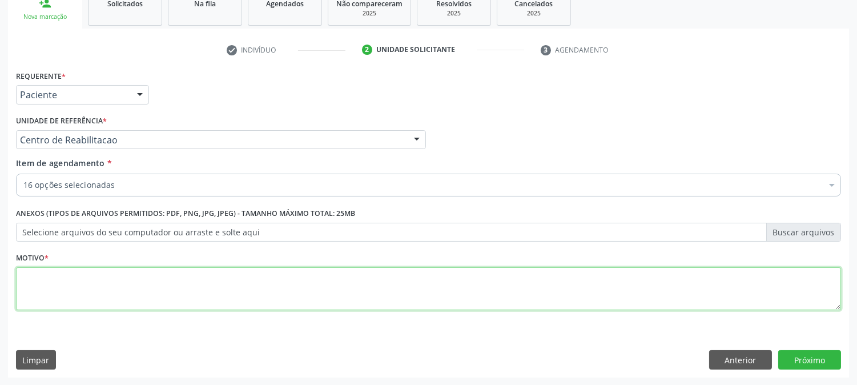
click at [151, 285] on textarea at bounding box center [428, 288] width 825 height 43
type textarea "A"
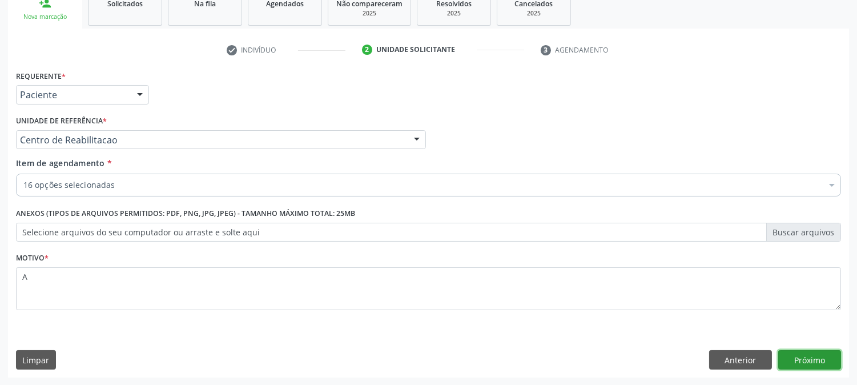
click at [793, 351] on button "Próximo" at bounding box center [809, 359] width 63 height 19
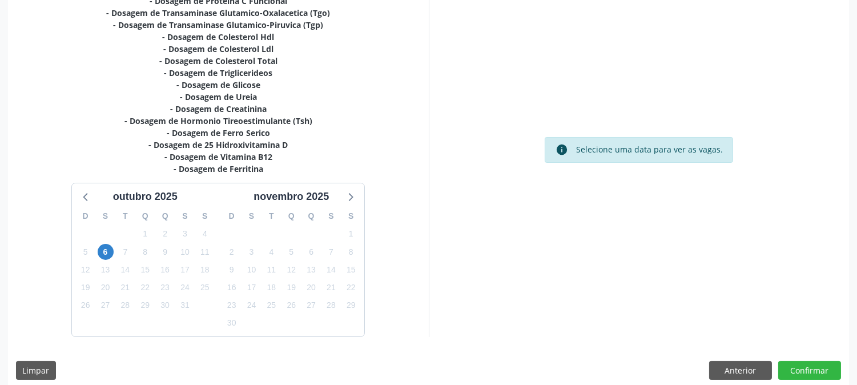
scroll to position [291, 0]
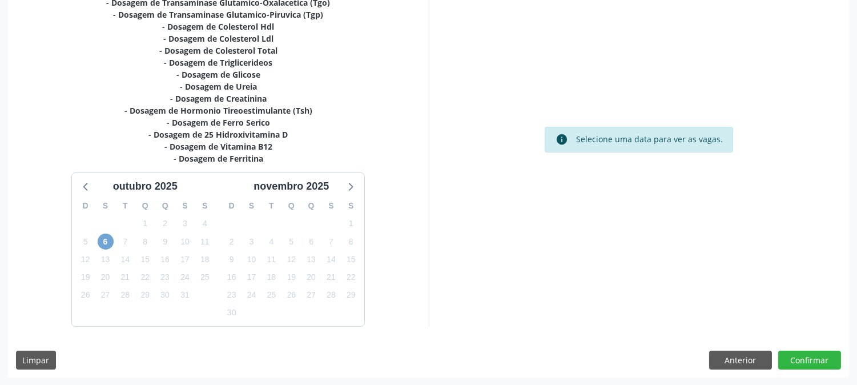
click at [110, 244] on span "6" at bounding box center [106, 241] width 16 height 16
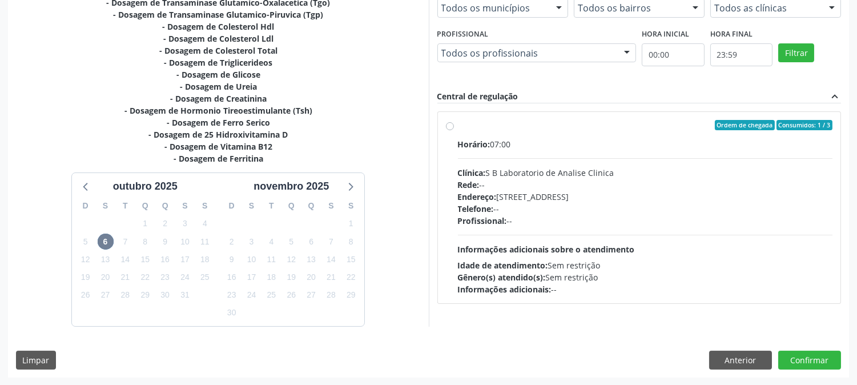
click at [488, 224] on span "Profissional:" at bounding box center [482, 220] width 49 height 11
click at [454, 130] on input "Ordem de chegada Consumidos: 1 / 3 Horário: 07:00 Clínica: S B Laboratorio de A…" at bounding box center [450, 125] width 8 height 10
radio input "true"
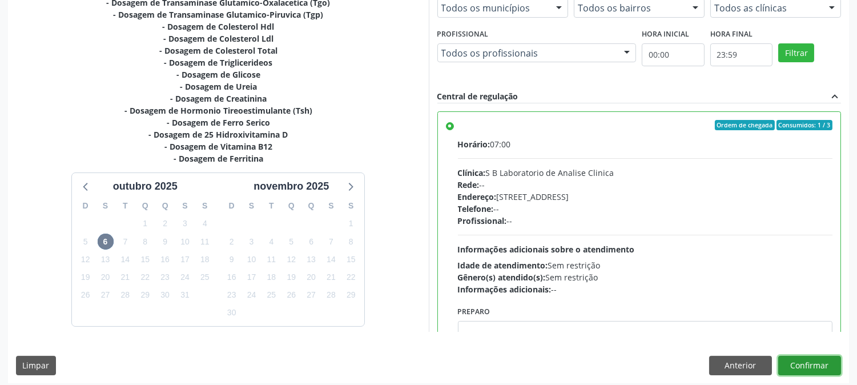
click at [817, 369] on button "Confirmar" at bounding box center [809, 365] width 63 height 19
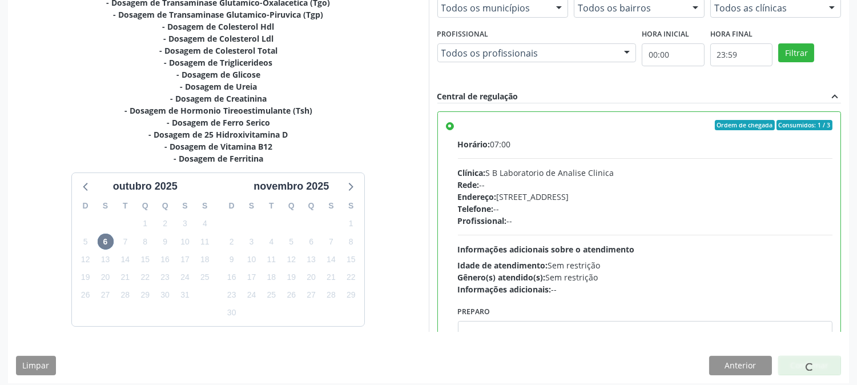
scroll to position [0, 0]
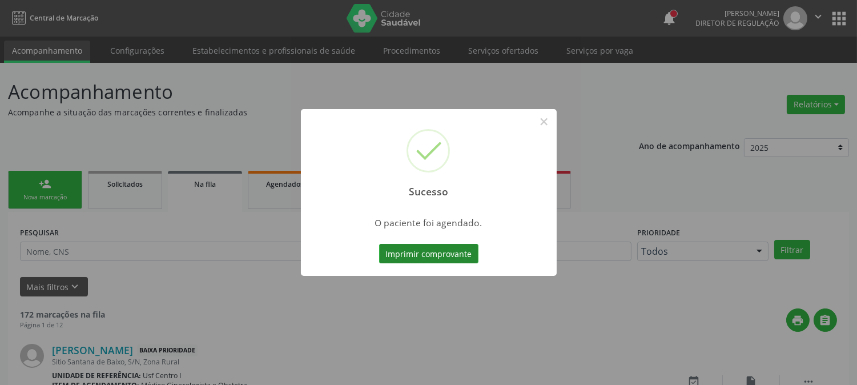
click at [423, 249] on button "Imprimir comprovante" at bounding box center [428, 253] width 99 height 19
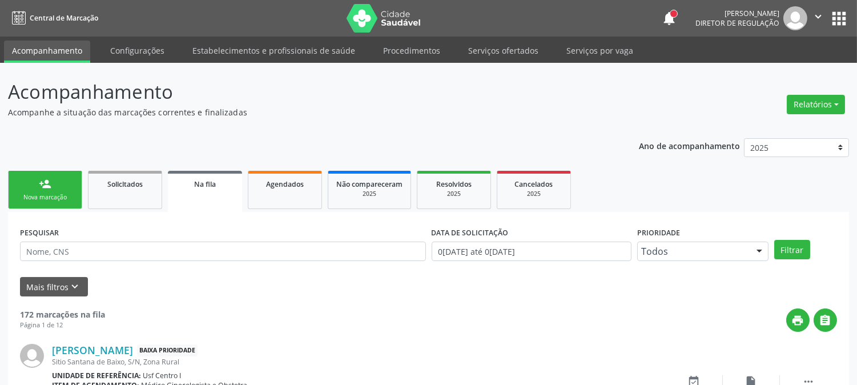
click at [61, 191] on link "person_add Nova marcação" at bounding box center [45, 190] width 74 height 38
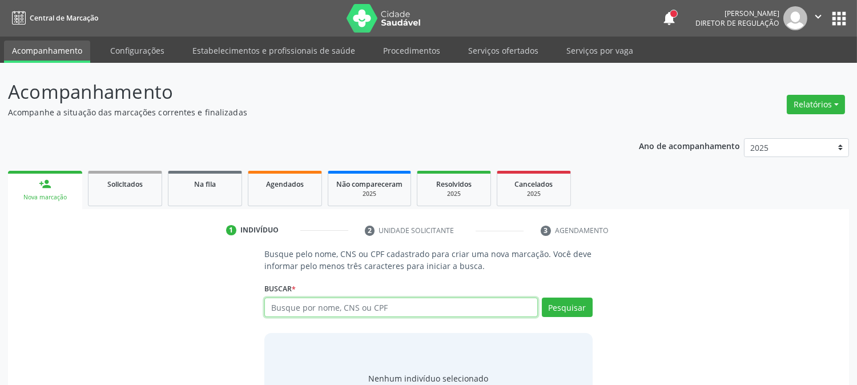
click at [293, 309] on input "text" at bounding box center [400, 306] width 273 height 19
type input "J"
type input "KAUÃ [PERSON_NAME]"
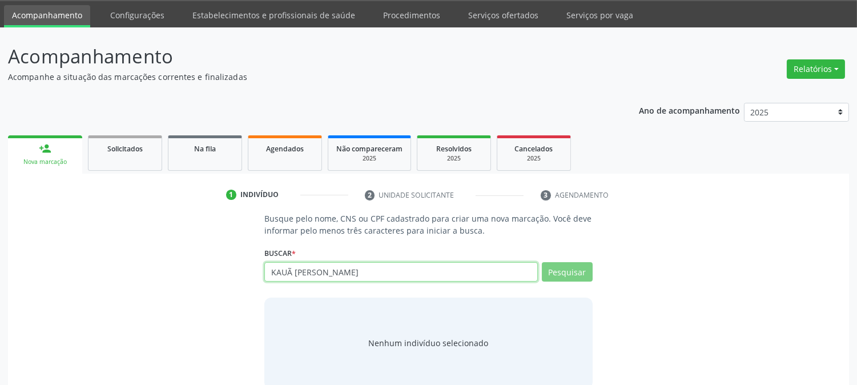
scroll to position [54, 0]
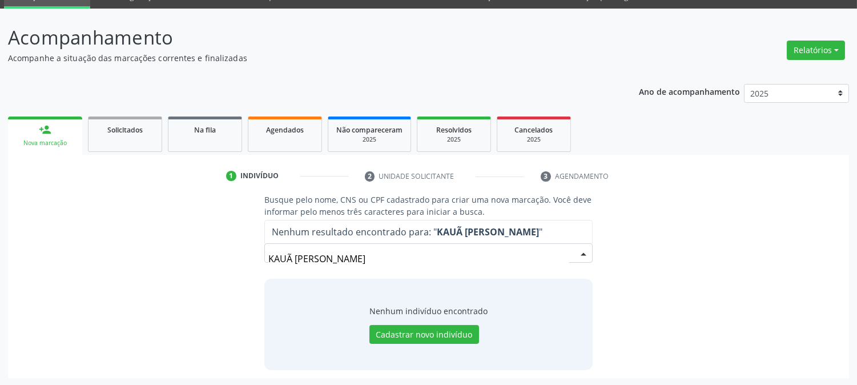
click at [293, 258] on input "KAUÃ [PERSON_NAME]" at bounding box center [418, 258] width 300 height 23
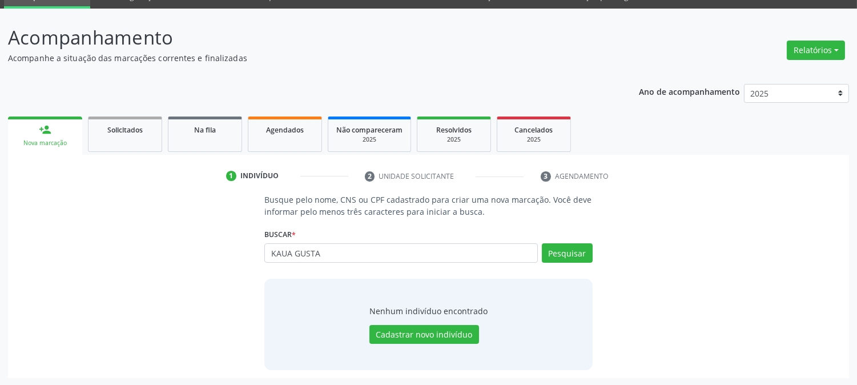
type input "KAUA GUSTA"
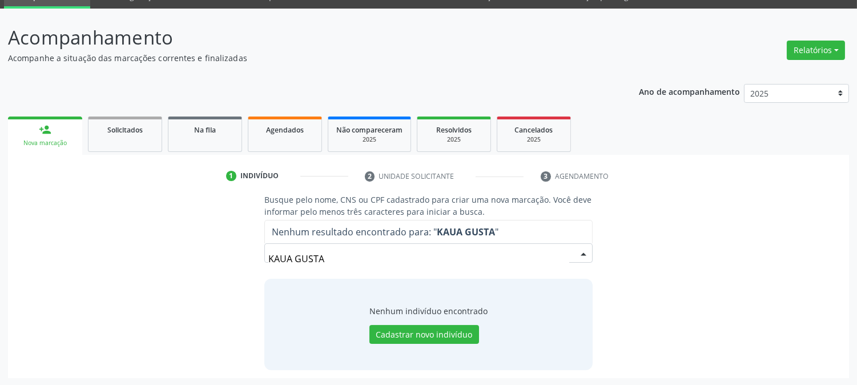
click at [292, 255] on input "KAUA GUSTA" at bounding box center [418, 258] width 300 height 23
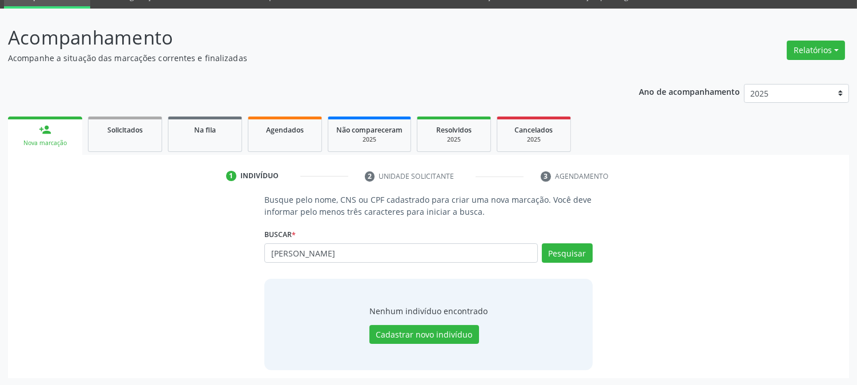
type input "[PERSON_NAME]"
click at [307, 255] on input "[PERSON_NAME]" at bounding box center [400, 252] width 273 height 19
type input "K"
type input "TAUAN GUSTA"
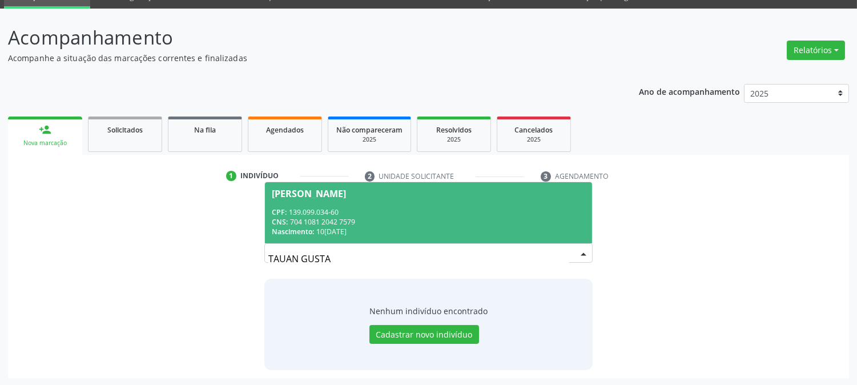
click at [324, 214] on div "CPF: 139.099.034-60" at bounding box center [428, 212] width 313 height 10
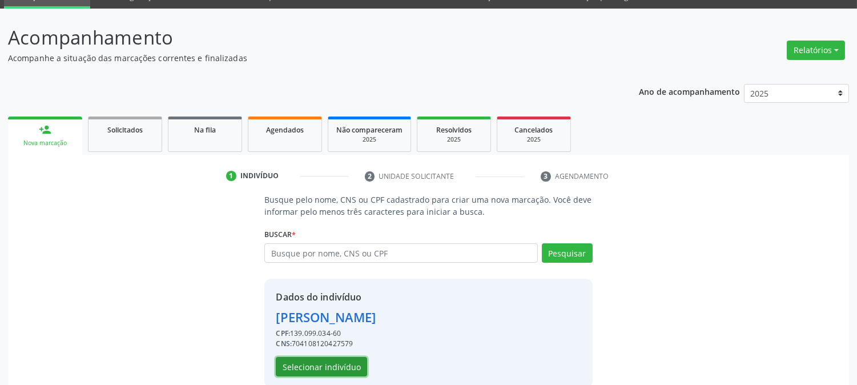
click at [318, 365] on button "Selecionar indivíduo" at bounding box center [321, 366] width 91 height 19
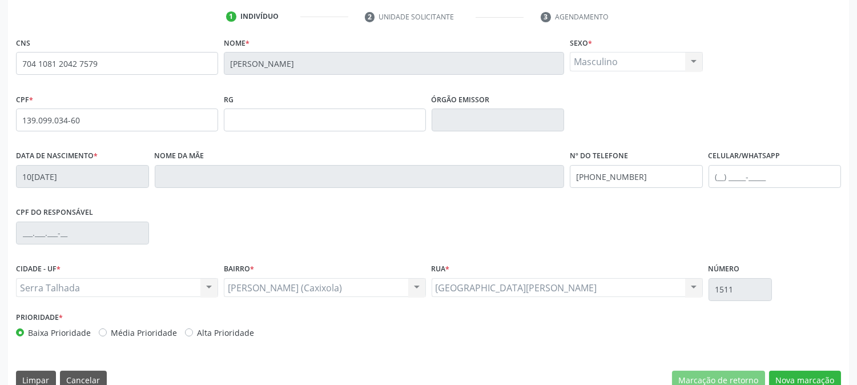
scroll to position [233, 0]
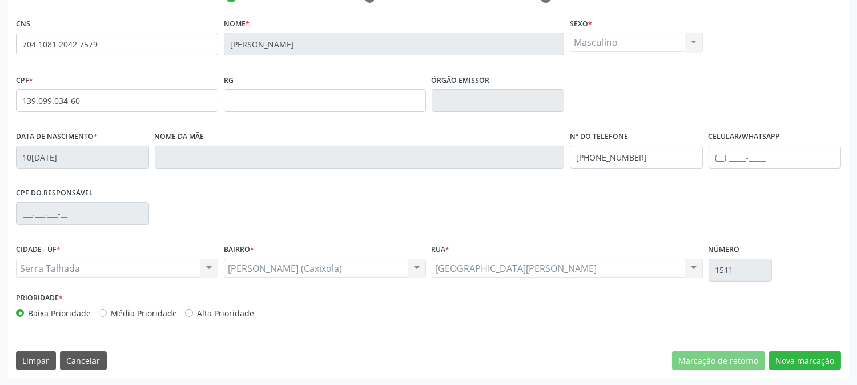
click at [803, 370] on div "CNS 704 1081 2042 7579 [GEOGRAPHIC_DATA] * [PERSON_NAME] * Masculino Masculino …" at bounding box center [428, 196] width 841 height 363
click at [806, 360] on button "Nova marcação" at bounding box center [805, 360] width 72 height 19
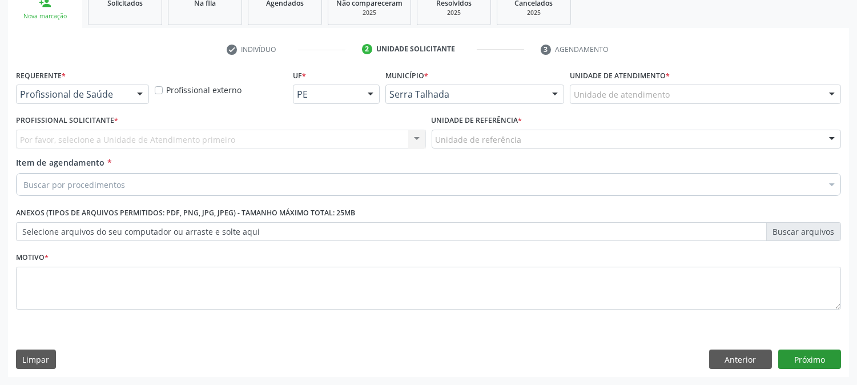
scroll to position [180, 0]
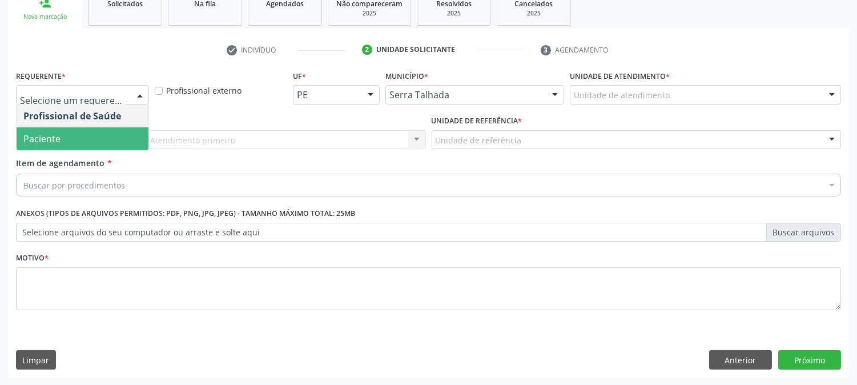
click at [65, 135] on span "Paciente" at bounding box center [83, 138] width 132 height 23
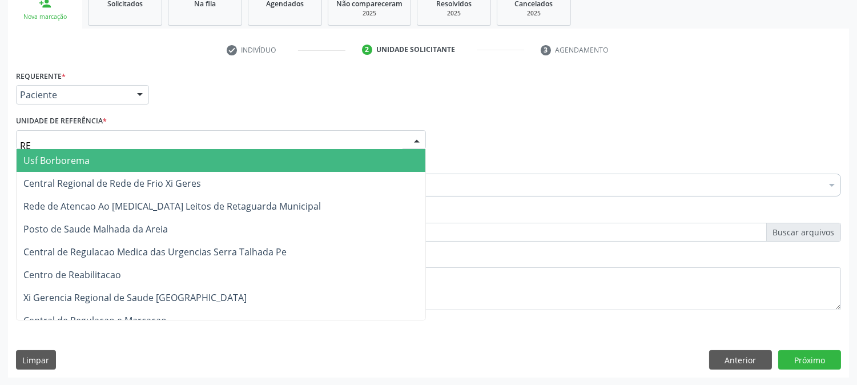
type input "REA"
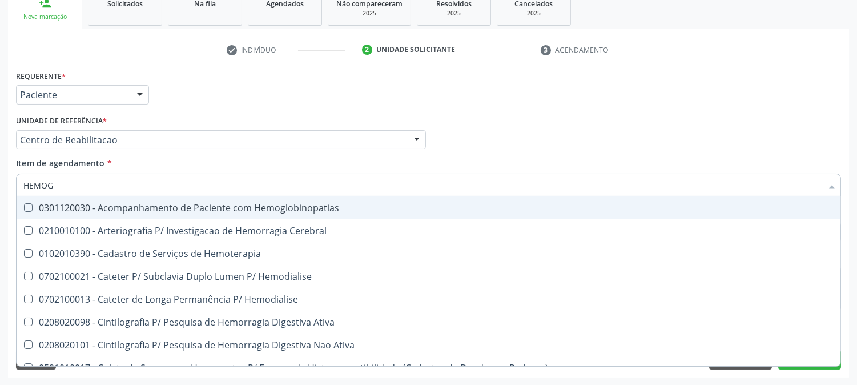
type input "HEMOGR"
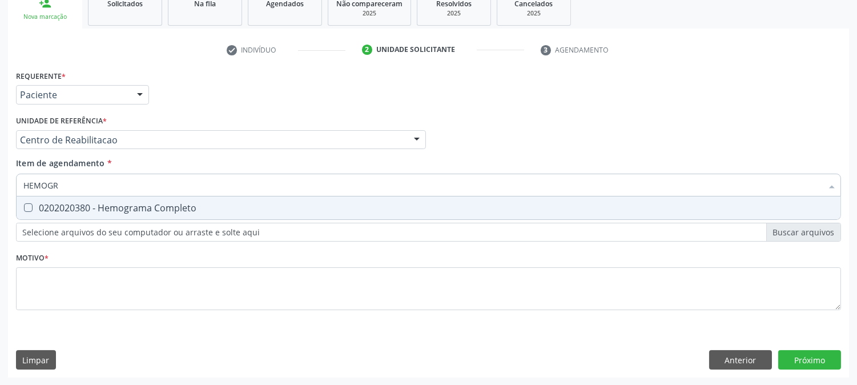
drag, startPoint x: 87, startPoint y: 211, endPoint x: 86, endPoint y: 193, distance: 18.3
click at [86, 210] on div "0202020380 - Hemograma Completo" at bounding box center [428, 207] width 810 height 9
checkbox Completo "true"
click at [84, 187] on input "HEMOGR" at bounding box center [422, 184] width 798 height 23
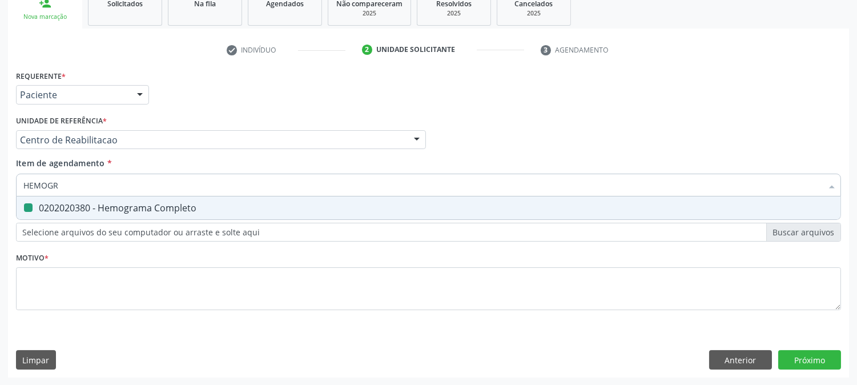
type input "P"
checkbox Completo "false"
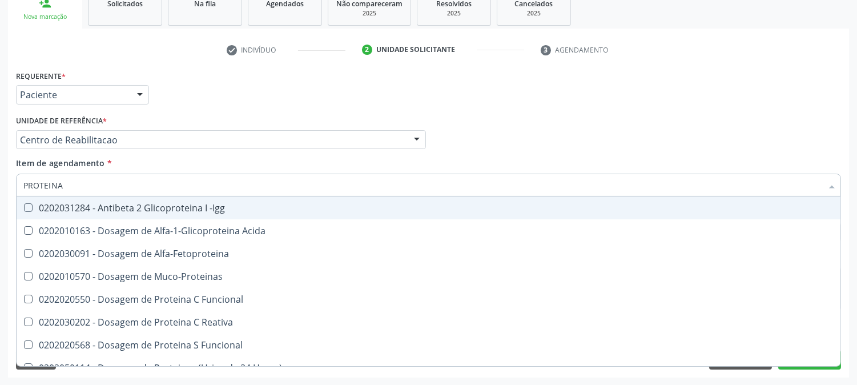
type input "PROTEINA C"
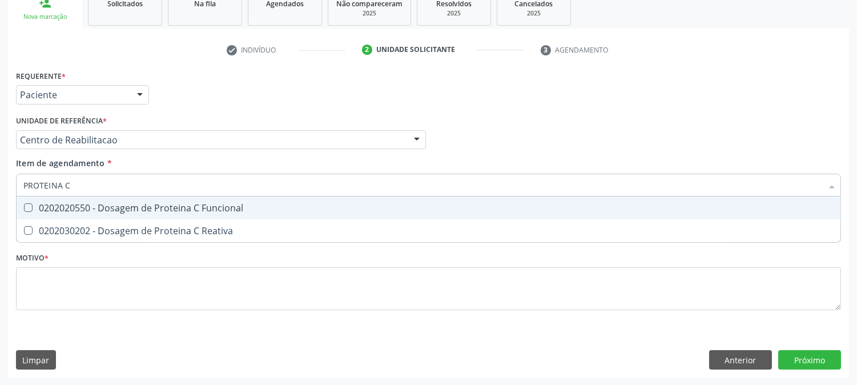
click at [83, 213] on span "0202020550 - Dosagem de Proteina C Funcional" at bounding box center [428, 207] width 823 height 23
checkbox Funcional "true"
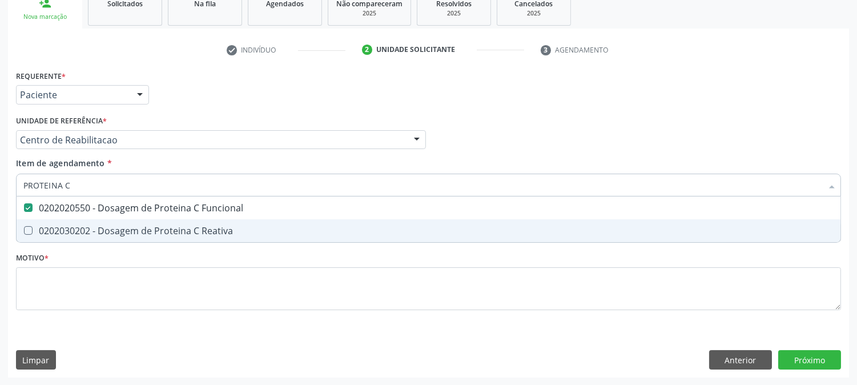
click at [88, 226] on div "0202030202 - Dosagem de Proteina C Reativa" at bounding box center [428, 230] width 810 height 9
checkbox Reativa "true"
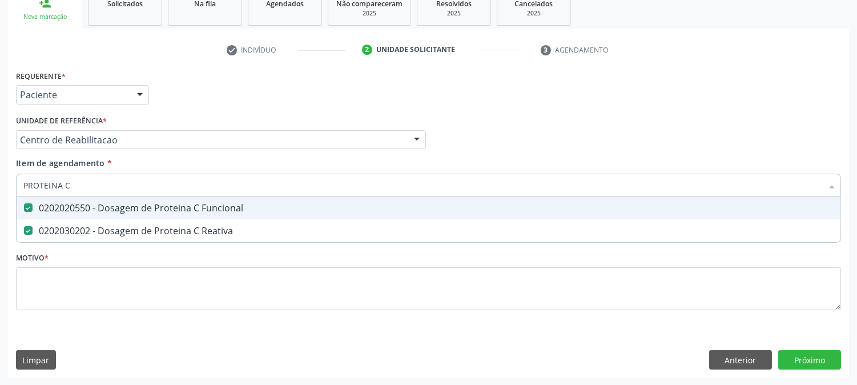
click at [99, 208] on div "0202020550 - Dosagem de Proteina C Funcional" at bounding box center [428, 207] width 810 height 9
checkbox Funcional "false"
click at [94, 188] on input "PROTEINA C" at bounding box center [422, 184] width 798 height 23
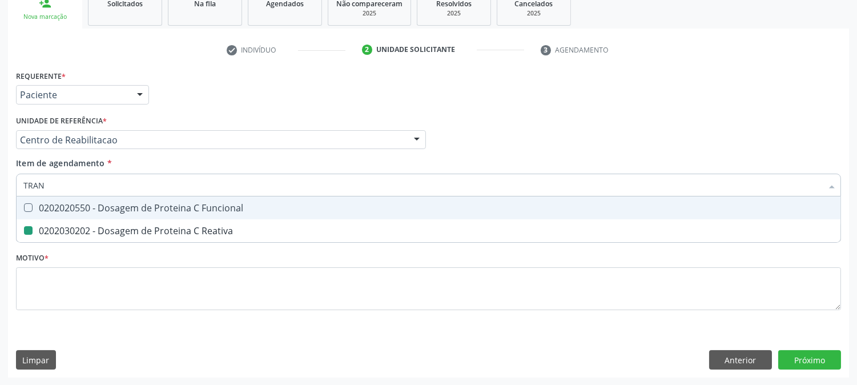
type input "TRANS"
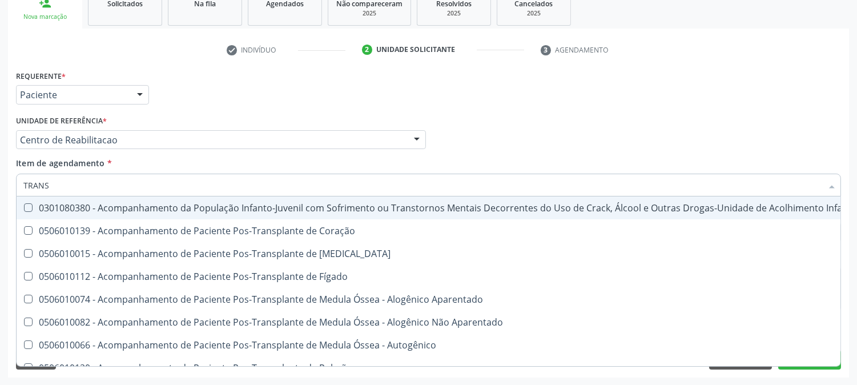
checkbox Coração "false"
type input "TRANSA"
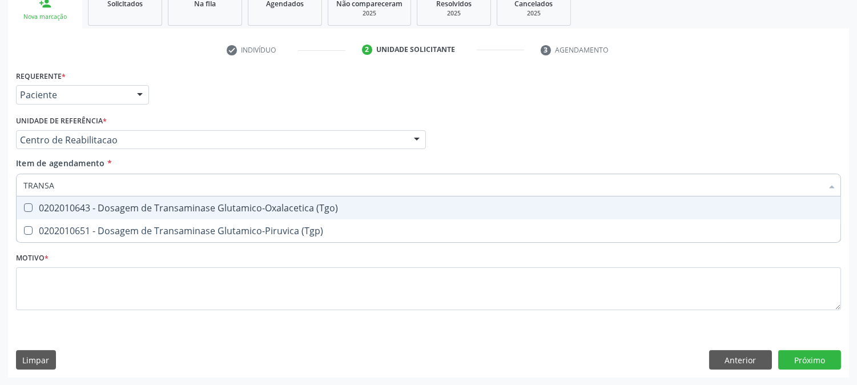
click at [95, 205] on div "0202010643 - Dosagem de Transaminase Glutamico-Oxalacetica (Tgo)" at bounding box center [428, 207] width 810 height 9
checkbox \(Tgo\) "true"
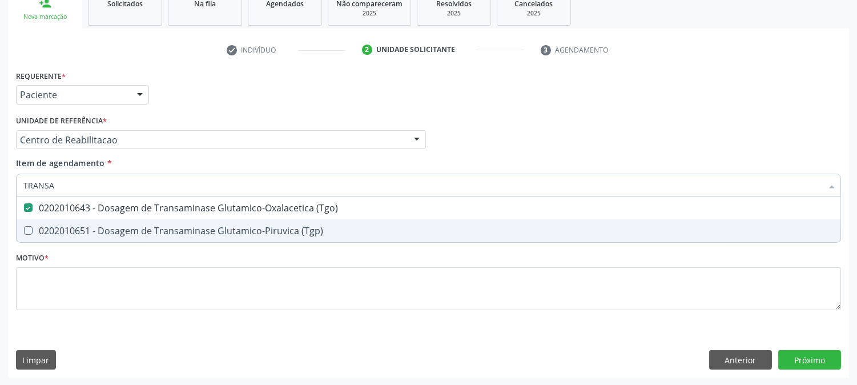
click at [93, 229] on div "0202010651 - Dosagem de Transaminase Glutamico-Piruvica (Tgp)" at bounding box center [428, 230] width 810 height 9
checkbox \(Tgp\) "true"
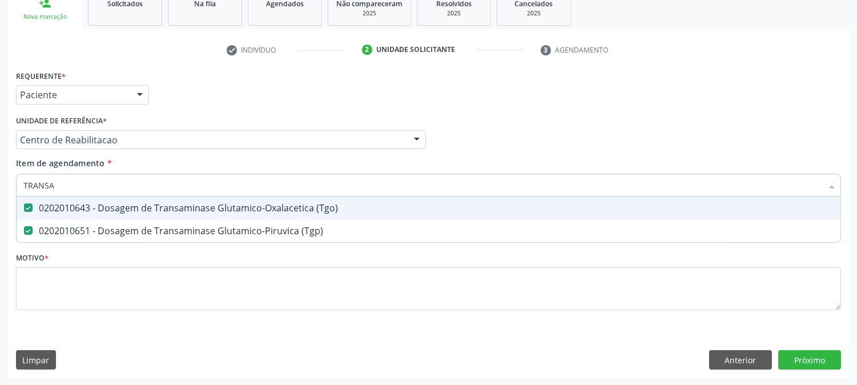
click at [73, 187] on input "TRANSA" at bounding box center [422, 184] width 798 height 23
type input "COLE"
checkbox \(Tgo\) "false"
checkbox \(Tgp\) "false"
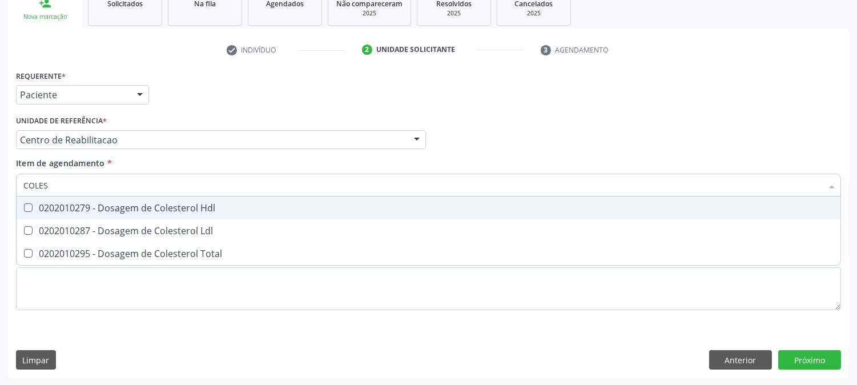
type input "COLEST"
click at [65, 199] on span "0202010279 - Dosagem de Colesterol Hdl" at bounding box center [428, 207] width 823 height 23
checkbox Hdl "true"
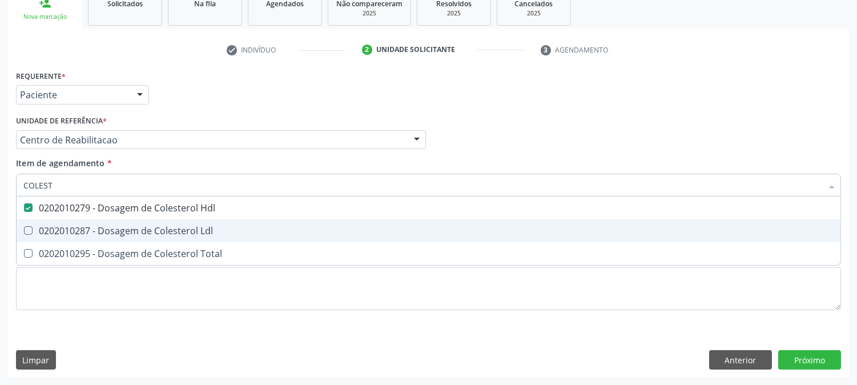
click at [60, 226] on div "0202010287 - Dosagem de Colesterol Ldl" at bounding box center [428, 230] width 810 height 9
checkbox Ldl "true"
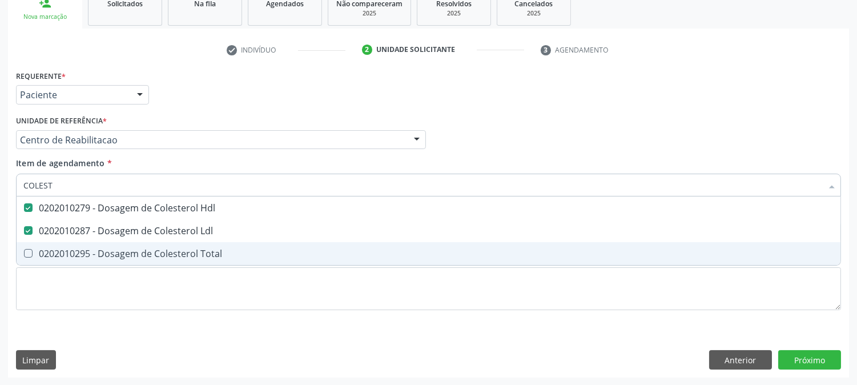
click at [55, 249] on div "0202010295 - Dosagem de Colesterol Total" at bounding box center [428, 253] width 810 height 9
checkbox Total "true"
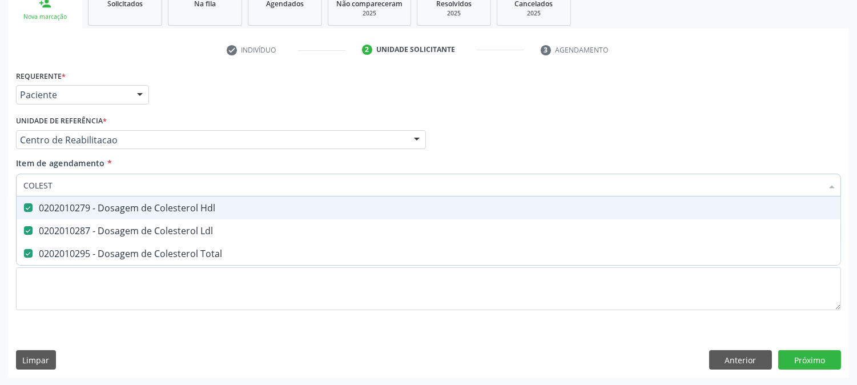
click at [59, 189] on input "COLEST" at bounding box center [422, 184] width 798 height 23
checkbox Hdl "false"
checkbox Ldl "false"
checkbox Total "false"
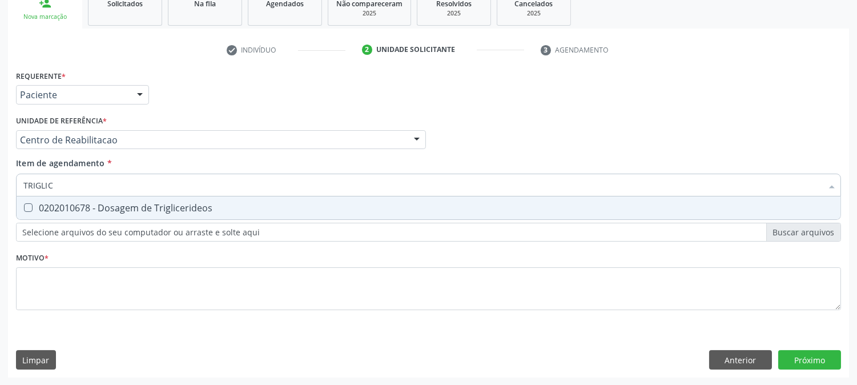
type input "TRIGLICE"
click at [90, 196] on span "0202010678 - Dosagem de Triglicerideos" at bounding box center [428, 207] width 823 height 23
checkbox Triglicerideos "true"
click at [90, 184] on input "TRIGLICE" at bounding box center [422, 184] width 798 height 23
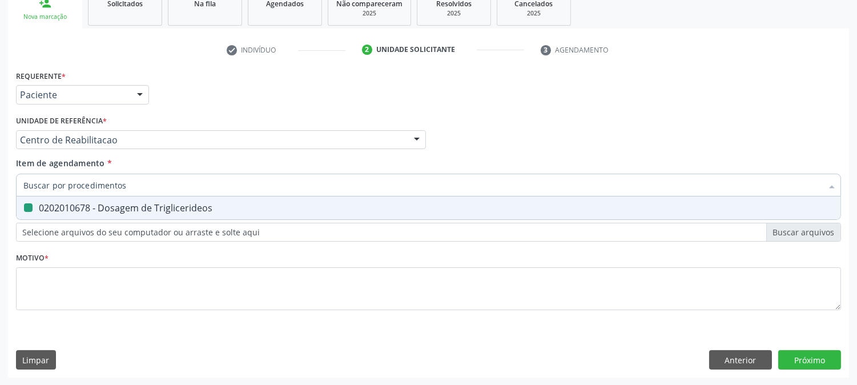
checkbox Triglicerideos "false"
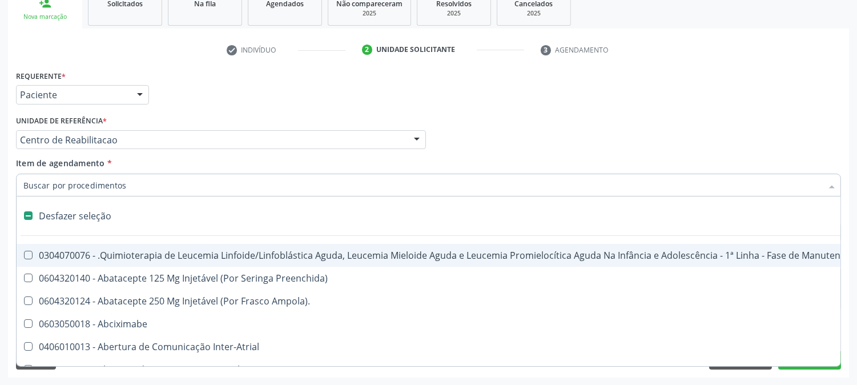
type input "G"
checkbox Doses\) "true"
checkbox Inalante\) "true"
checkbox Capsula\) "true"
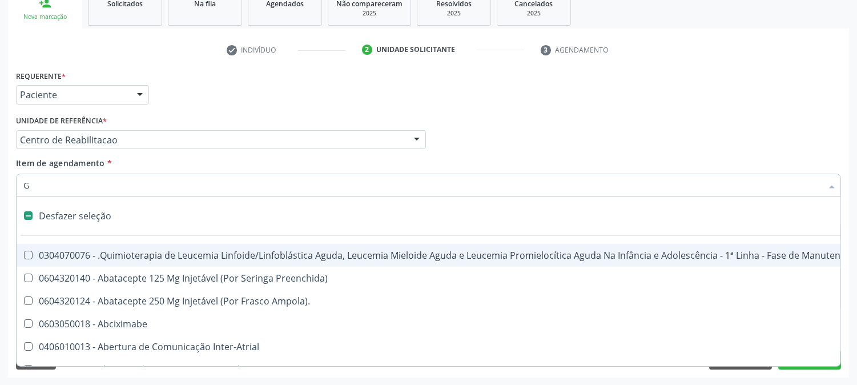
checkbox Ativa "true"
checkbox Inteiro "true"
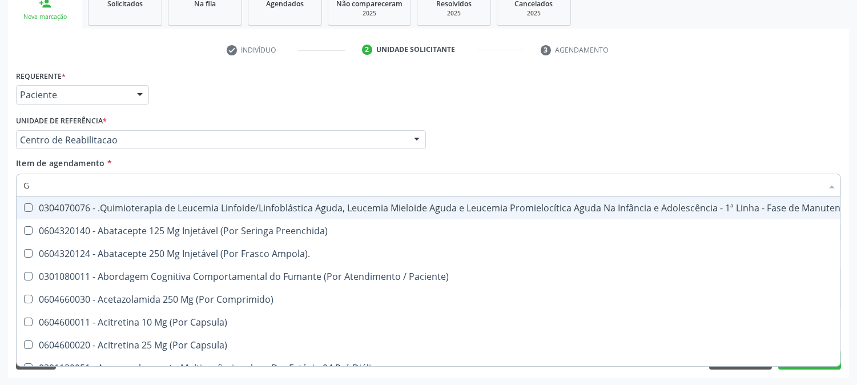
type input "GL"
checkbox 5Ml\) "true"
checkbox Miotendinoso "true"
checkbox Pé "true"
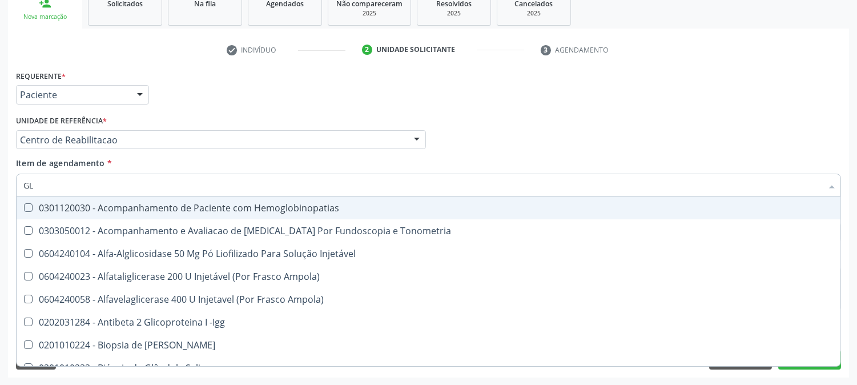
type input "GLI"
checkbox Glomerular "true"
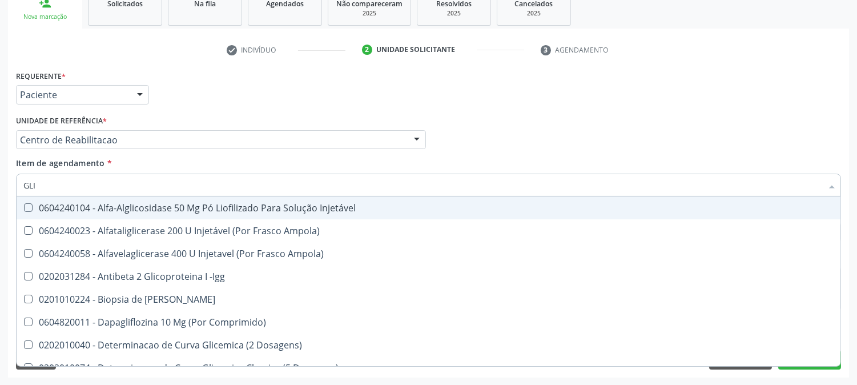
type input "GLIC"
checkbox Derrames "true"
checkbox Triglicerideos "false"
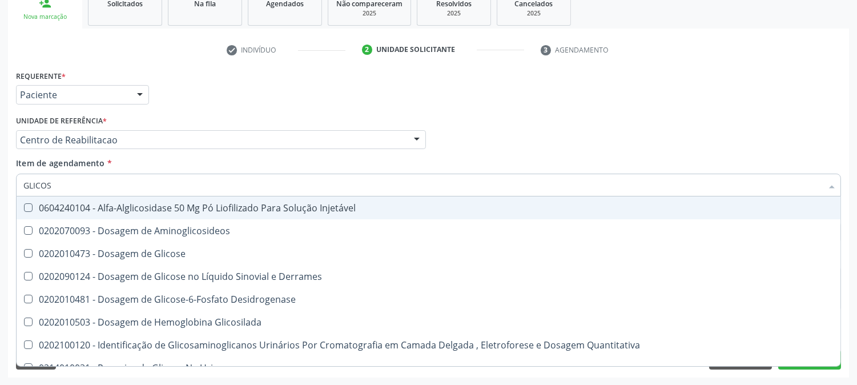
type input "GLICOSE"
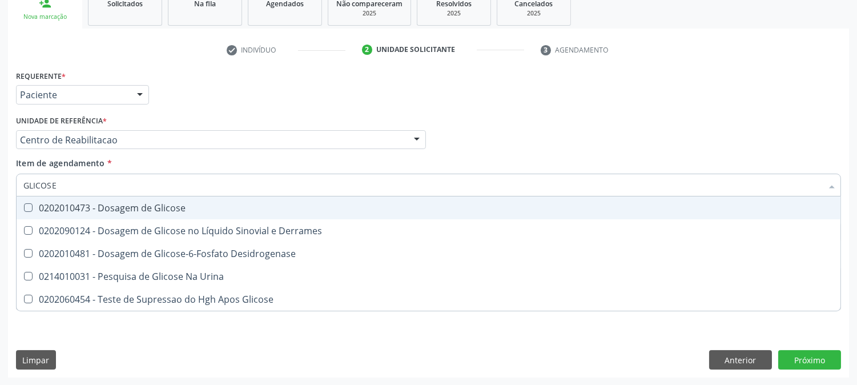
click at [93, 203] on div "0202010473 - Dosagem de Glicose" at bounding box center [428, 207] width 810 height 9
checkbox Glicose "true"
click at [82, 185] on input "GLICOSE" at bounding box center [422, 184] width 798 height 23
click at [82, 184] on input "GLICOSE" at bounding box center [422, 184] width 798 height 23
checkbox Glicose "false"
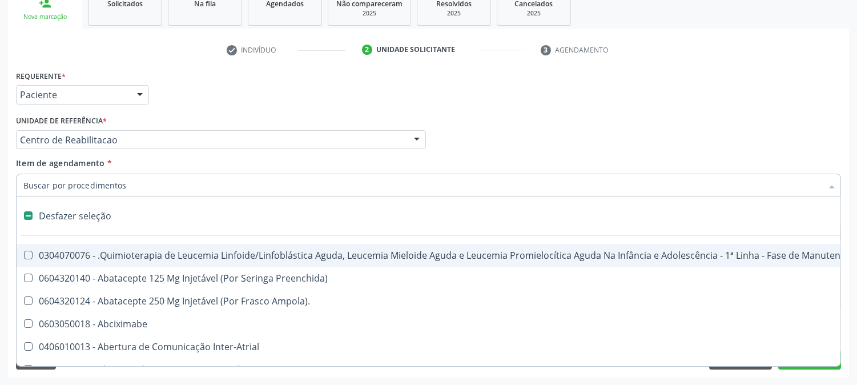
type input "U"
checkbox Colecistectomia "true"
checkbox Doadora\) "true"
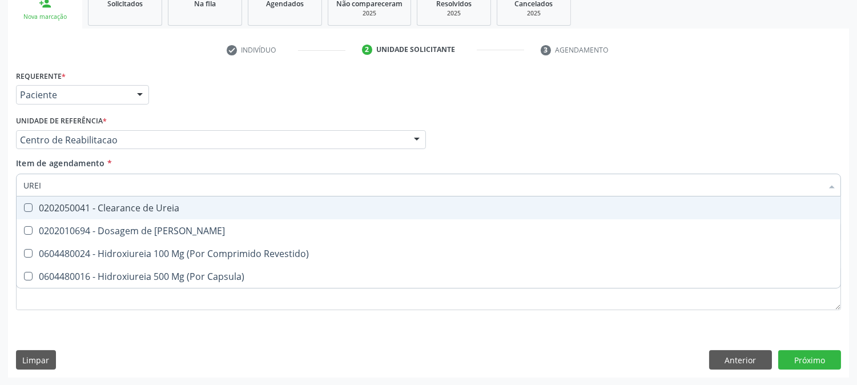
type input "UREIA"
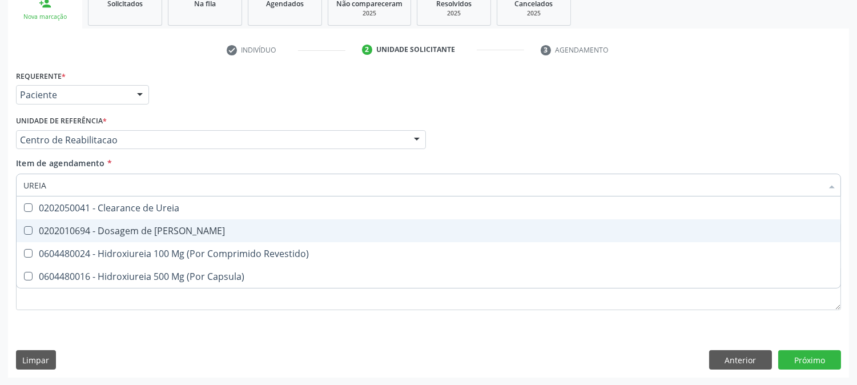
click at [100, 236] on span "0202010694 - Dosagem de [PERSON_NAME]" at bounding box center [428, 230] width 823 height 23
checkbox Ureia "true"
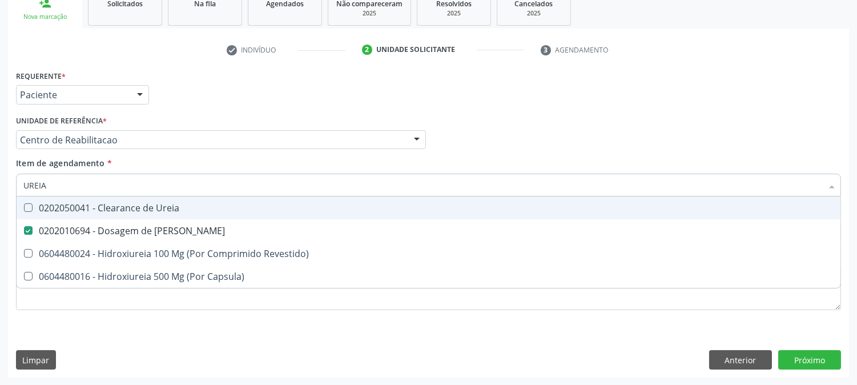
click at [81, 185] on input "UREIA" at bounding box center [422, 184] width 798 height 23
type input "CR"
checkbox Ureia "false"
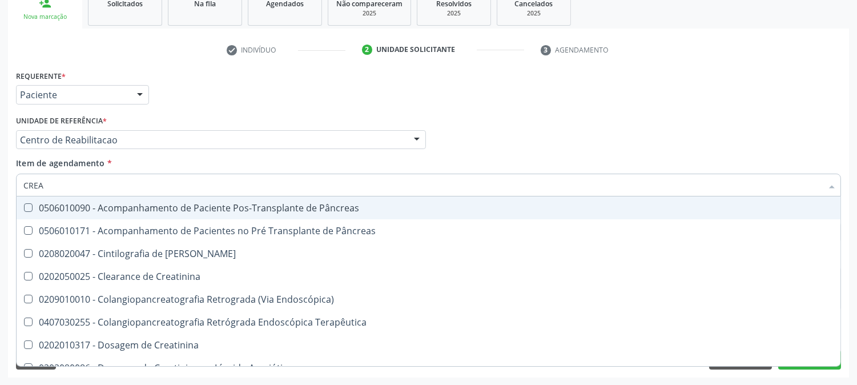
type input "CREAT"
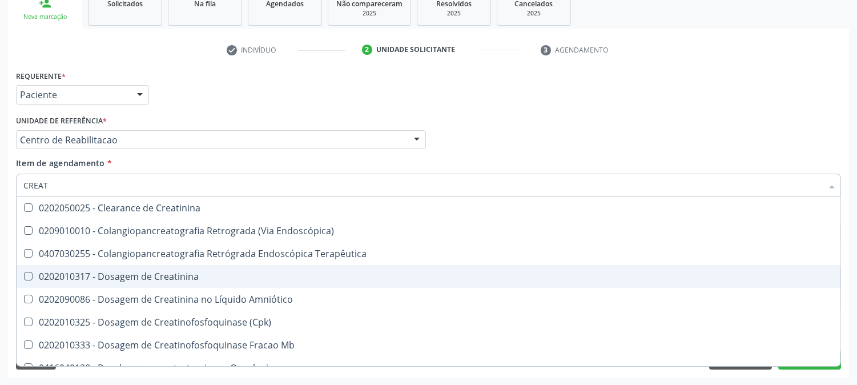
click at [110, 267] on span "0202010317 - Dosagem de Creatinina" at bounding box center [428, 276] width 823 height 23
checkbox Creatinina "true"
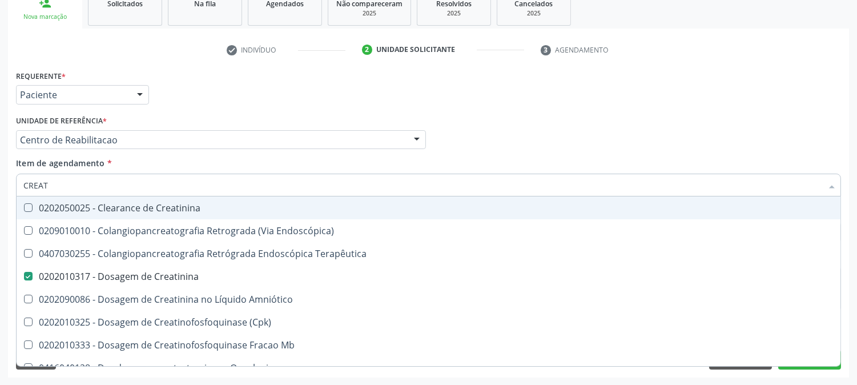
click at [70, 184] on input "CREAT" at bounding box center [422, 184] width 798 height 23
drag, startPoint x: 70, startPoint y: 184, endPoint x: 67, endPoint y: 170, distance: 14.5
click at [68, 177] on input "CREAT" at bounding box center [422, 184] width 798 height 23
checkbox Creatinina "false"
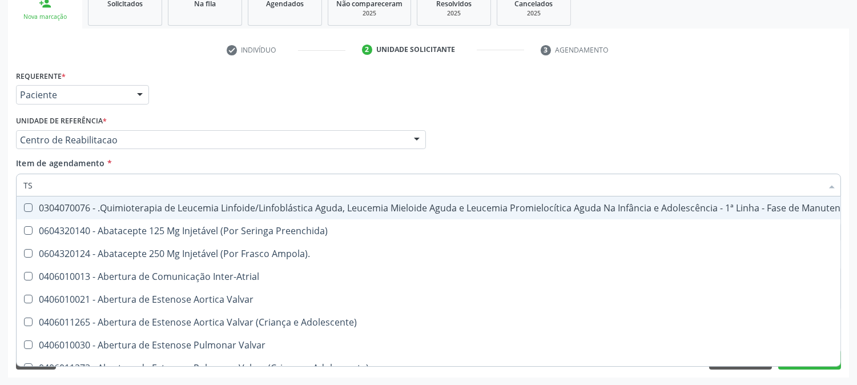
type input "TSH"
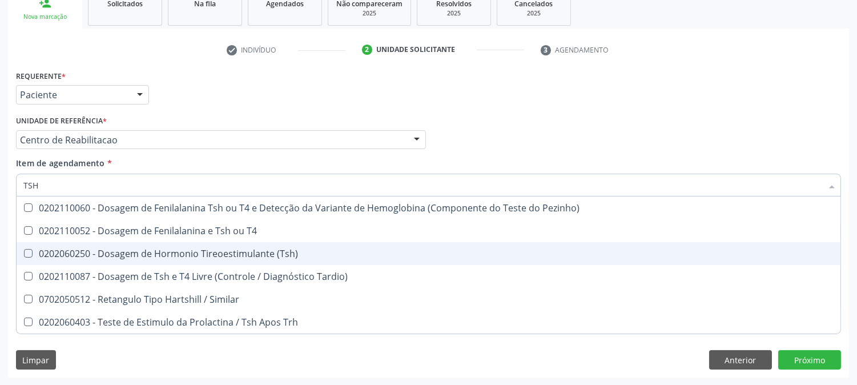
click at [134, 249] on div "0202060250 - Dosagem de Hormonio Tireoestimulante (Tsh)" at bounding box center [428, 253] width 810 height 9
checkbox \(Tsh\) "true"
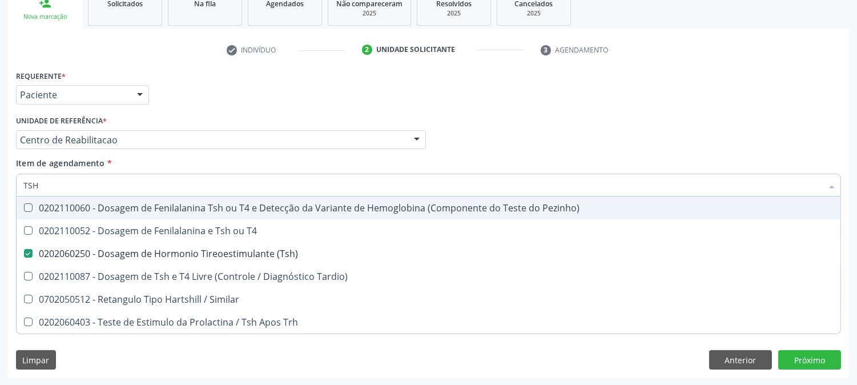
click at [88, 191] on input "TSH" at bounding box center [422, 184] width 798 height 23
checkbox \(Tsh\) "false"
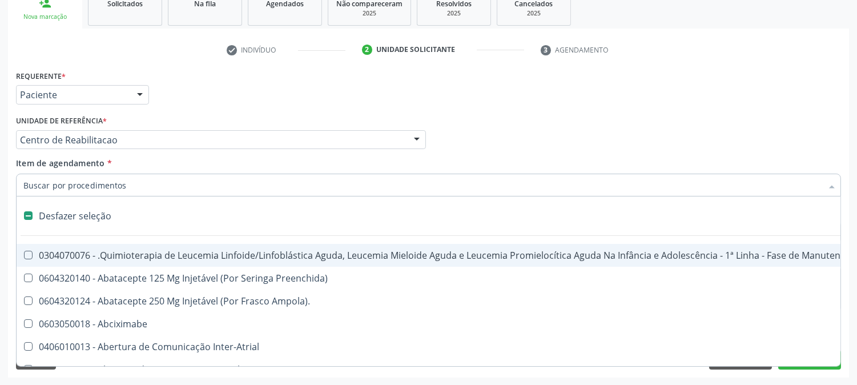
type input "V"
checkbox \(Monocular\) "true"
checkbox Tireoide "true"
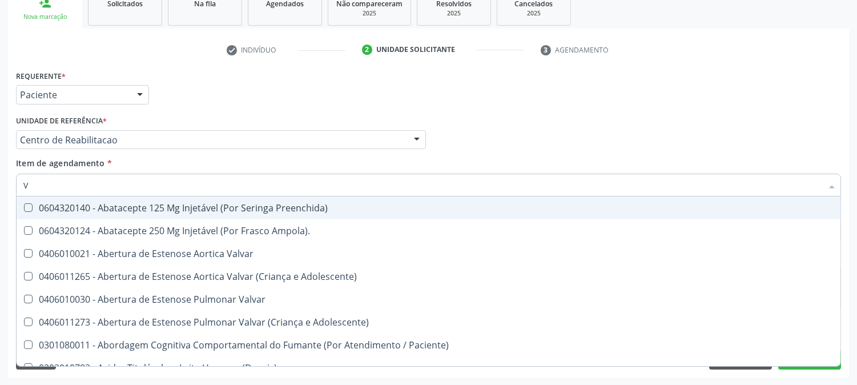
type input "VI"
checkbox Paliativos "true"
checkbox Reativa "false"
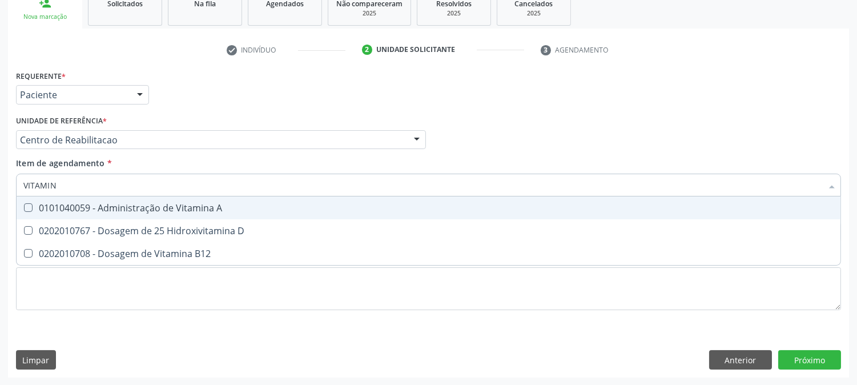
type input "VITAMINA"
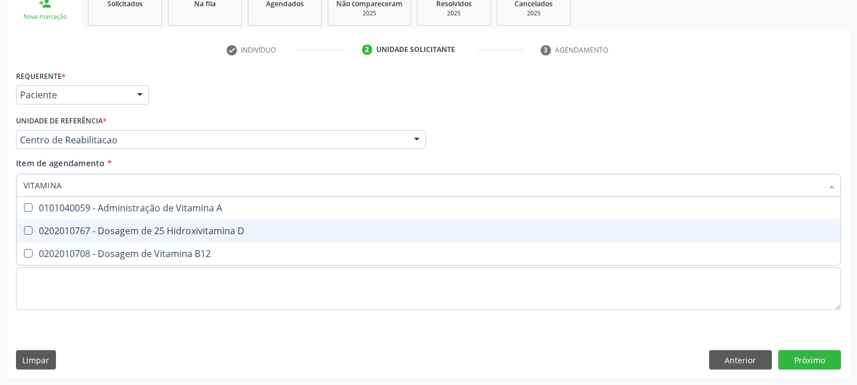
click at [98, 226] on div "0202010767 - Dosagem de 25 Hidroxivitamina D" at bounding box center [428, 230] width 810 height 9
checkbox D "true"
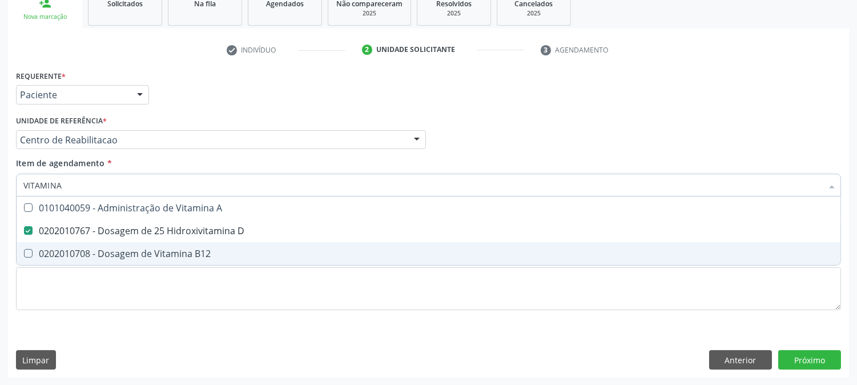
click at [102, 250] on div "0202010708 - Dosagem de Vitamina B12" at bounding box center [428, 253] width 810 height 9
checkbox B12 "true"
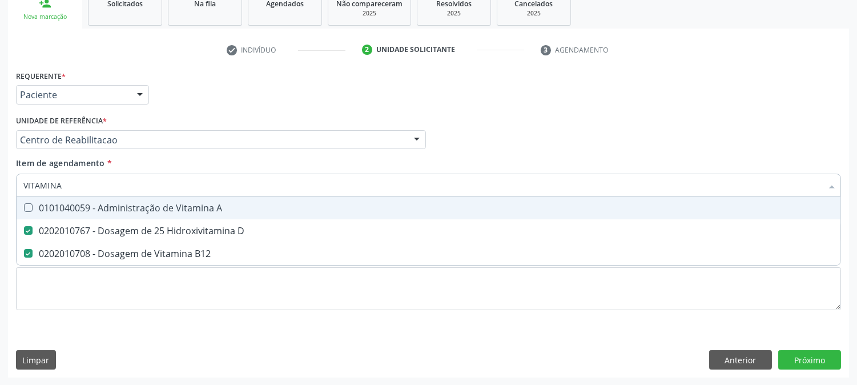
click at [72, 190] on input "VITAMINA" at bounding box center [422, 184] width 798 height 23
type input "FE"
checkbox D "false"
checkbox B12 "false"
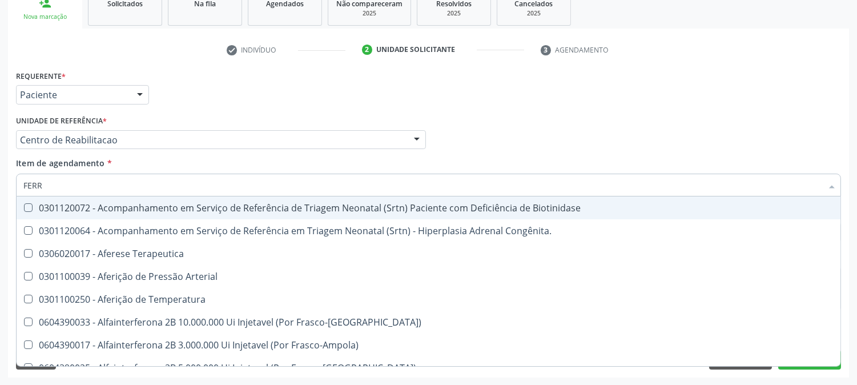
type input "FERRO"
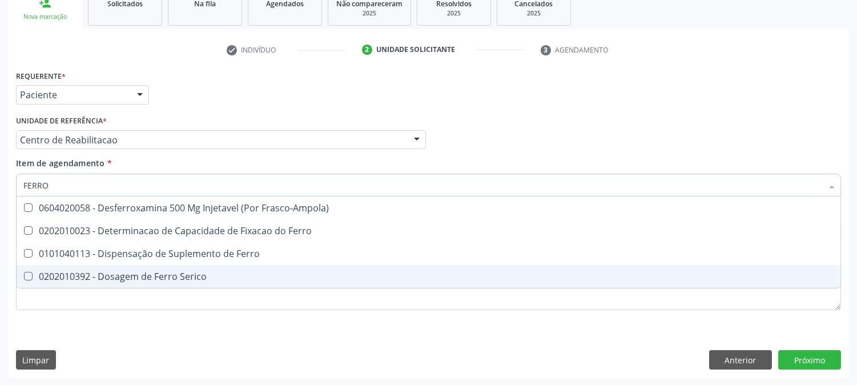
click at [100, 272] on div "0202010392 - Dosagem de Ferro Serico" at bounding box center [428, 276] width 810 height 9
checkbox Serico "true"
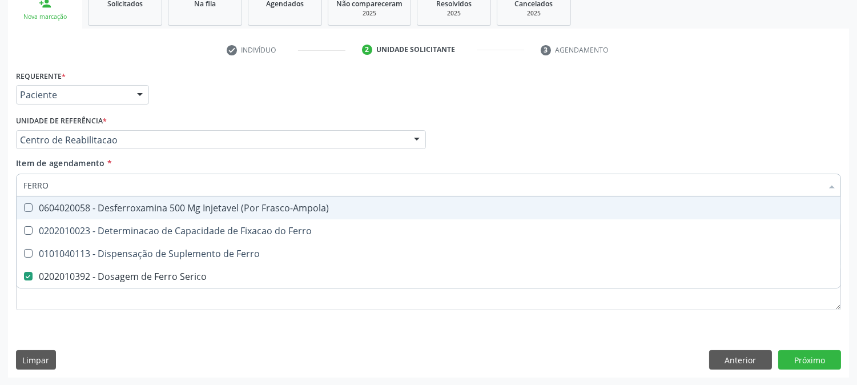
click at [61, 187] on input "FERRO" at bounding box center [422, 184] width 798 height 23
type input "F"
checkbox Serico "false"
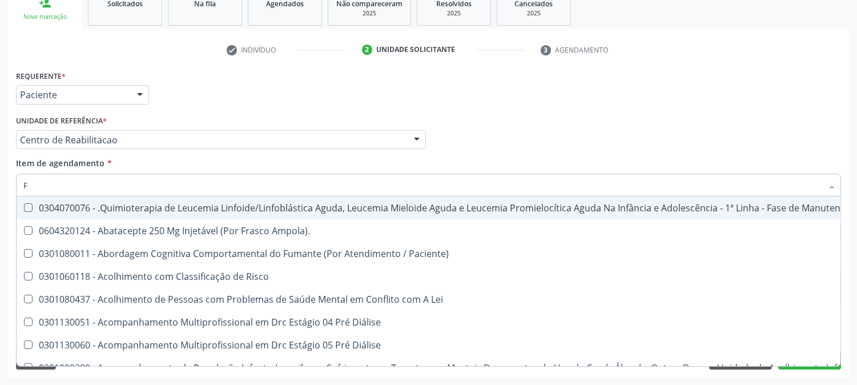
type input "FE"
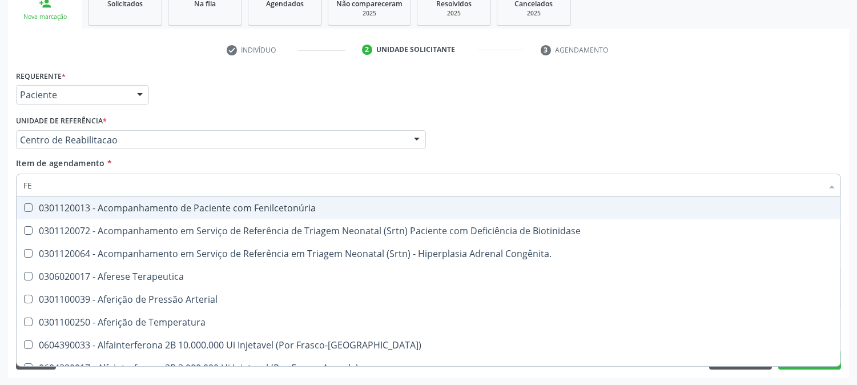
checkbox Serico "true"
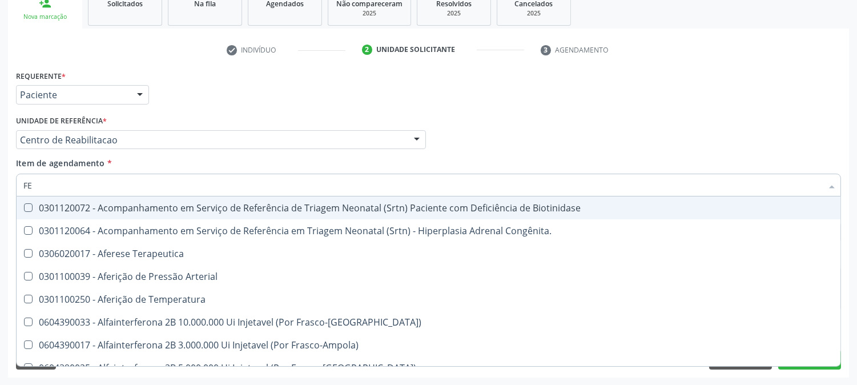
type input "FER"
checkbox Serico "true"
checkbox McI\) "false"
type input "FERR"
checkbox Temperatura "true"
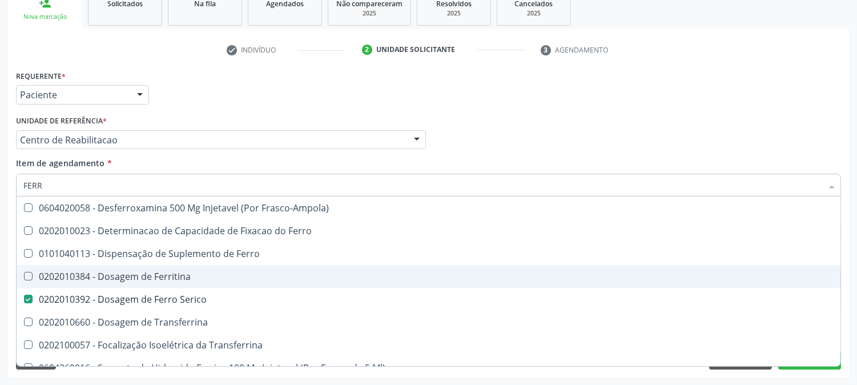
click at [107, 276] on div "0202010384 - Dosagem de Ferritina" at bounding box center [428, 276] width 810 height 9
checkbox Ferritina "true"
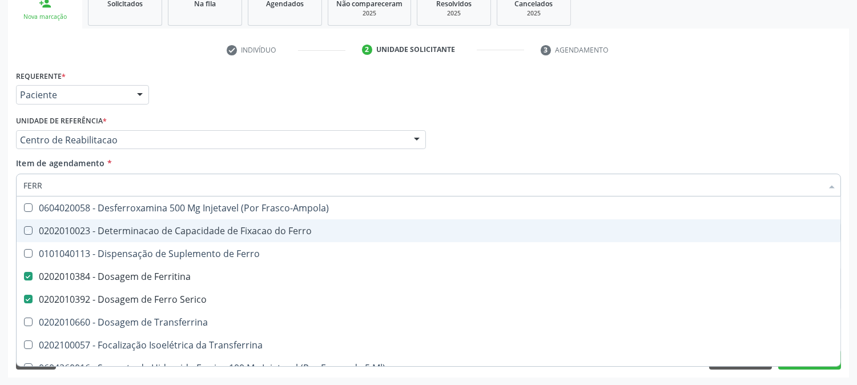
click at [233, 122] on div "Unidade de referência * Centro de Reabilitacao Usf do Mutirao Usf Cohab Usf Cai…" at bounding box center [221, 130] width 410 height 37
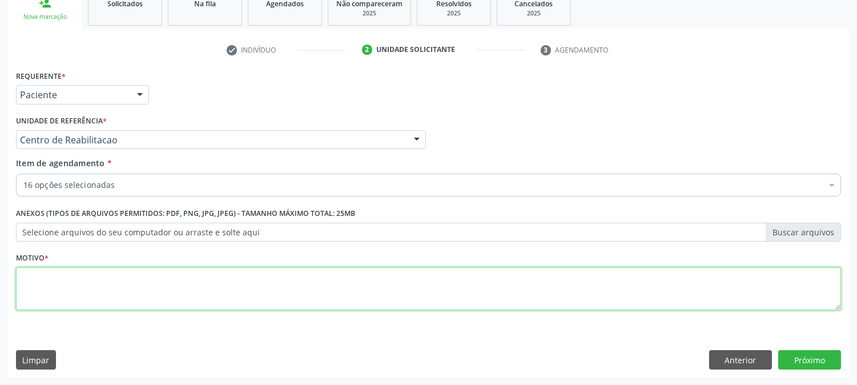
click at [106, 286] on textarea at bounding box center [428, 288] width 825 height 43
type textarea "A"
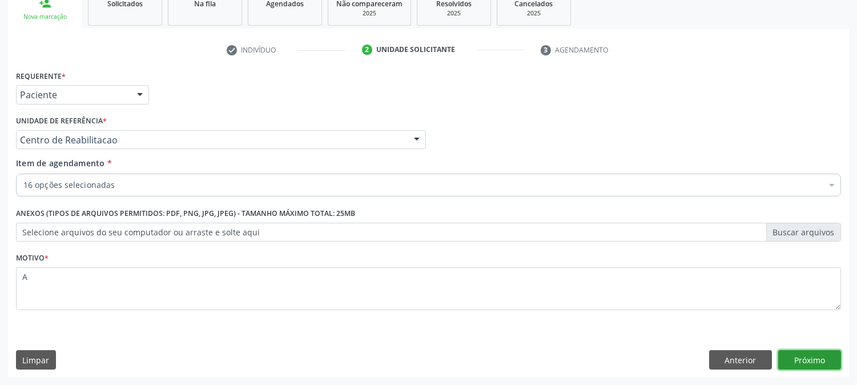
click at [794, 356] on button "Próximo" at bounding box center [809, 359] width 63 height 19
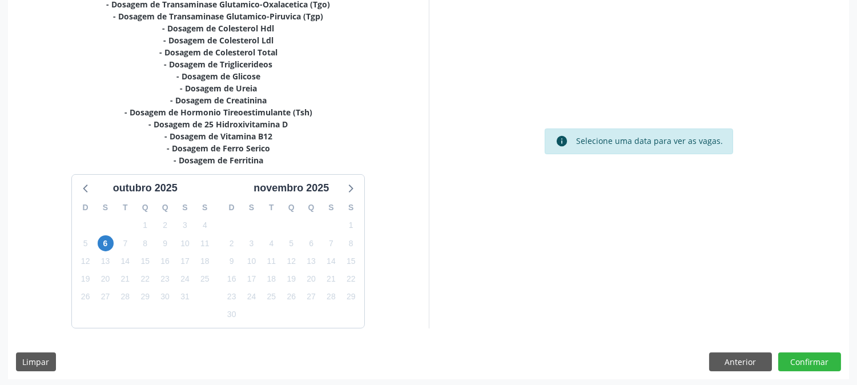
scroll to position [291, 0]
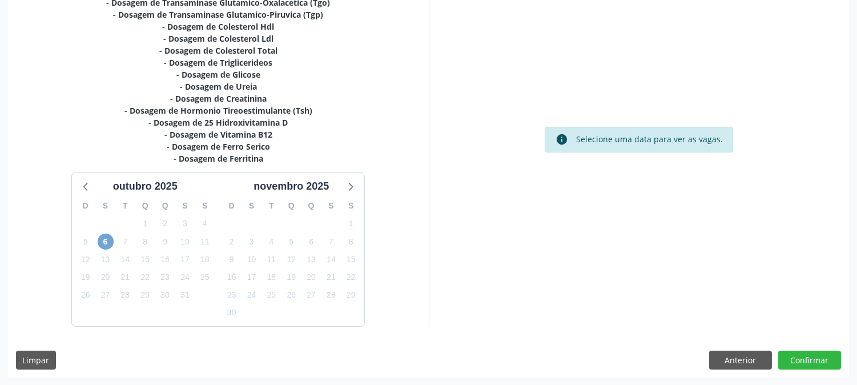
click at [110, 244] on span "6" at bounding box center [106, 241] width 16 height 16
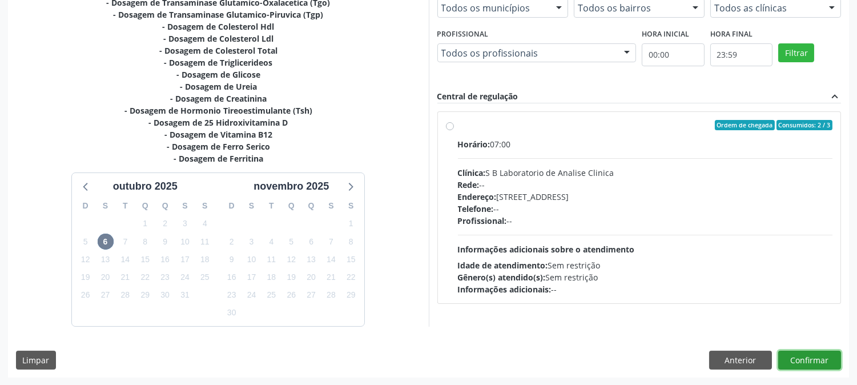
click at [799, 358] on button "Confirmar" at bounding box center [809, 359] width 63 height 19
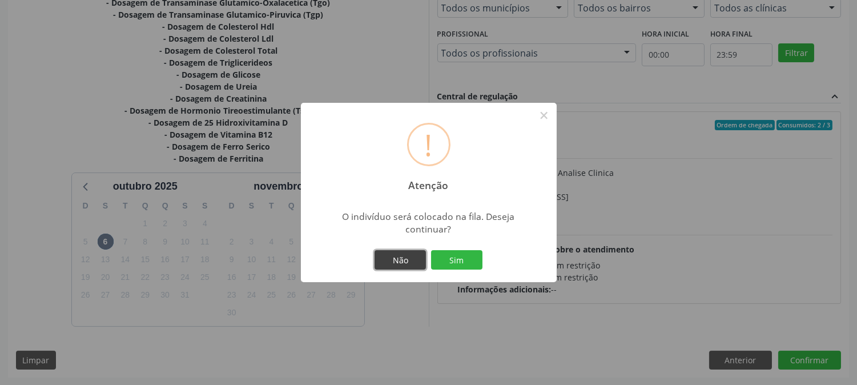
click at [402, 256] on button "Não" at bounding box center [399, 259] width 51 height 19
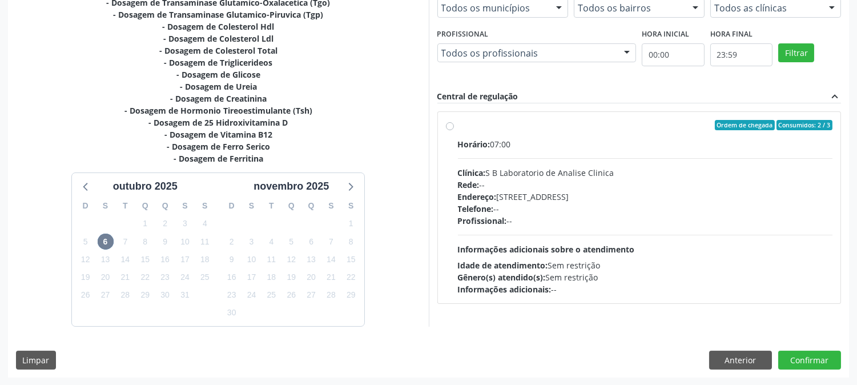
click at [498, 176] on div "Clínica: S B Laboratorio de Analise Clinica" at bounding box center [645, 173] width 375 height 12
click at [454, 130] on input "Ordem de chegada Consumidos: 2 / 3 Horário: 07:00 Clínica: S B Laboratorio de A…" at bounding box center [450, 125] width 8 height 10
radio input "true"
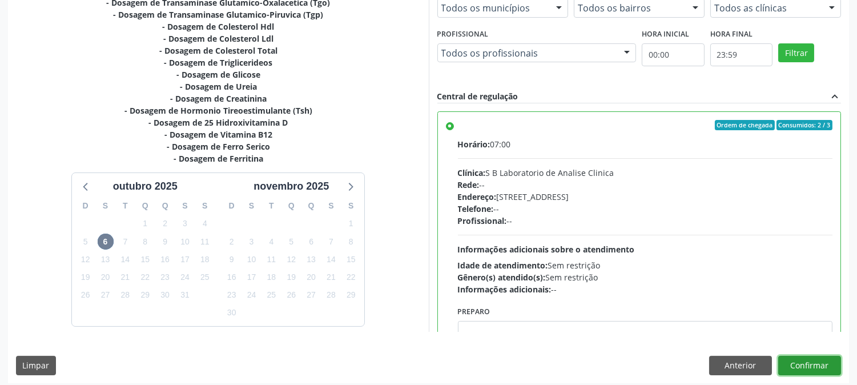
click at [809, 367] on button "Confirmar" at bounding box center [809, 365] width 63 height 19
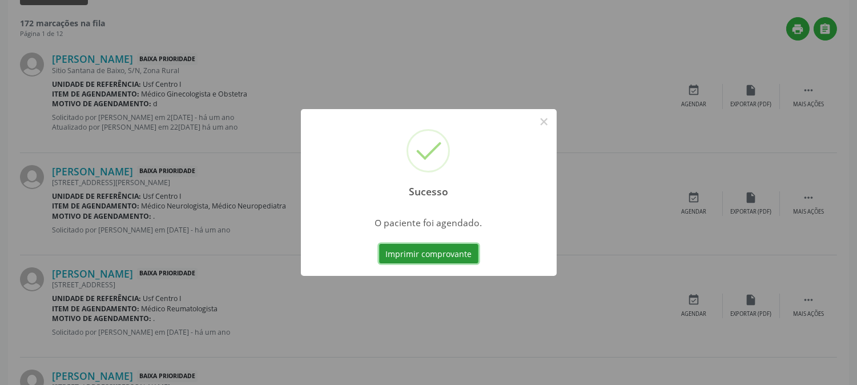
scroll to position [0, 0]
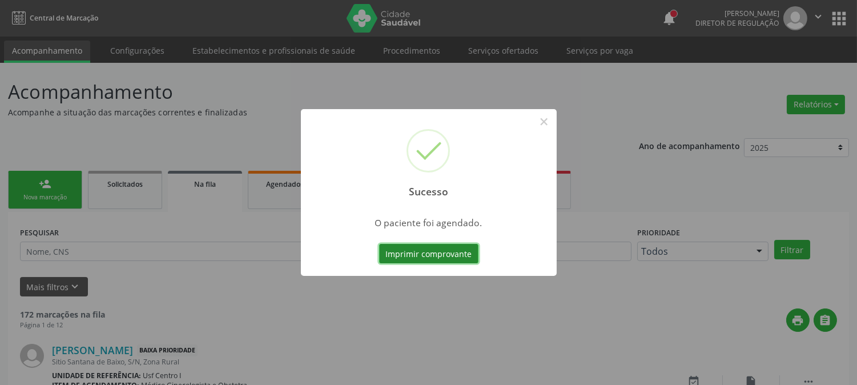
click at [422, 253] on button "Imprimir comprovante" at bounding box center [428, 253] width 99 height 19
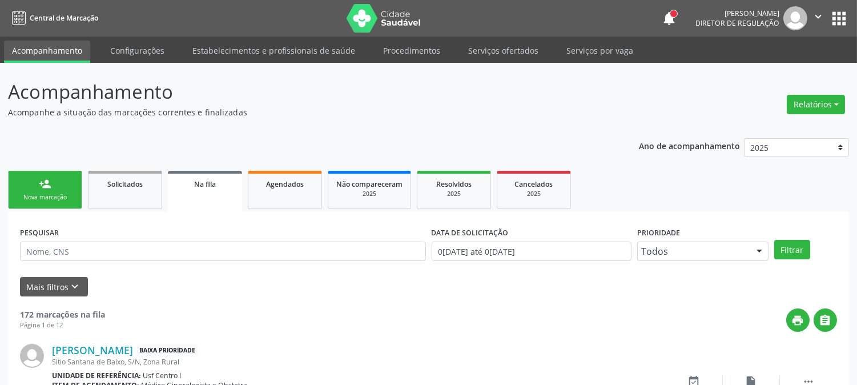
click at [50, 185] on div "person_add" at bounding box center [45, 183] width 13 height 13
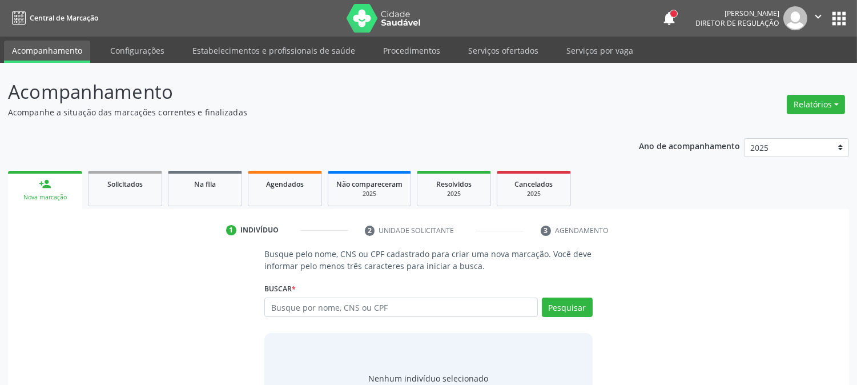
click at [353, 317] on div "Busque por nome, CNS ou CPF Nenhum resultado encontrado para: " " Digite nome, …" at bounding box center [428, 310] width 328 height 27
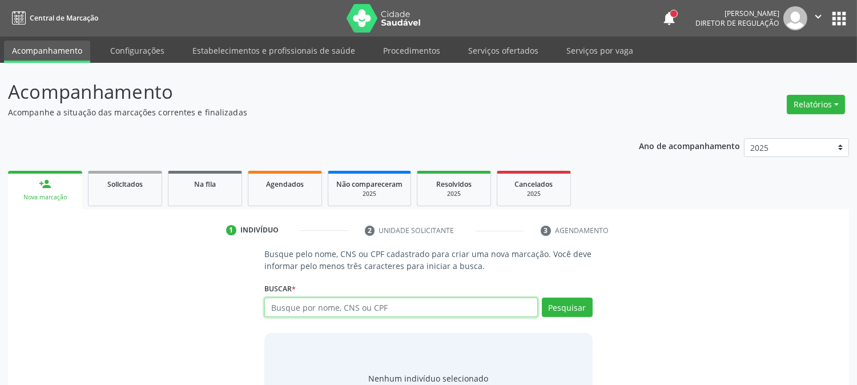
click at [350, 310] on input "text" at bounding box center [400, 306] width 273 height 19
type input "maria do [PERSON_NAME]"
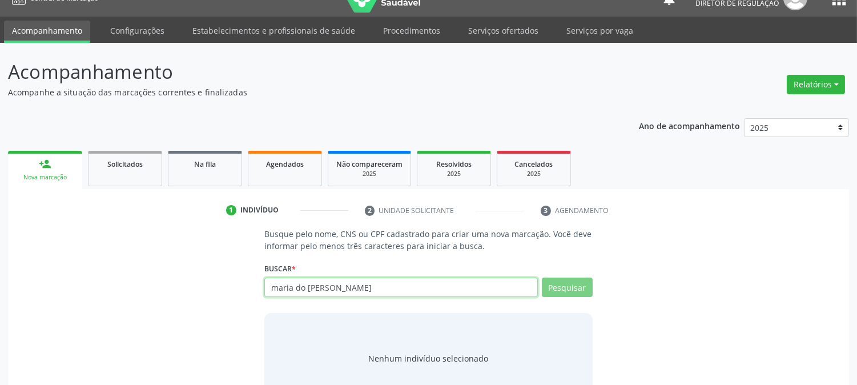
scroll to position [54, 0]
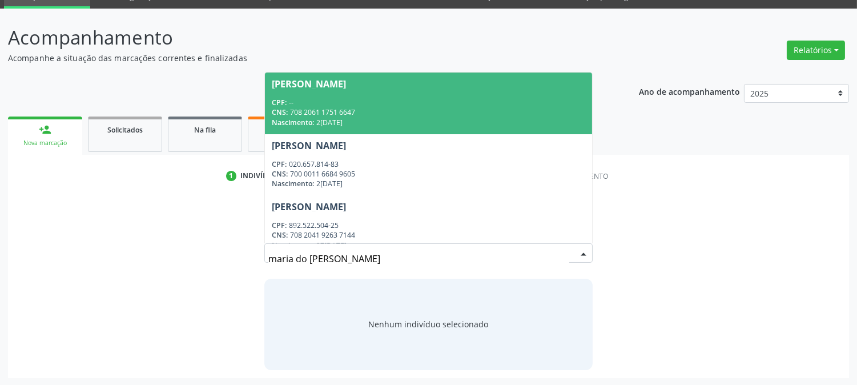
type input "maria do [PERSON_NAME]"
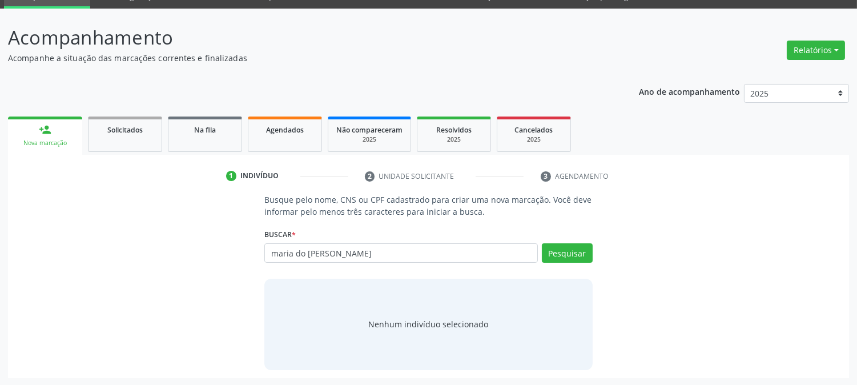
type input "maria do [PERSON_NAME]"
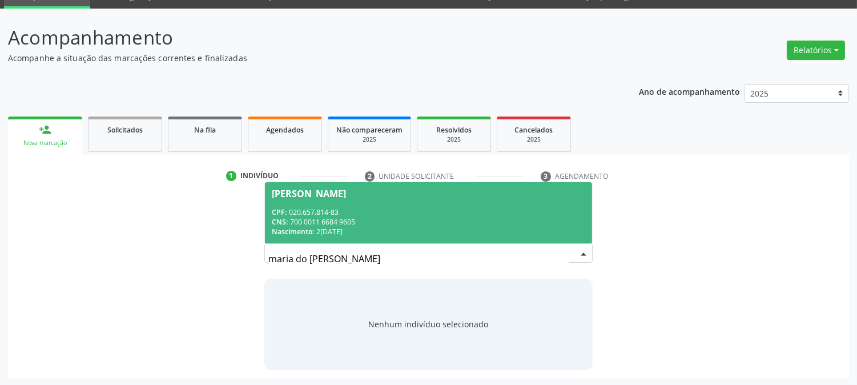
click at [403, 221] on div "CNS: 700 0011 6684 9605" at bounding box center [428, 222] width 313 height 10
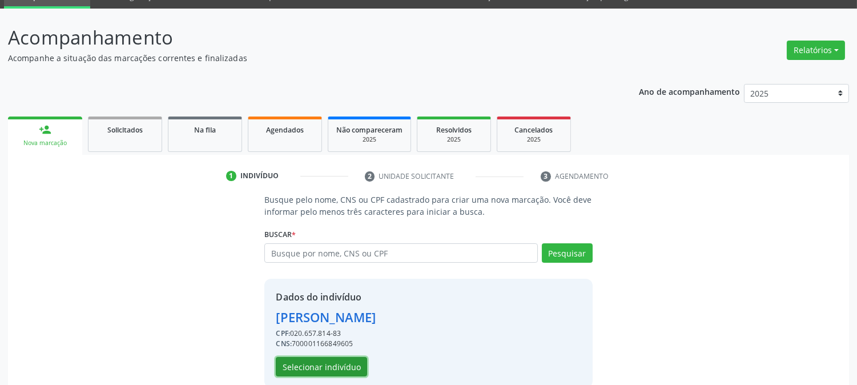
click at [324, 369] on button "Selecionar indivíduo" at bounding box center [321, 366] width 91 height 19
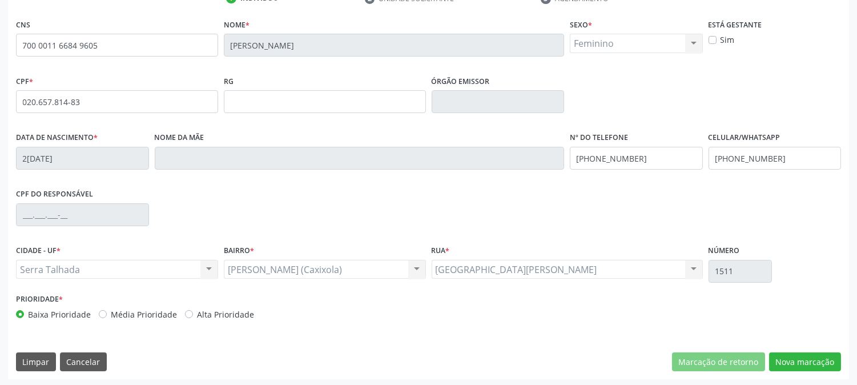
scroll to position [233, 0]
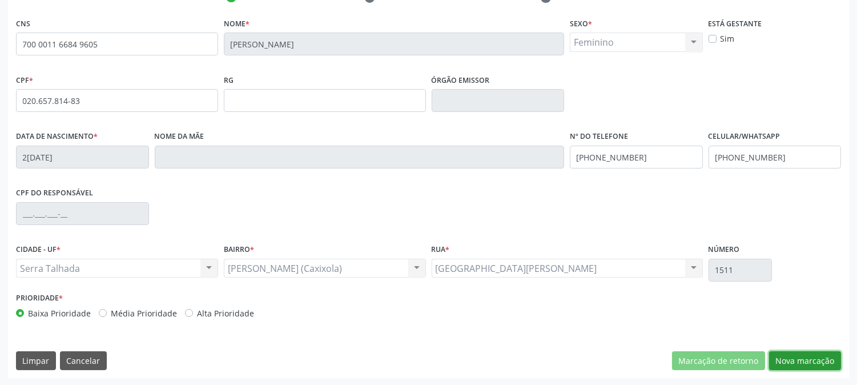
click at [823, 358] on button "Nova marcação" at bounding box center [805, 360] width 72 height 19
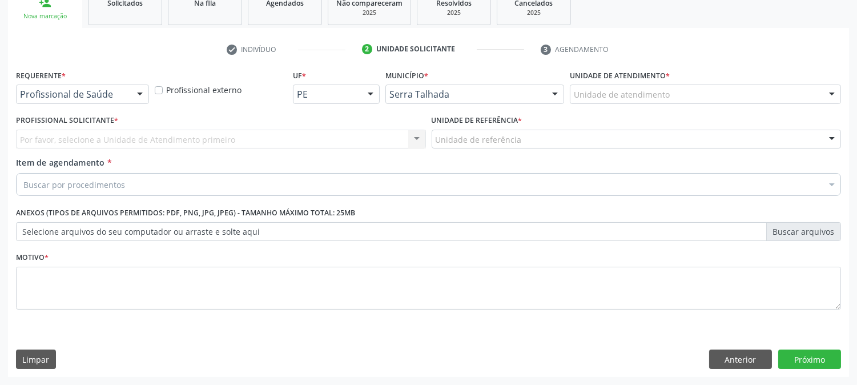
scroll to position [180, 0]
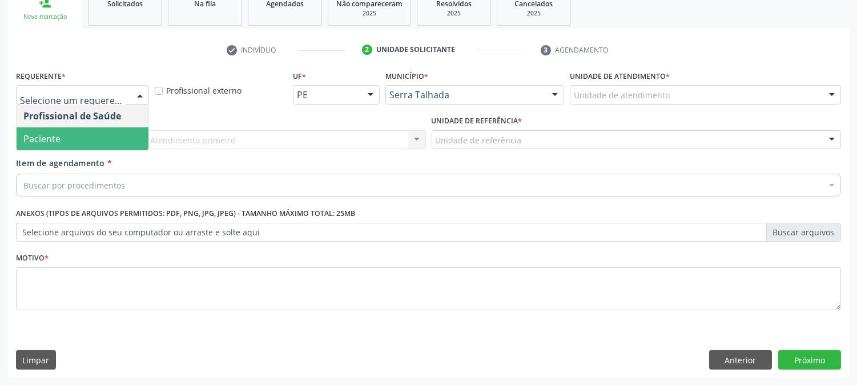
click at [61, 134] on span "Paciente" at bounding box center [83, 138] width 132 height 23
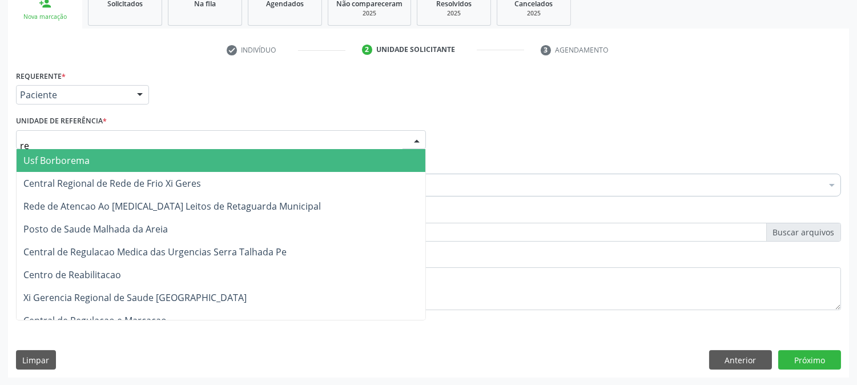
type input "rea"
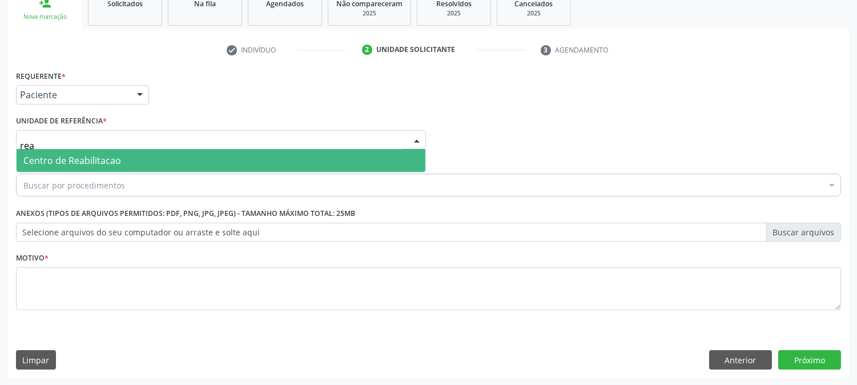
click at [66, 154] on span "Centro de Reabilitacao" at bounding box center [72, 160] width 98 height 13
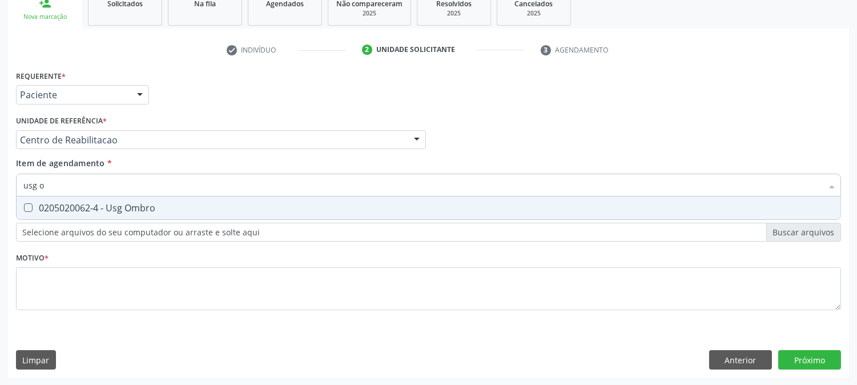
type input "usg om"
click at [83, 209] on div "0205020062-4 - Usg Ombro" at bounding box center [428, 207] width 810 height 9
checkbox Ombro "true"
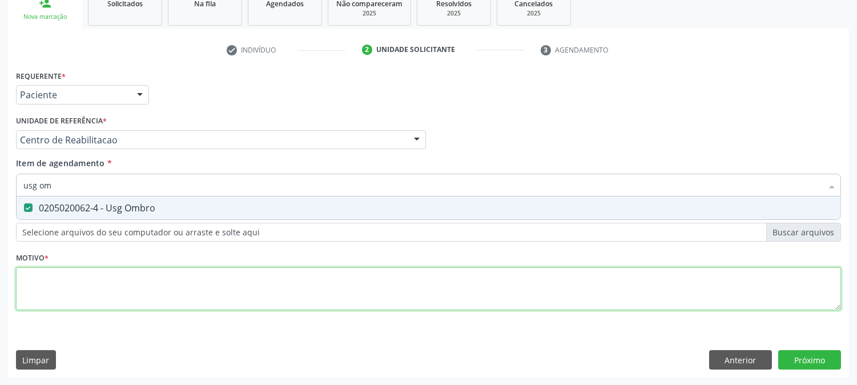
click at [62, 289] on div "Requerente * Paciente Profissional de Saúde Paciente Nenhum resultado encontrad…" at bounding box center [428, 196] width 825 height 259
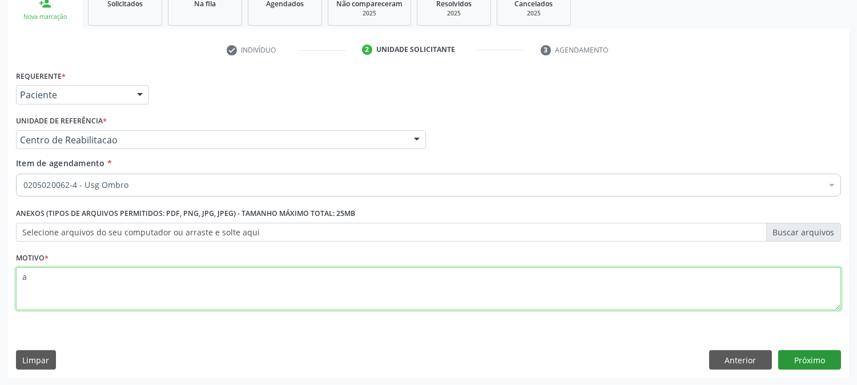
type textarea "a"
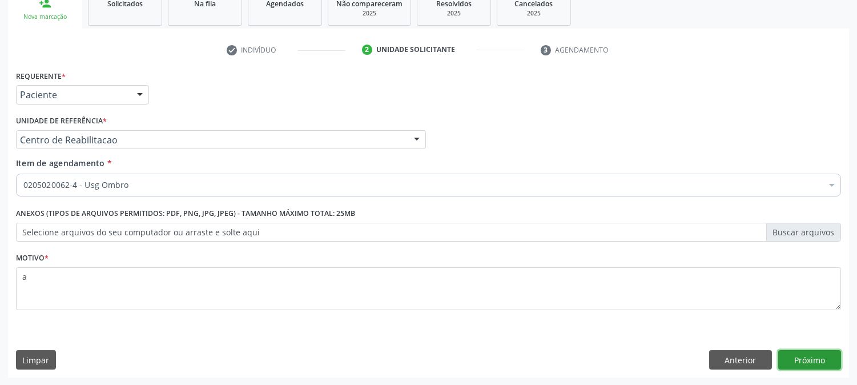
click at [788, 355] on button "Próximo" at bounding box center [809, 359] width 63 height 19
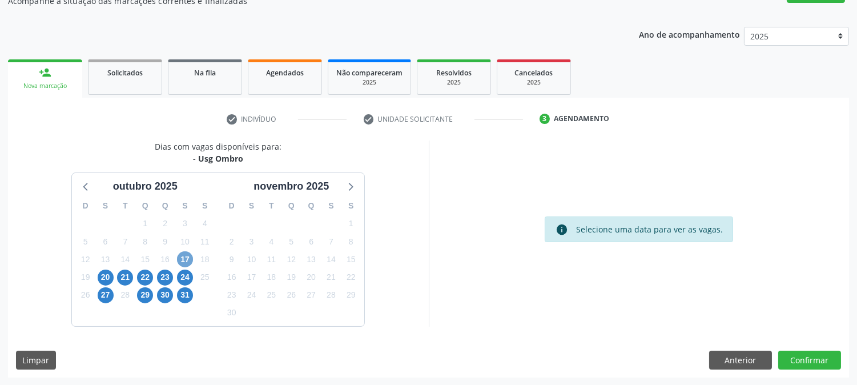
click at [189, 258] on span "17" at bounding box center [185, 259] width 16 height 16
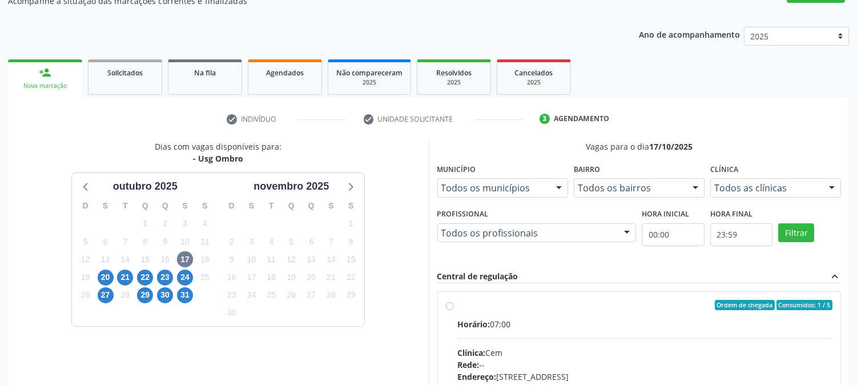
click at [531, 314] on label "Ordem de chegada Consumidos: 1 / 5 Horário: 07:00 Clínica: Cem Rede: -- Endereç…" at bounding box center [645, 387] width 375 height 175
click at [454, 310] on input "Ordem de chegada Consumidos: 1 / 5 Horário: 07:00 Clínica: Cem Rede: -- Endereç…" at bounding box center [450, 305] width 8 height 10
radio input "true"
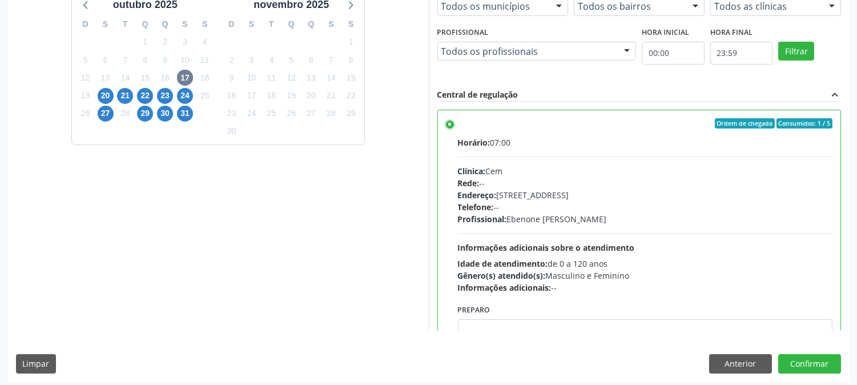
scroll to position [297, 0]
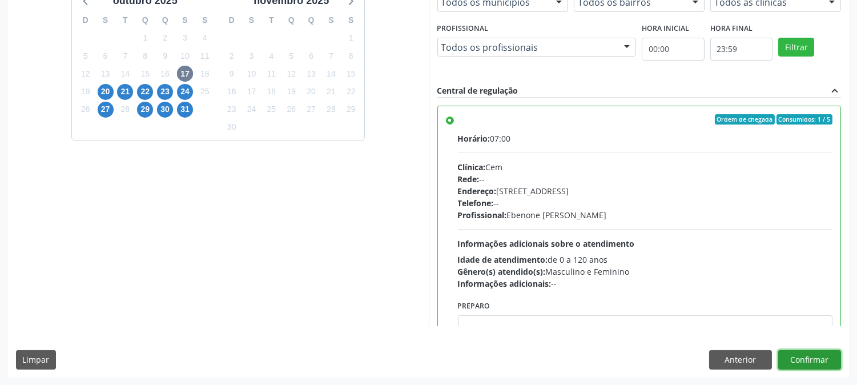
click at [791, 360] on button "Confirmar" at bounding box center [809, 359] width 63 height 19
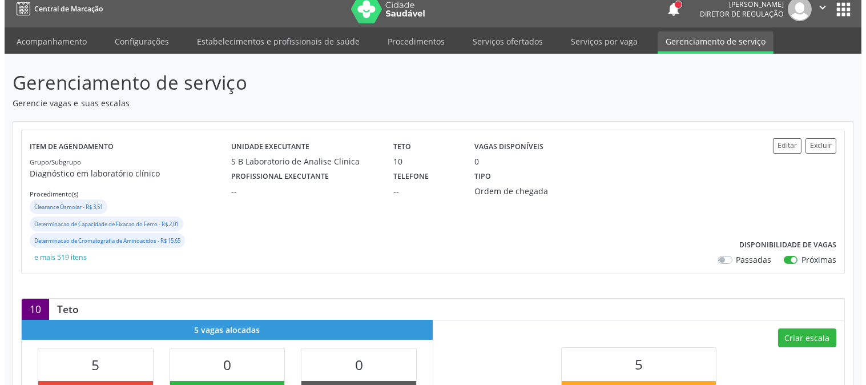
scroll to position [190, 0]
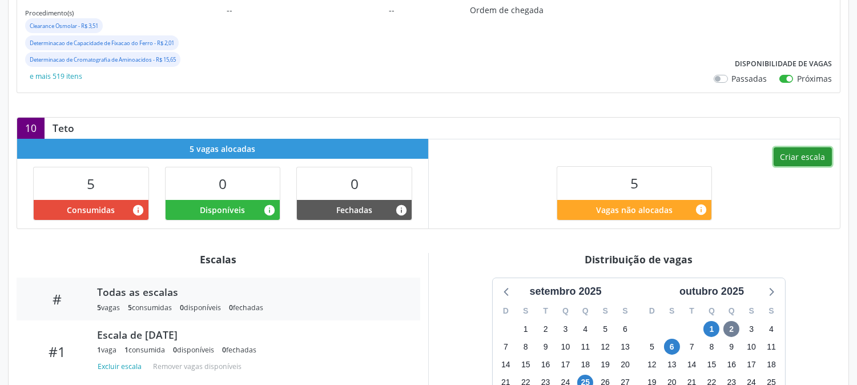
click at [805, 161] on button "Criar escala" at bounding box center [802, 156] width 58 height 19
select select "9"
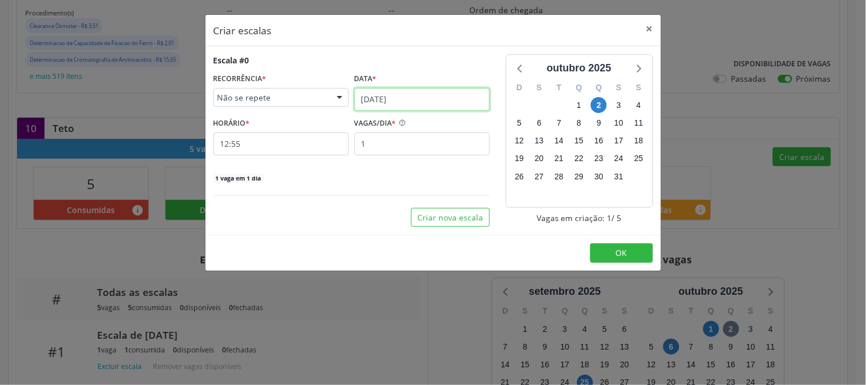
click at [443, 107] on input "[DATE]" at bounding box center [421, 99] width 135 height 23
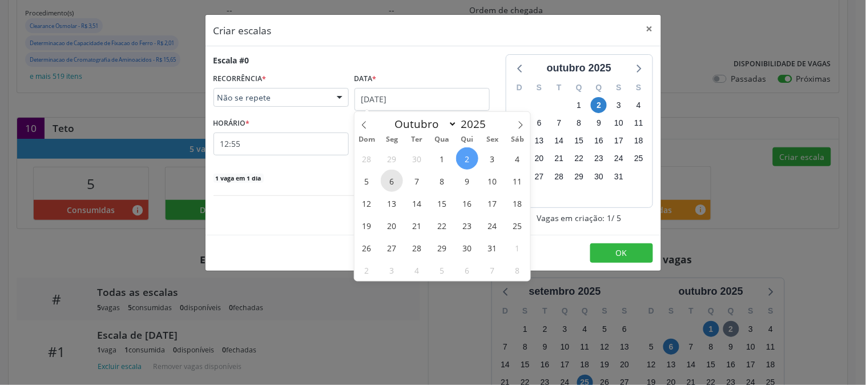
click at [397, 181] on span "6" at bounding box center [392, 180] width 22 height 22
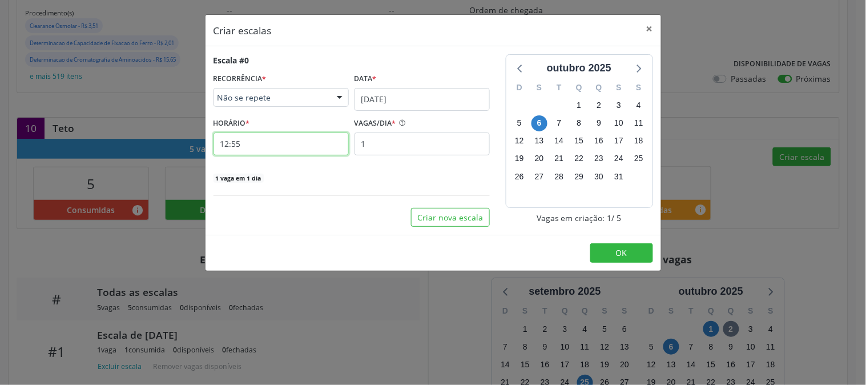
click at [327, 139] on input "12:55" at bounding box center [280, 143] width 135 height 23
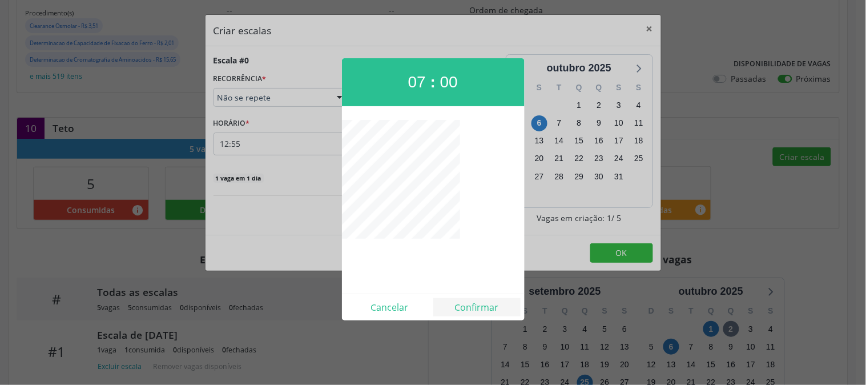
drag, startPoint x: 470, startPoint y: 294, endPoint x: 471, endPoint y: 304, distance: 10.3
click at [470, 294] on div "Cancelar Confirmar" at bounding box center [433, 306] width 183 height 27
click at [471, 305] on button "Confirmar" at bounding box center [476, 307] width 87 height 18
type input "07:00"
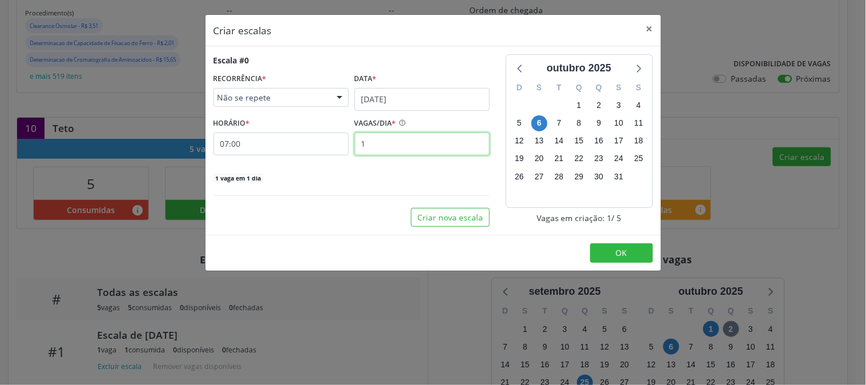
click at [411, 144] on input "1" at bounding box center [421, 143] width 135 height 23
type input "2"
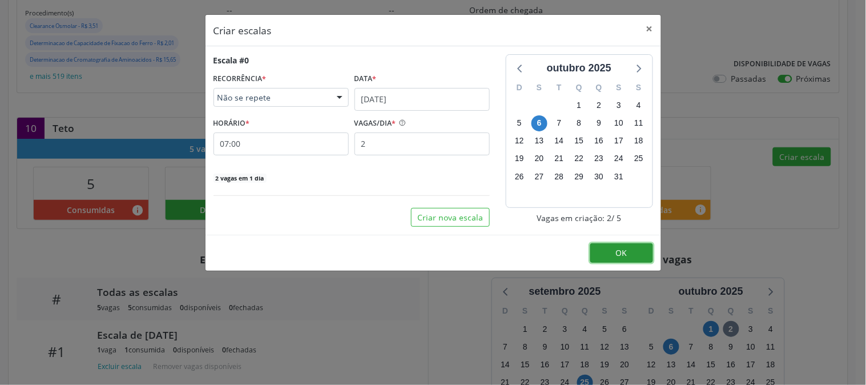
click at [604, 247] on button "OK" at bounding box center [621, 252] width 63 height 19
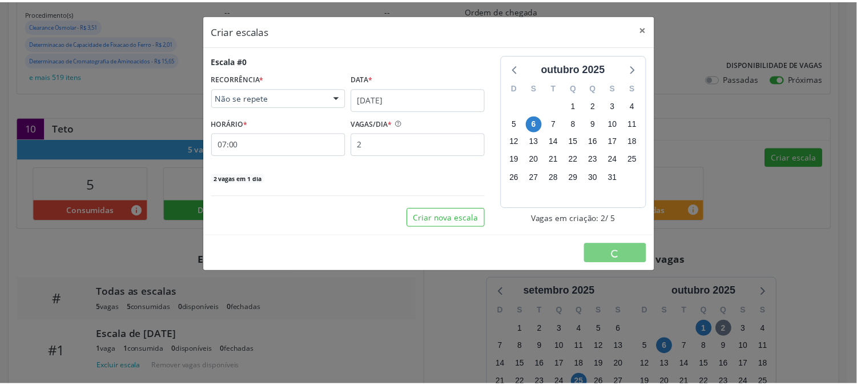
scroll to position [0, 0]
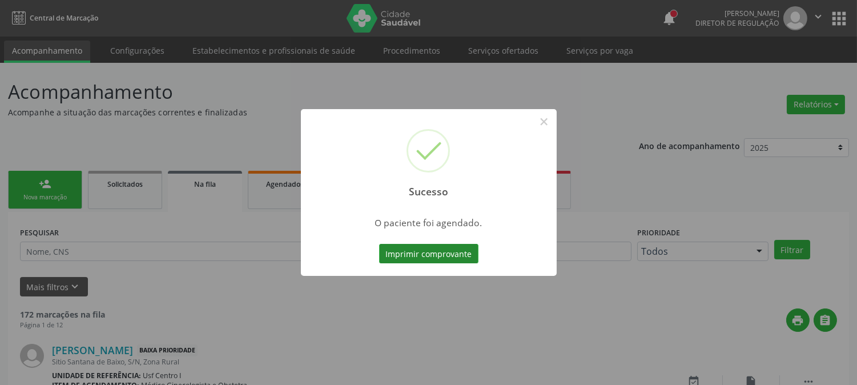
click at [429, 261] on button "Imprimir comprovante" at bounding box center [428, 253] width 99 height 19
